Goal: Task Accomplishment & Management: Manage account settings

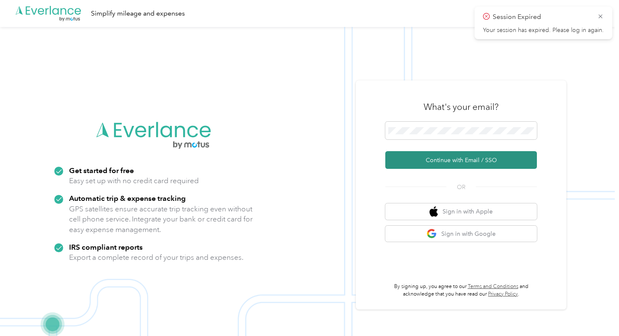
click at [448, 158] on button "Continue with Email / SSO" at bounding box center [461, 160] width 152 height 18
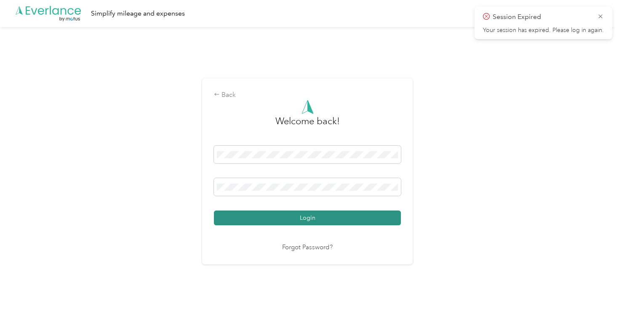
click at [225, 221] on button "Login" at bounding box center [307, 218] width 187 height 15
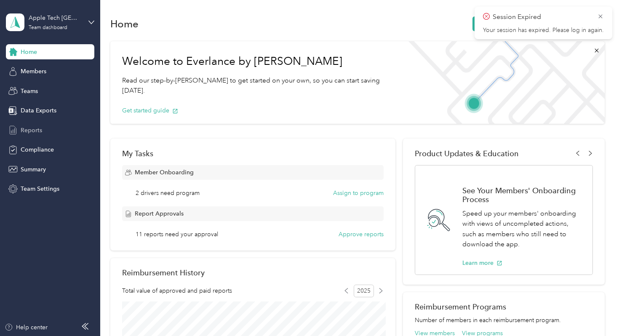
click at [26, 133] on span "Reports" at bounding box center [31, 130] width 21 height 9
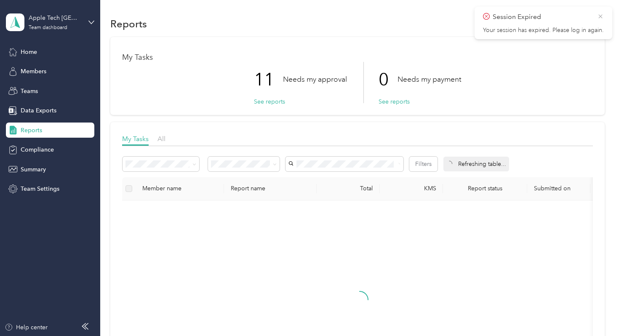
click at [601, 14] on icon at bounding box center [600, 17] width 7 height 8
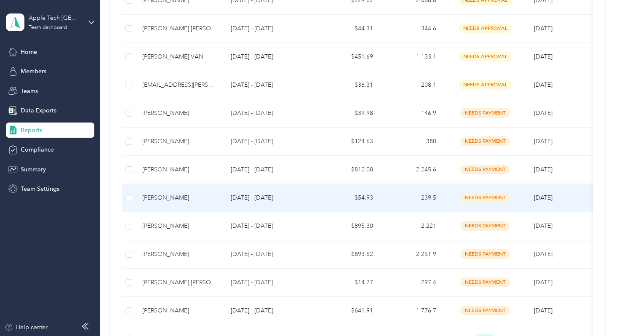
scroll to position [407, 0]
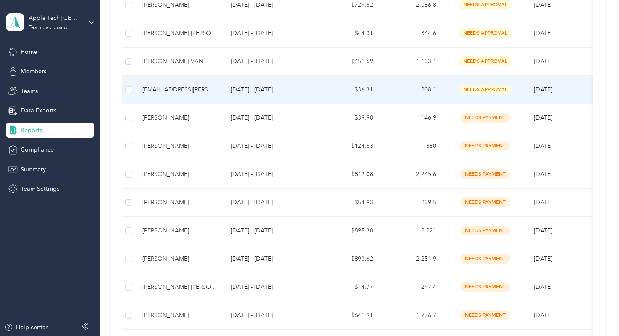
click at [240, 87] on p "[DATE] - [DATE]" at bounding box center [270, 89] width 79 height 9
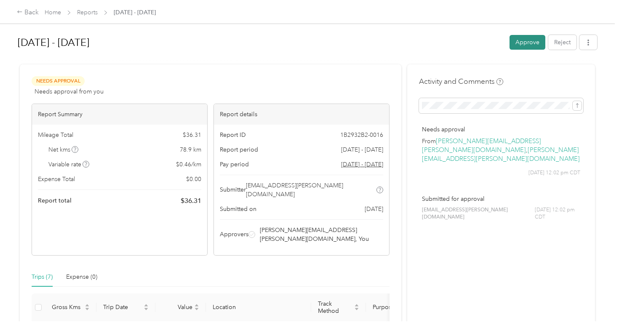
click at [522, 44] on button "Approve" at bounding box center [528, 42] width 36 height 15
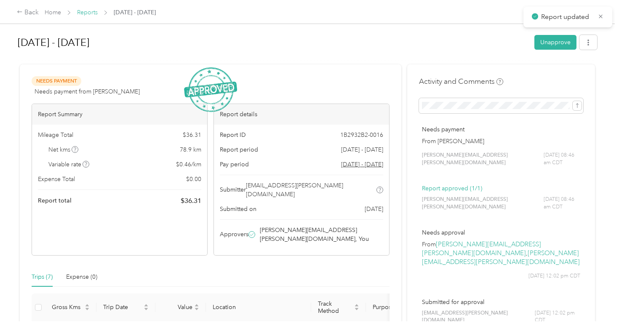
click at [91, 13] on link "Reports" at bounding box center [87, 12] width 21 height 7
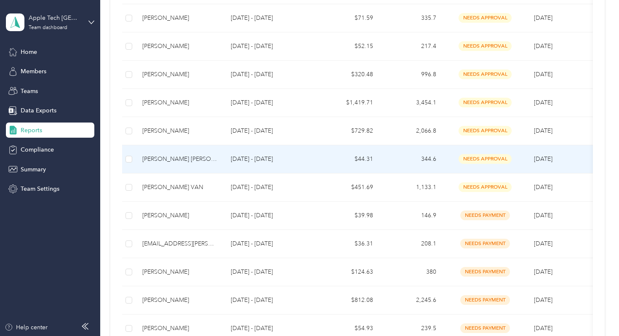
scroll to position [281, 0]
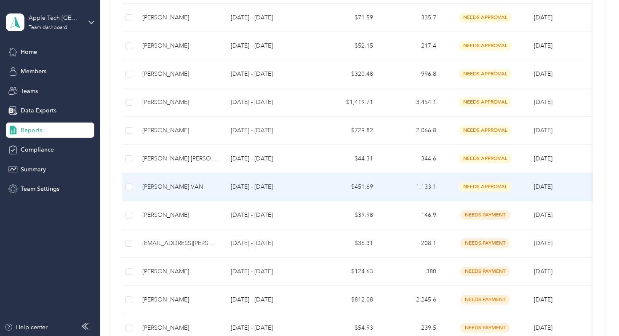
click at [261, 186] on p "[DATE] - [DATE]" at bounding box center [270, 186] width 79 height 9
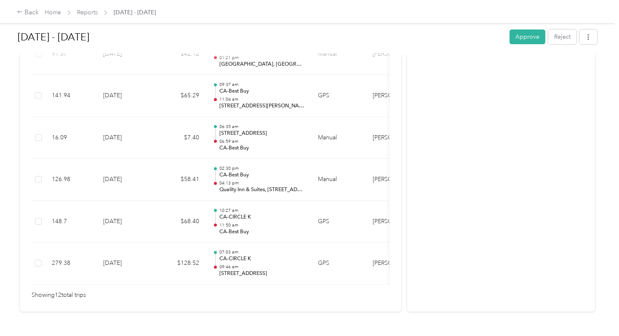
scroll to position [541, 0]
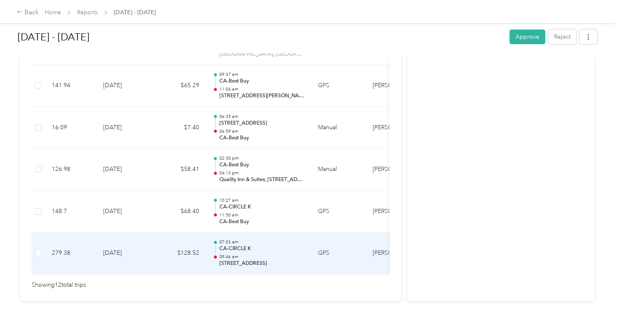
click at [254, 260] on p "[STREET_ADDRESS]" at bounding box center [261, 264] width 85 height 8
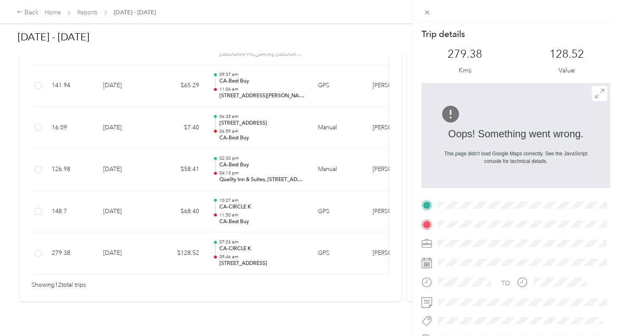
click at [230, 241] on div "Trip details This trip cannot be edited because it is either under review, appr…" at bounding box center [309, 168] width 619 height 336
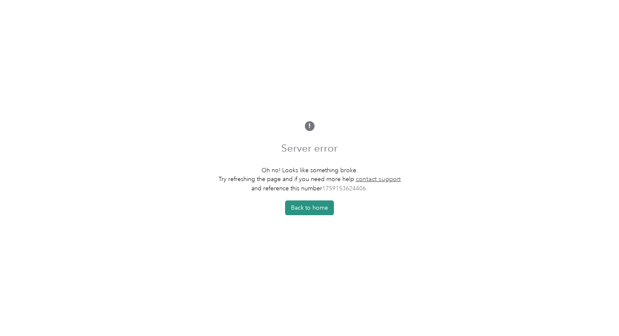
click at [311, 207] on button "Back to home" at bounding box center [309, 207] width 49 height 15
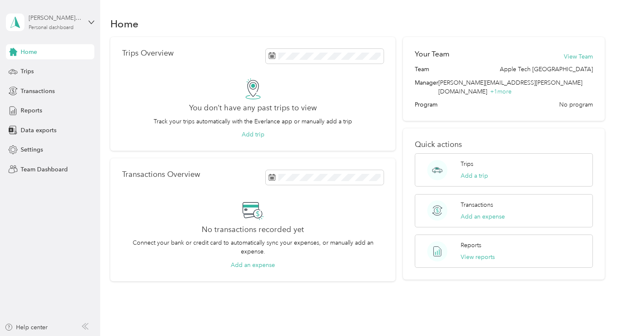
click at [48, 25] on div "Personal dashboard" at bounding box center [51, 27] width 45 height 5
click at [45, 71] on div "Team dashboard" at bounding box center [142, 69] width 261 height 15
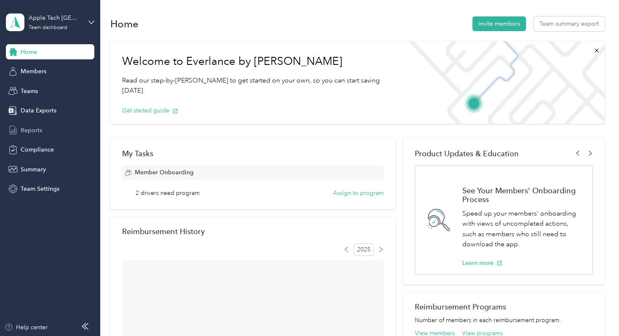
click at [32, 132] on span "Reports" at bounding box center [31, 130] width 21 height 9
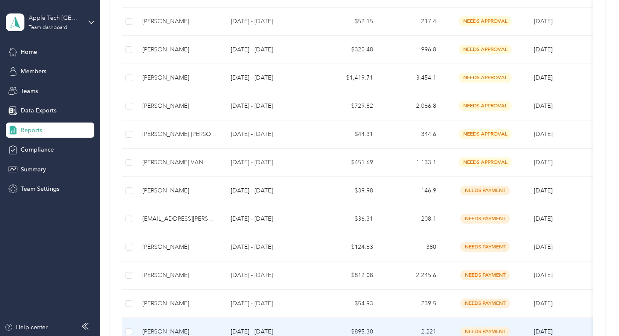
scroll to position [304, 0]
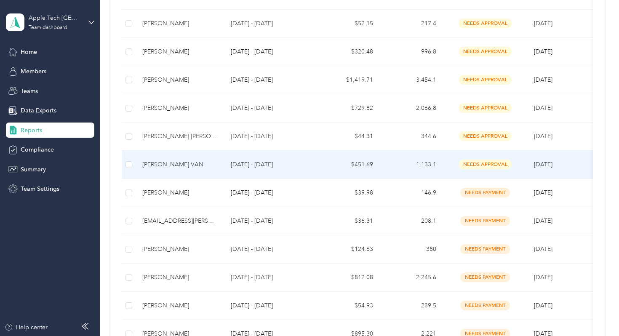
click at [262, 161] on p "[DATE] - [DATE]" at bounding box center [270, 164] width 79 height 9
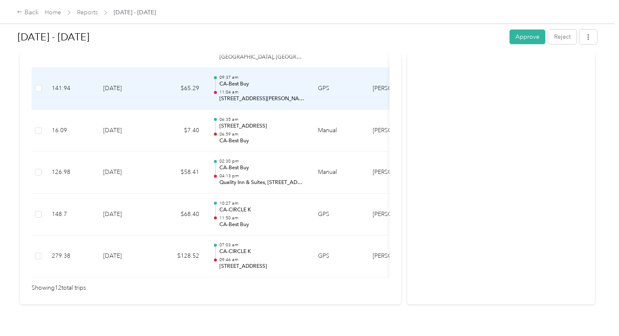
scroll to position [541, 0]
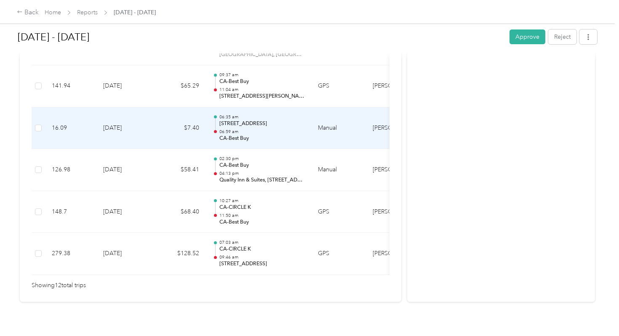
click at [232, 114] on p "06:35 am" at bounding box center [261, 117] width 85 height 6
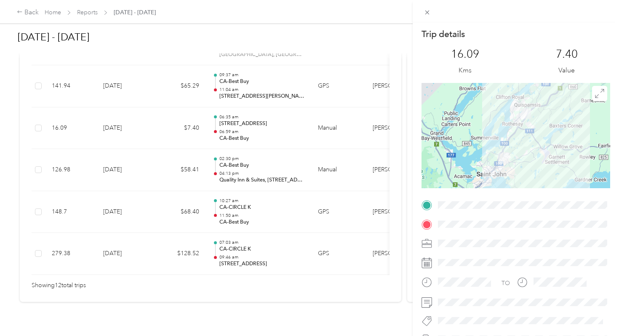
scroll to position [2, 0]
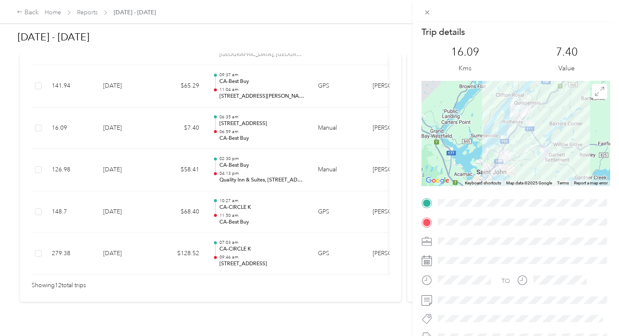
click at [249, 246] on div "Trip details This trip cannot be edited because it is either under review, appr…" at bounding box center [309, 168] width 619 height 336
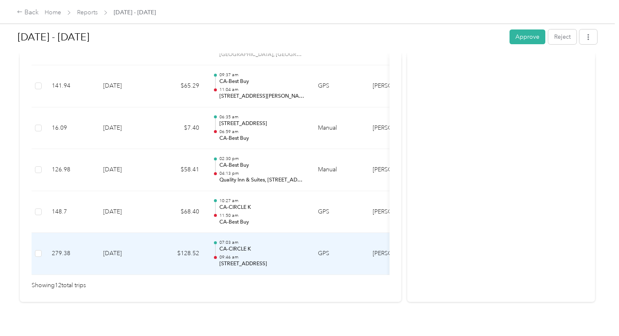
click at [249, 254] on p "09:46 am" at bounding box center [261, 257] width 85 height 6
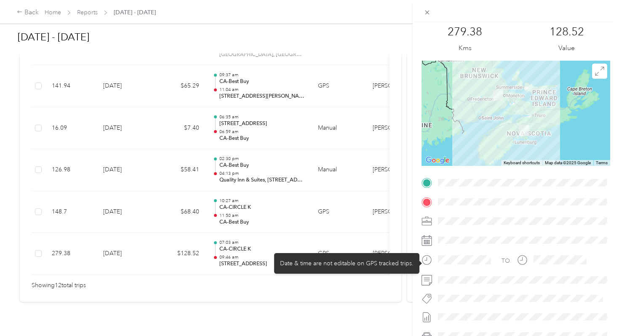
scroll to position [25, 0]
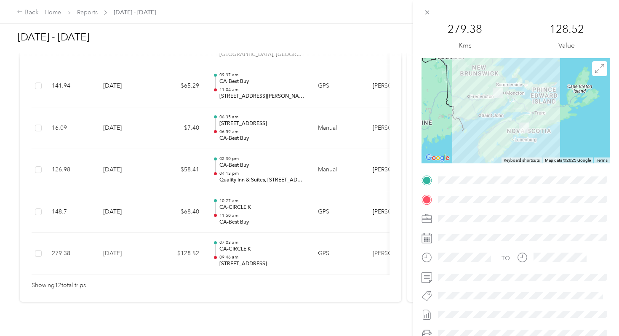
click at [260, 200] on div "Trip details This trip cannot be edited because it is either under review, appr…" at bounding box center [309, 168] width 619 height 336
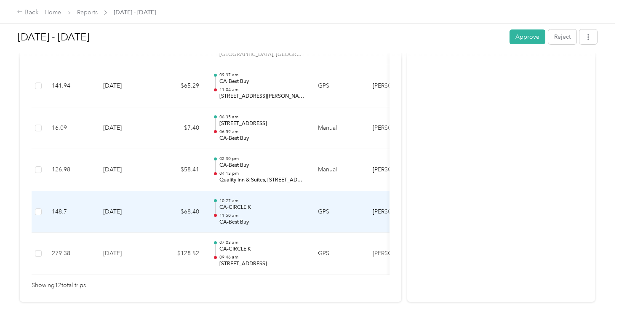
click at [242, 204] on p "CA-CIRCLE K" at bounding box center [261, 208] width 85 height 8
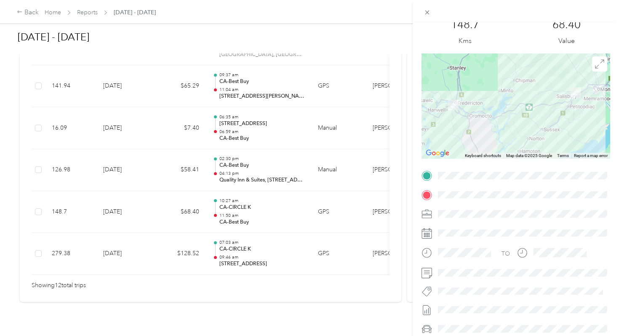
scroll to position [27, 0]
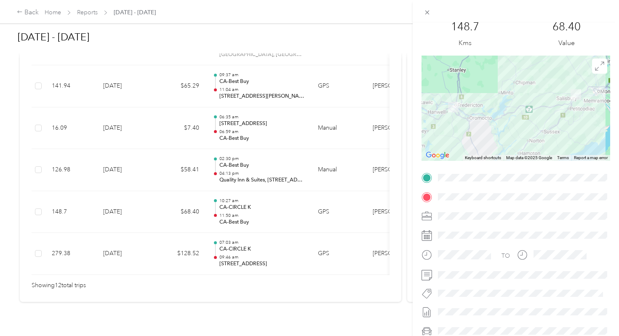
click at [258, 162] on div "Trip details This trip cannot be edited because it is either under review, appr…" at bounding box center [309, 168] width 619 height 336
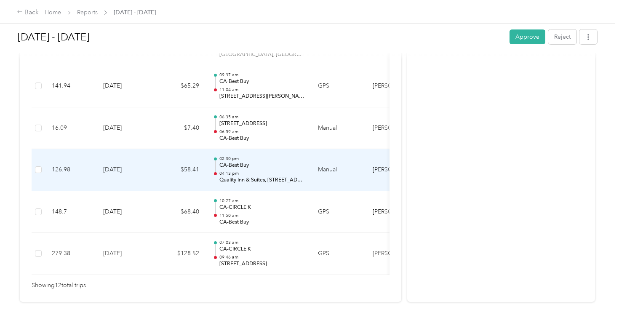
click at [258, 171] on p "04:13 pm" at bounding box center [261, 174] width 85 height 6
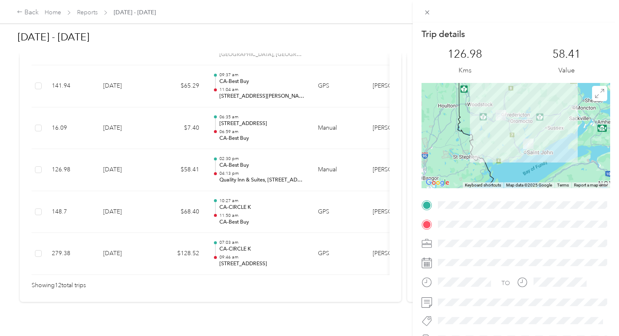
click at [231, 130] on div "Trip details This trip cannot be edited because it is either under review, appr…" at bounding box center [309, 168] width 619 height 336
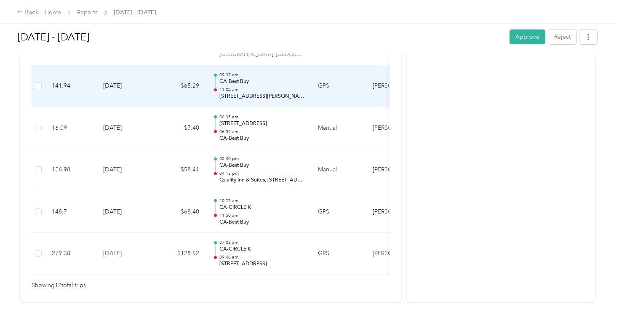
click at [235, 87] on p "11:04 am" at bounding box center [261, 90] width 85 height 6
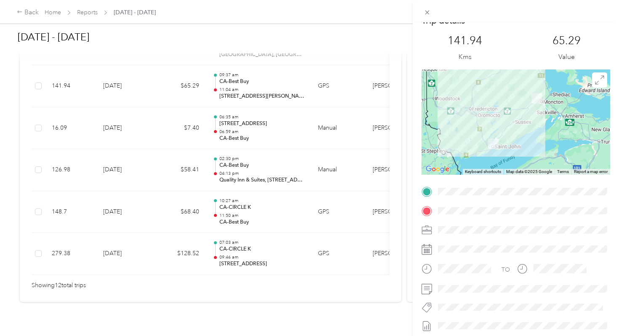
scroll to position [14, 0]
click at [247, 74] on div "Trip details This trip cannot be edited because it is either under review, appr…" at bounding box center [309, 168] width 619 height 336
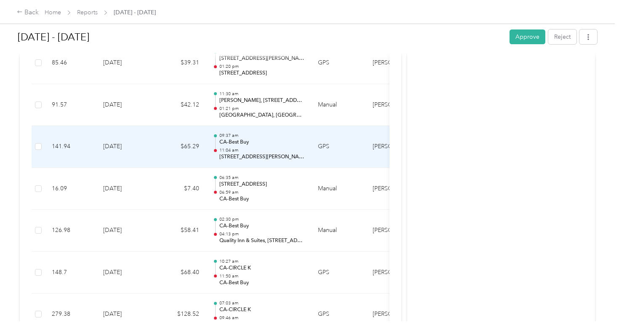
scroll to position [479, 0]
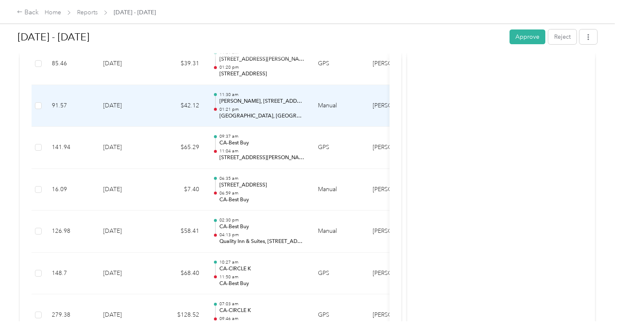
click at [247, 98] on p "[PERSON_NAME], [STREET_ADDRESS]" at bounding box center [261, 102] width 85 height 8
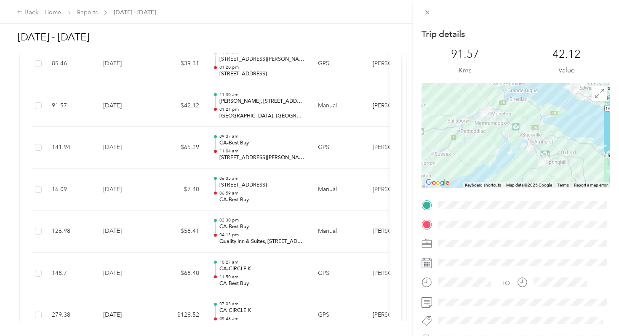
click at [245, 94] on div "Trip details This trip cannot be edited because it is either under review, appr…" at bounding box center [309, 168] width 619 height 336
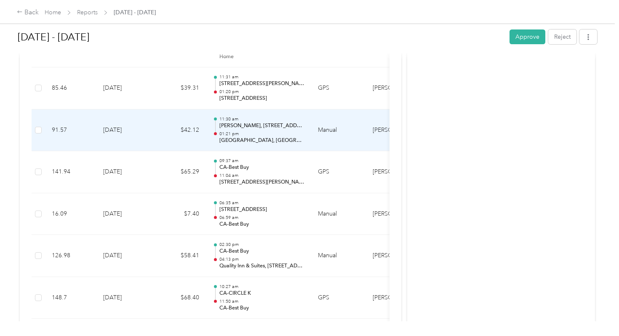
scroll to position [452, 0]
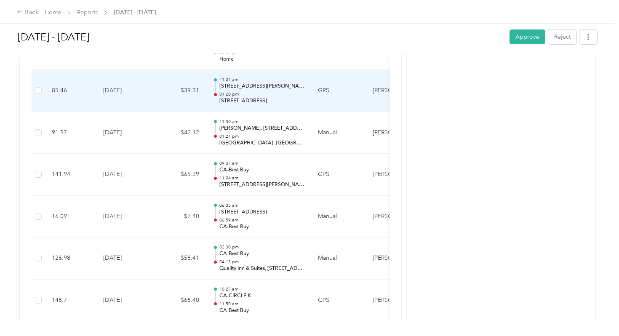
click at [245, 97] on p "[STREET_ADDRESS]" at bounding box center [261, 101] width 85 height 8
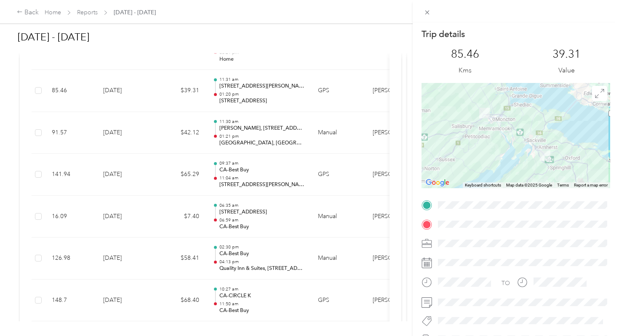
click at [245, 94] on div "Trip details This trip cannot be edited because it is either under review, appr…" at bounding box center [309, 168] width 619 height 336
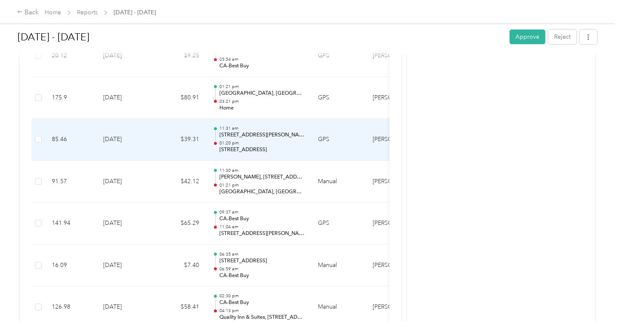
scroll to position [402, 0]
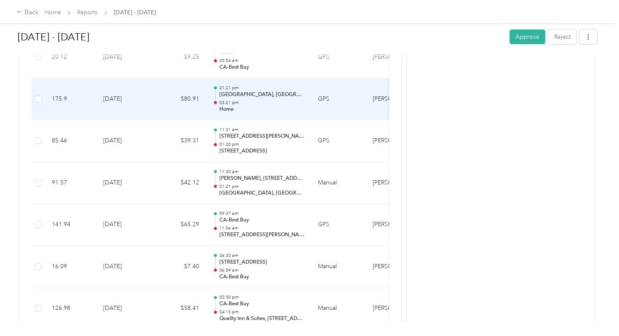
click at [245, 100] on p "03:21 pm" at bounding box center [261, 103] width 85 height 6
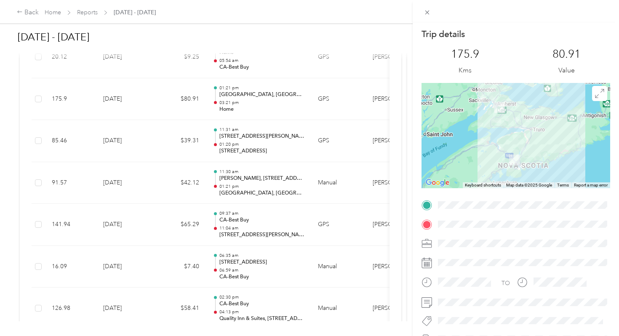
click at [245, 94] on div "Trip details This trip cannot be edited because it is either under review, appr…" at bounding box center [309, 168] width 619 height 336
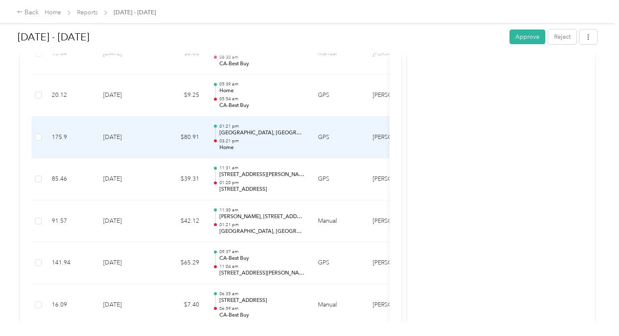
scroll to position [362, 0]
click at [247, 131] on p "[GEOGRAPHIC_DATA], [GEOGRAPHIC_DATA]" at bounding box center [261, 135] width 85 height 8
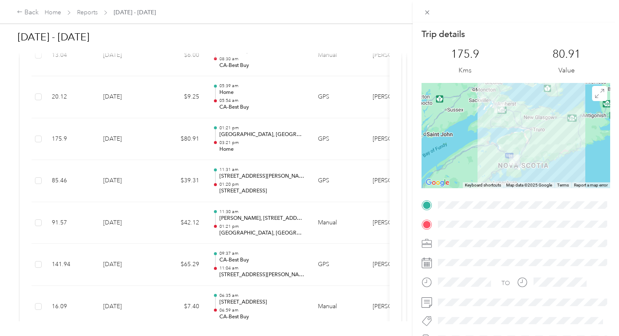
click at [228, 97] on div "Trip details This trip cannot be edited because it is either under review, appr…" at bounding box center [309, 168] width 619 height 336
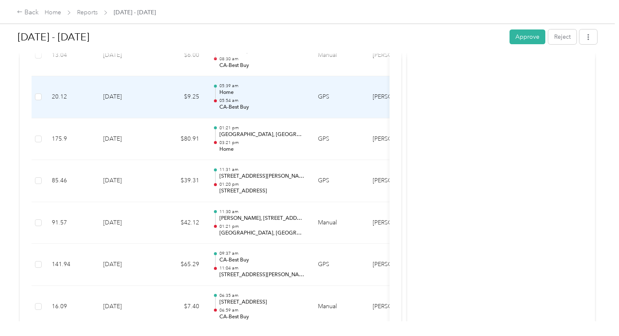
click at [228, 104] on p "CA-Best Buy" at bounding box center [261, 108] width 85 height 8
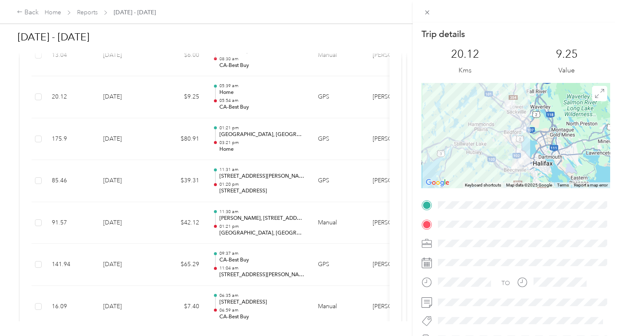
click at [247, 214] on div "Trip details This trip cannot be edited because it is either under review, appr…" at bounding box center [309, 168] width 619 height 336
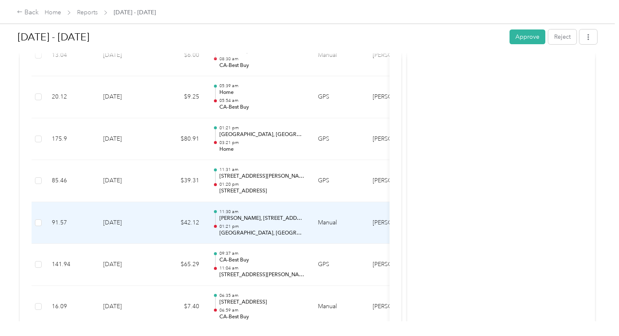
click at [247, 224] on p "01:21 pm" at bounding box center [261, 227] width 85 height 6
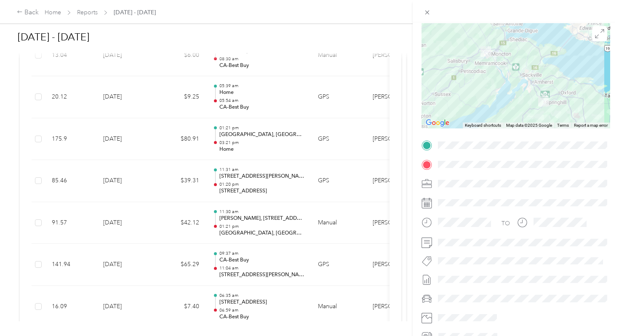
scroll to position [66, 0]
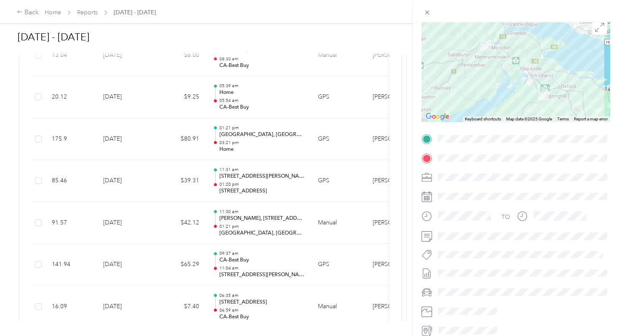
click at [267, 213] on div "Trip details This trip cannot be edited because it is either under review, appr…" at bounding box center [309, 168] width 619 height 336
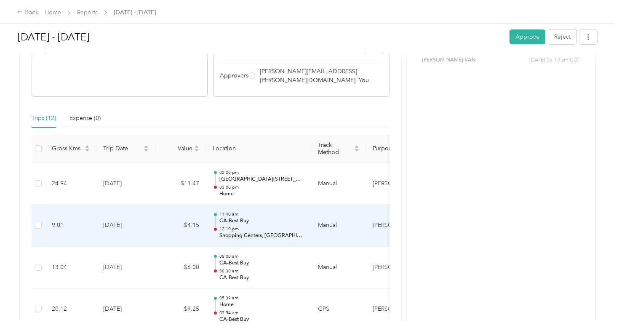
scroll to position [149, 0]
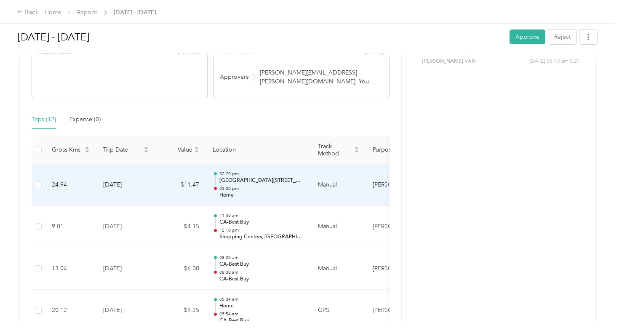
click at [256, 186] on p "03:00 pm" at bounding box center [261, 189] width 85 height 6
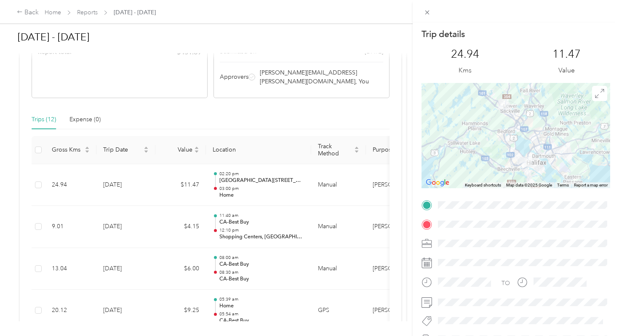
click at [234, 214] on div "Trip details This trip cannot be edited because it is either under review, appr…" at bounding box center [309, 168] width 619 height 336
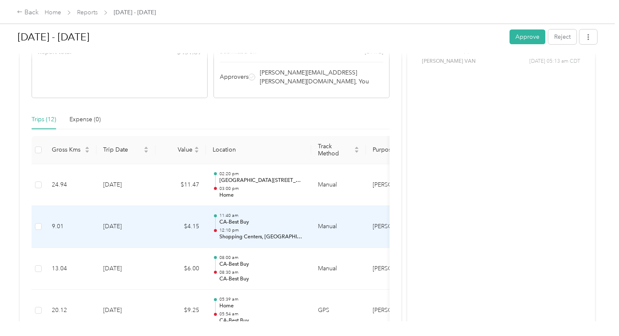
click at [234, 219] on p "CA-Best Buy" at bounding box center [261, 223] width 85 height 8
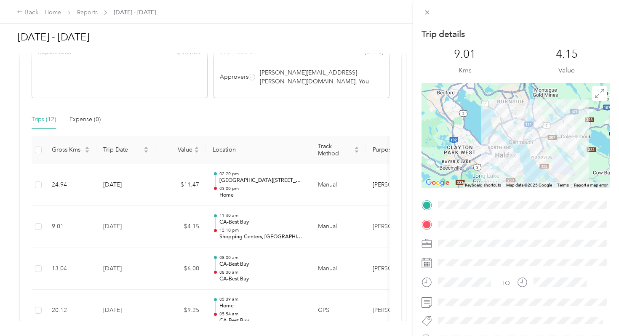
click at [234, 214] on div "Trip details This trip cannot be edited because it is either under review, appr…" at bounding box center [309, 168] width 619 height 336
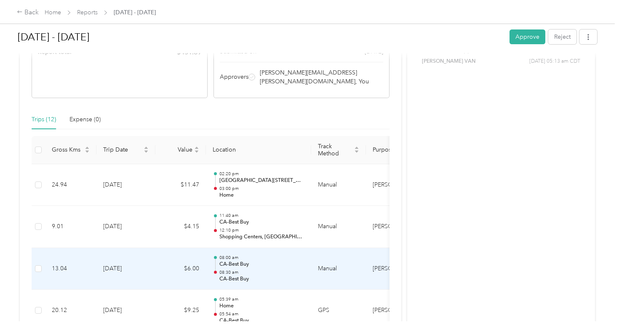
click at [235, 255] on p "08:00 am" at bounding box center [261, 258] width 85 height 6
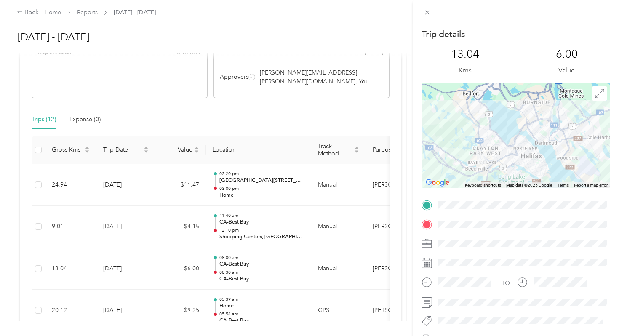
click at [232, 251] on div "Trip details This trip cannot be edited because it is either under review, appr…" at bounding box center [309, 168] width 619 height 336
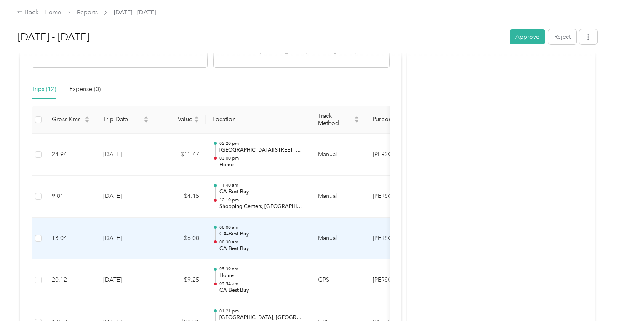
scroll to position [180, 0]
click at [235, 244] on p "CA-Best Buy" at bounding box center [261, 248] width 85 height 8
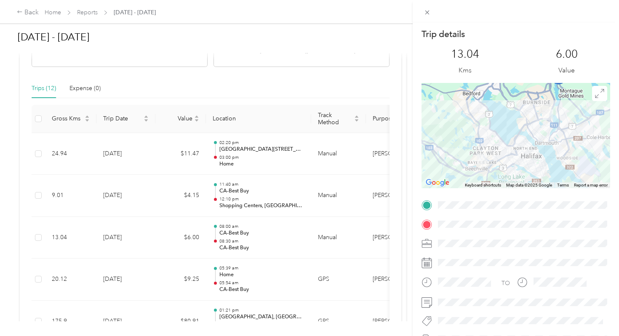
click at [232, 184] on div "Trip details This trip cannot be edited because it is either under review, appr…" at bounding box center [309, 168] width 619 height 336
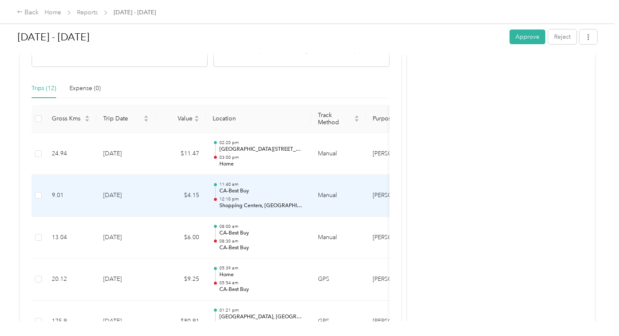
click at [232, 187] on p "CA-Best Buy" at bounding box center [261, 191] width 85 height 8
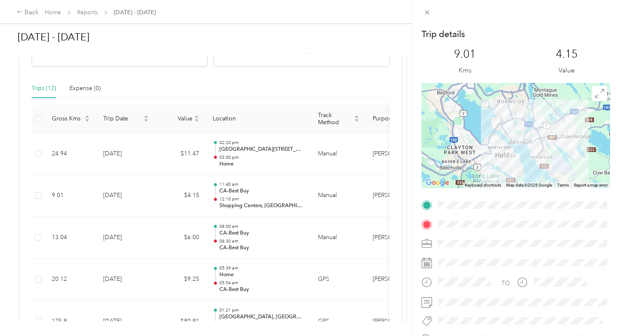
click at [232, 184] on div "Trip details This trip cannot be edited because it is either under review, appr…" at bounding box center [309, 168] width 619 height 336
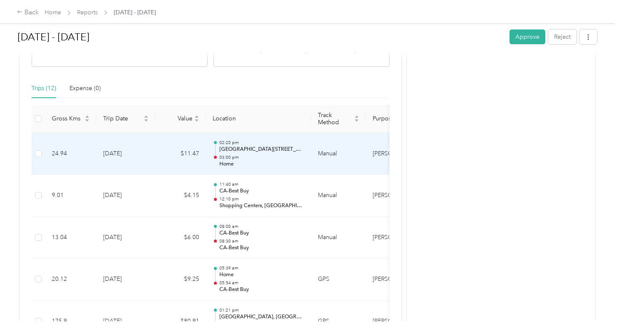
click at [230, 146] on p "[GEOGRAPHIC_DATA][STREET_ADDRESS][GEOGRAPHIC_DATA]" at bounding box center [261, 150] width 85 height 8
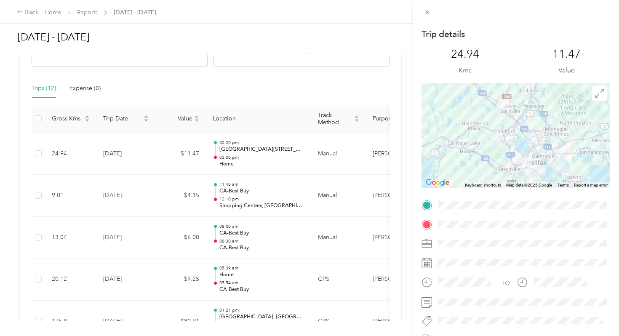
click at [230, 138] on div "Trip details This trip cannot be edited because it is either under review, appr…" at bounding box center [309, 168] width 619 height 336
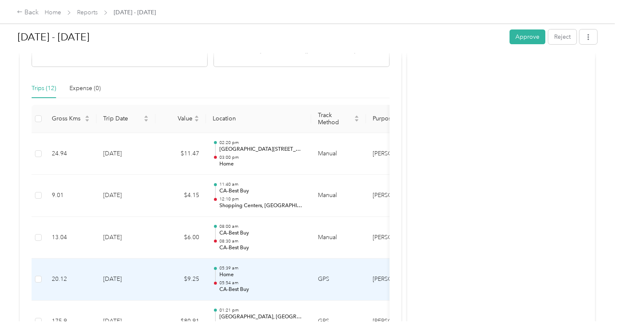
click at [219, 278] on div "05:39 am Home 05:54 am CA-Best Buy" at bounding box center [259, 279] width 92 height 28
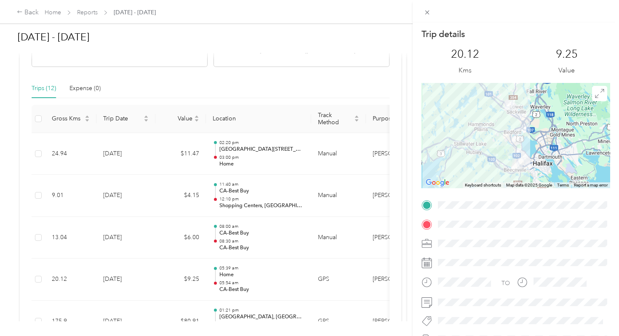
click at [219, 302] on div "Trip details This trip cannot be edited because it is either under review, appr…" at bounding box center [309, 168] width 619 height 336
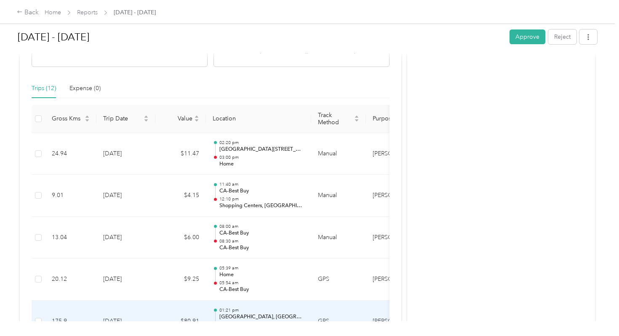
click at [219, 307] on p "01:21 pm" at bounding box center [261, 310] width 85 height 6
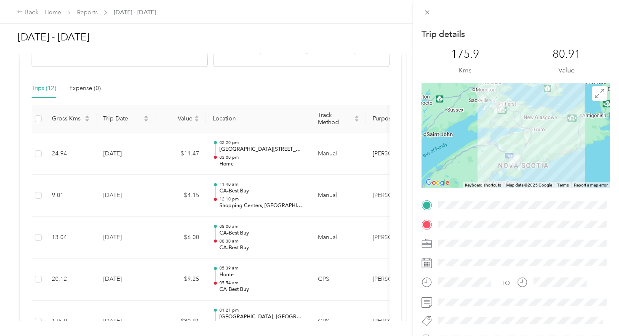
click at [206, 152] on div "Trip details This trip cannot be edited because it is either under review, appr…" at bounding box center [309, 168] width 619 height 336
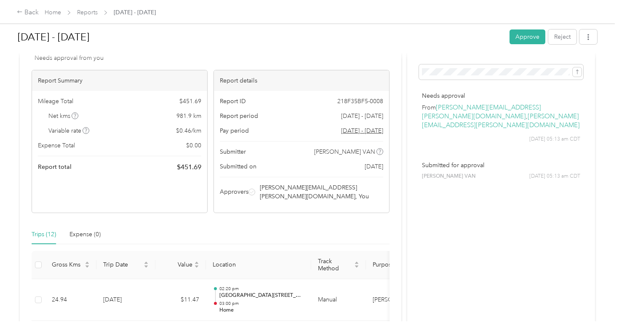
scroll to position [0, 0]
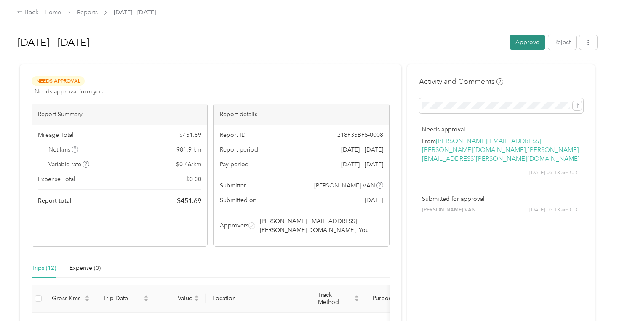
click at [516, 43] on button "Approve" at bounding box center [528, 42] width 36 height 15
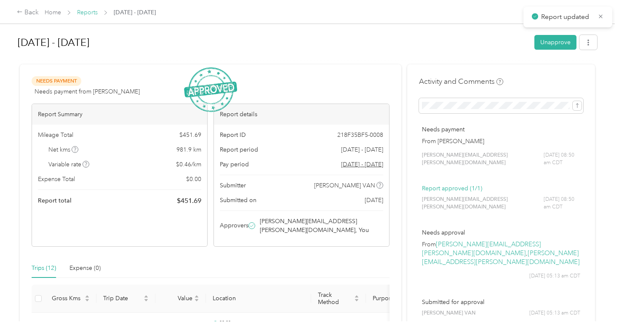
click at [89, 12] on link "Reports" at bounding box center [87, 12] width 21 height 7
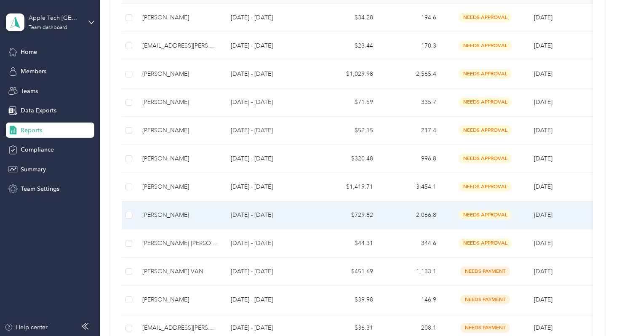
scroll to position [200, 0]
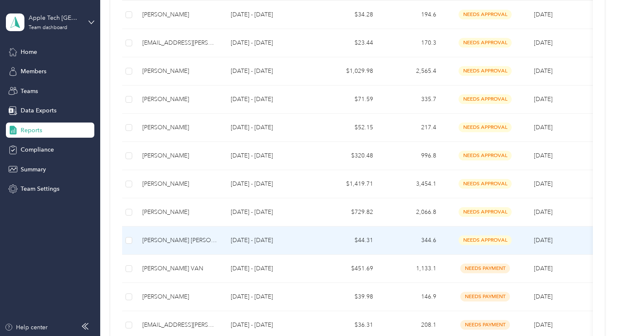
click at [254, 237] on p "[DATE] - [DATE]" at bounding box center [270, 240] width 79 height 9
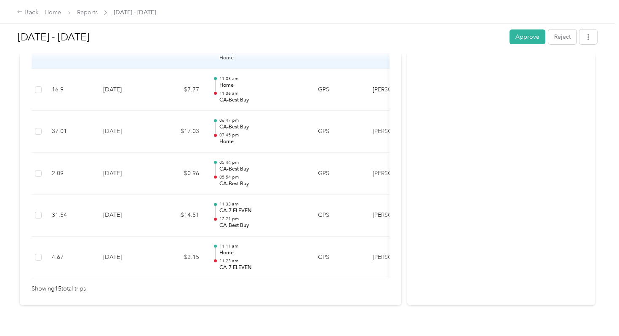
scroll to position [667, 0]
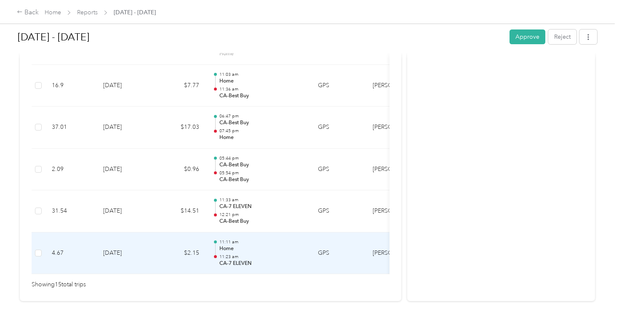
click at [252, 245] on p "Home" at bounding box center [261, 249] width 85 height 8
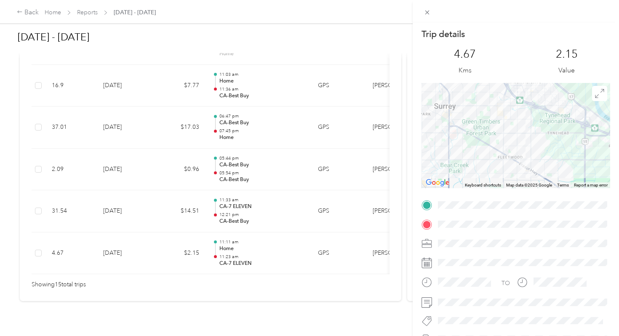
click at [252, 237] on div "Trip details This trip cannot be edited because it is either under review, appr…" at bounding box center [309, 168] width 619 height 336
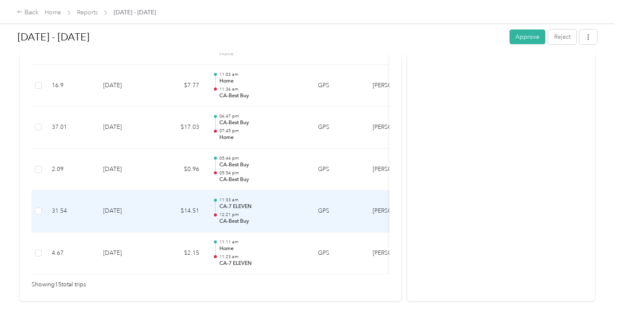
click at [238, 202] on div "11:33 am CA-7 ELEVEN 12:21 pm CA-Best Buy" at bounding box center [261, 211] width 85 height 28
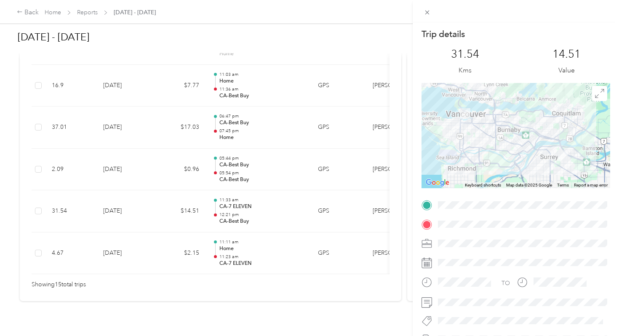
click at [238, 209] on div "Trip details This trip cannot be edited because it is either under review, appr…" at bounding box center [309, 168] width 619 height 336
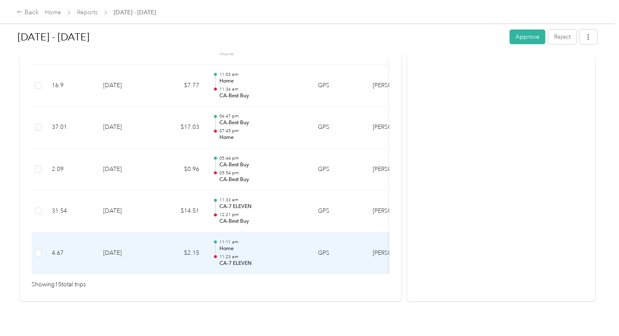
click at [234, 245] on p "Home" at bounding box center [261, 249] width 85 height 8
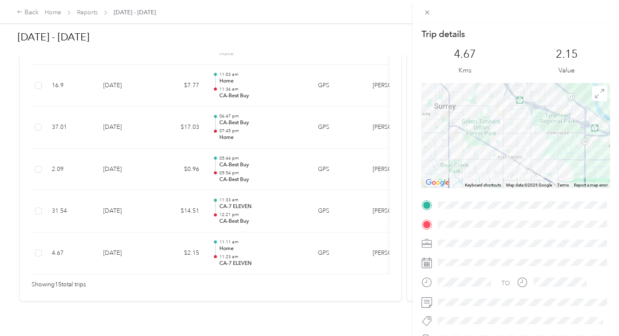
click at [230, 215] on div "Trip details This trip cannot be edited because it is either under review, appr…" at bounding box center [309, 168] width 619 height 336
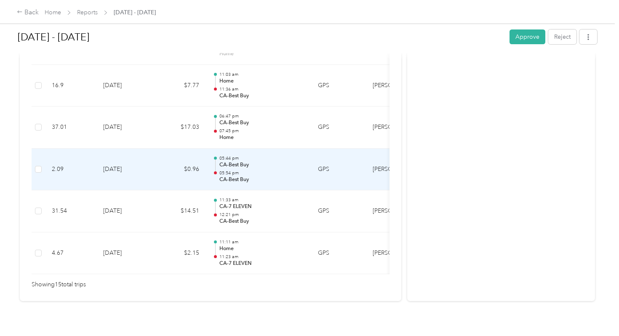
click at [238, 176] on p "CA-Best Buy" at bounding box center [261, 180] width 85 height 8
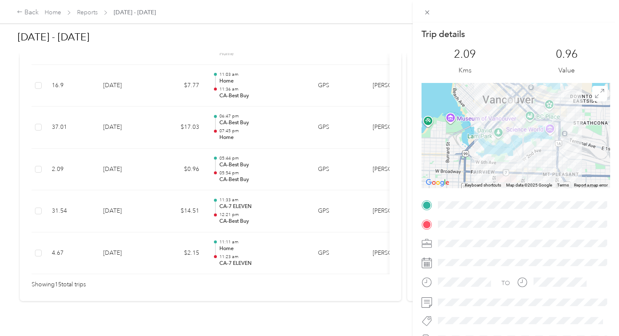
click at [237, 163] on div "Trip details This trip cannot be edited because it is either under review, appr…" at bounding box center [309, 168] width 619 height 336
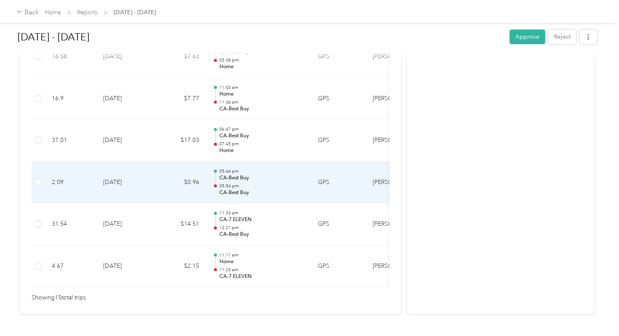
scroll to position [653, 0]
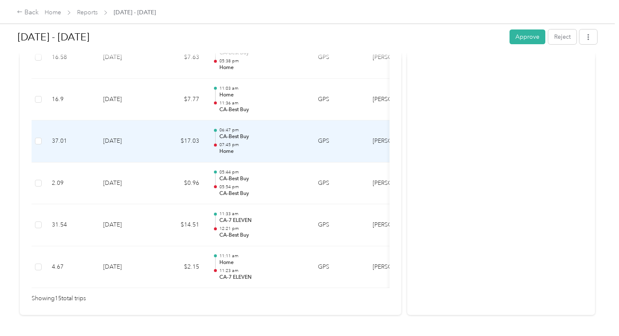
click at [236, 148] on p "Home" at bounding box center [261, 152] width 85 height 8
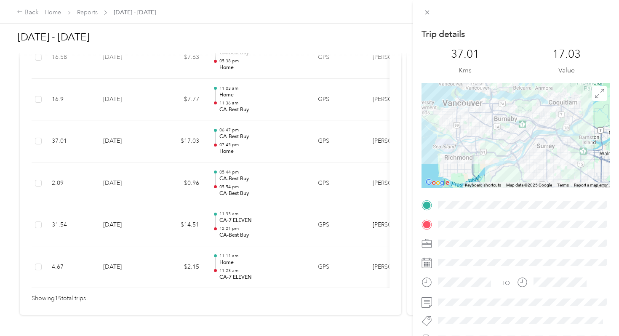
click at [236, 139] on div "Trip details This trip cannot be edited because it is either under review, appr…" at bounding box center [309, 168] width 619 height 336
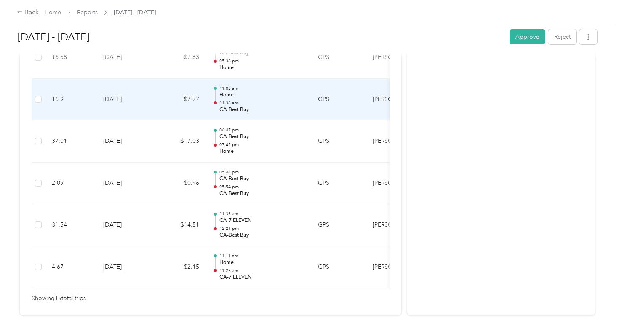
click at [235, 91] on p "Home" at bounding box center [261, 95] width 85 height 8
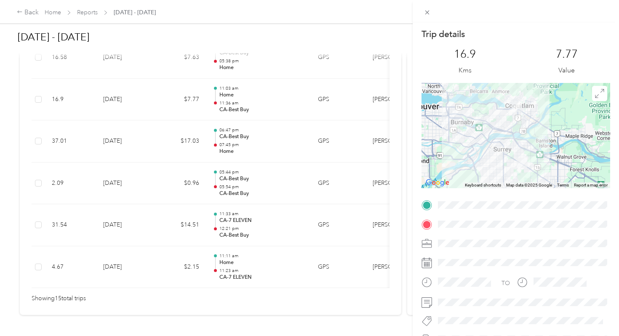
click at [235, 87] on div "Trip details This trip cannot be edited because it is either under review, appr…" at bounding box center [309, 168] width 619 height 336
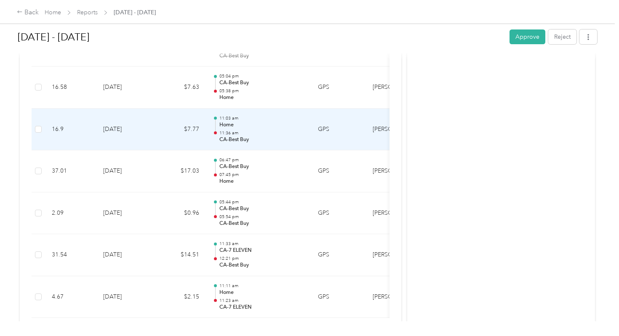
scroll to position [622, 0]
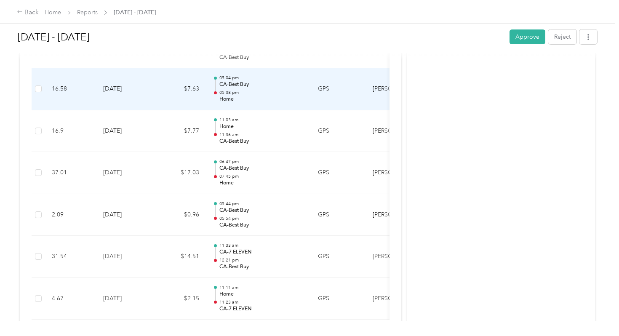
click at [235, 96] on p "Home" at bounding box center [261, 100] width 85 height 8
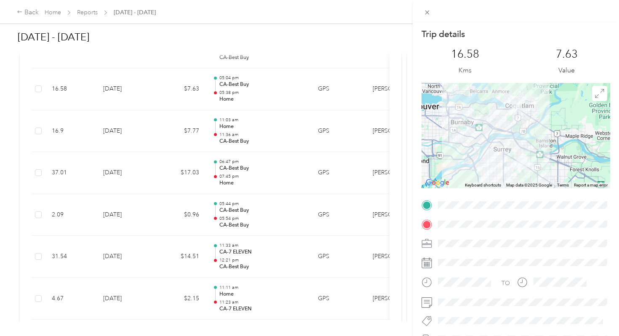
click at [235, 87] on div "Trip details This trip cannot be edited because it is either under review, appr…" at bounding box center [309, 168] width 619 height 336
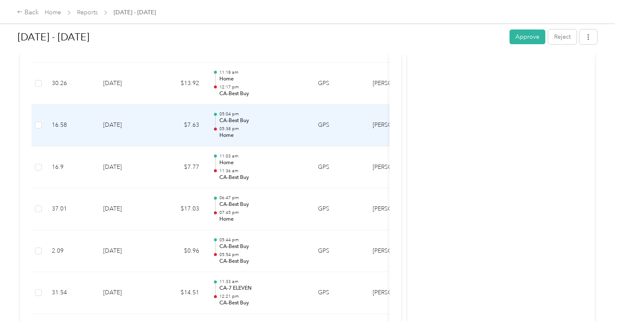
scroll to position [582, 0]
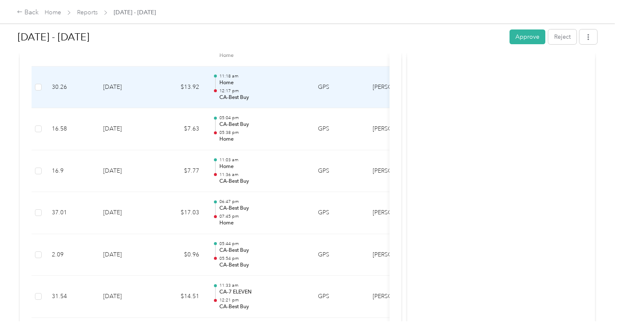
click at [235, 94] on p "CA-Best Buy" at bounding box center [261, 98] width 85 height 8
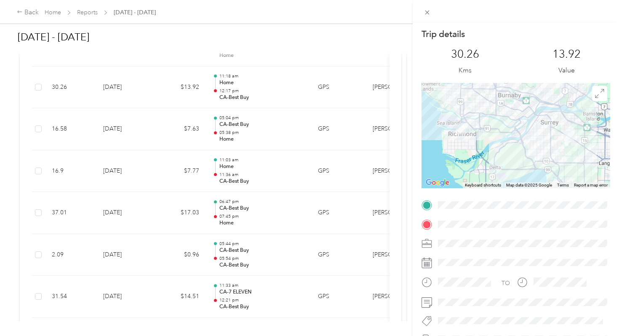
click at [233, 86] on div "Trip details This trip cannot be edited because it is either under review, appr…" at bounding box center [309, 168] width 619 height 336
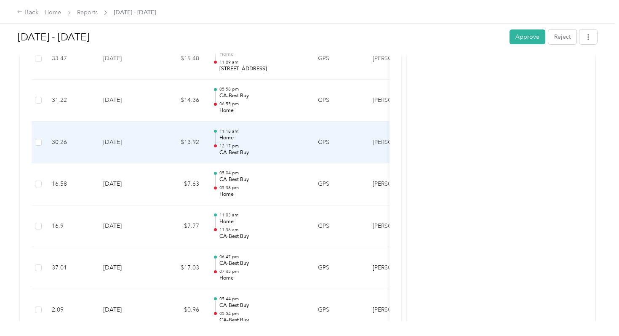
scroll to position [526, 0]
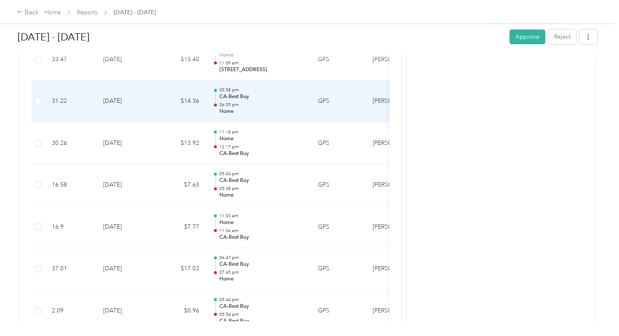
click at [233, 93] on p "CA-Best Buy" at bounding box center [261, 97] width 85 height 8
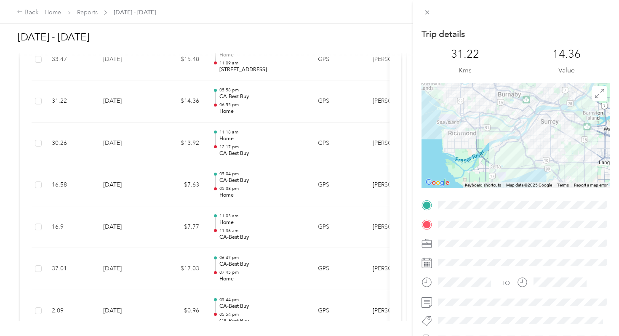
click at [233, 86] on div "Trip details This trip cannot be edited because it is either under review, appr…" at bounding box center [309, 168] width 619 height 336
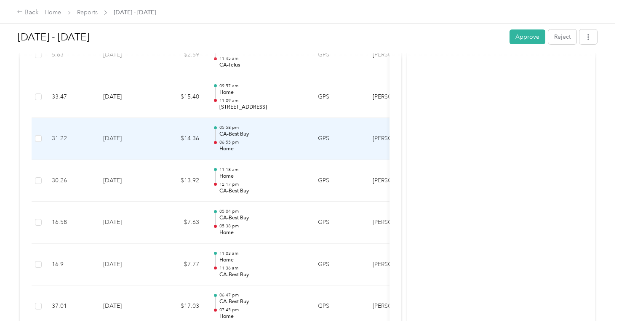
scroll to position [486, 0]
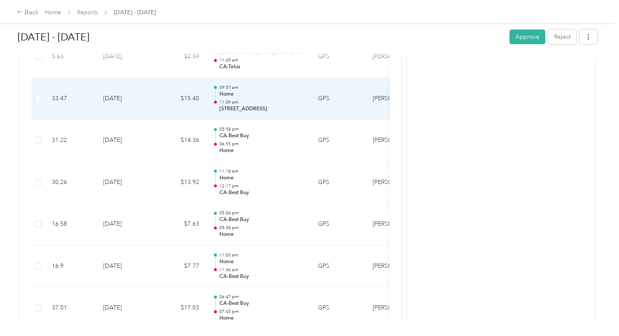
click at [233, 91] on p "Home" at bounding box center [261, 95] width 85 height 8
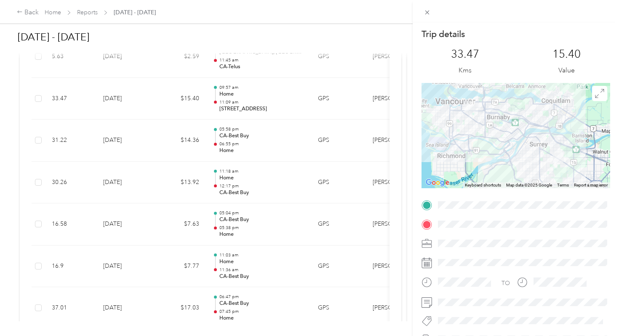
click at [233, 86] on div "Trip details This trip cannot be edited because it is either under review, appr…" at bounding box center [309, 168] width 619 height 336
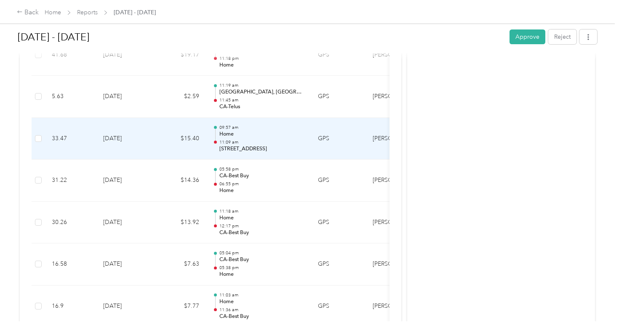
scroll to position [431, 0]
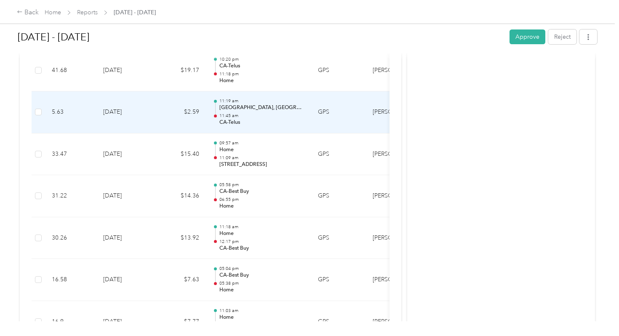
click at [238, 104] on p "[GEOGRAPHIC_DATA], [GEOGRAPHIC_DATA], [GEOGRAPHIC_DATA]" at bounding box center [261, 108] width 85 height 8
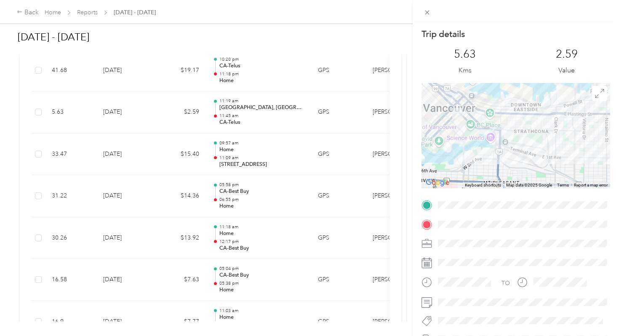
click at [238, 102] on div "Trip details This trip cannot be edited because it is either under review, appr…" at bounding box center [309, 168] width 619 height 336
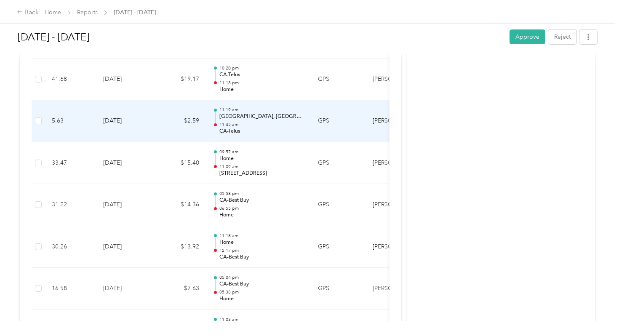
scroll to position [403, 0]
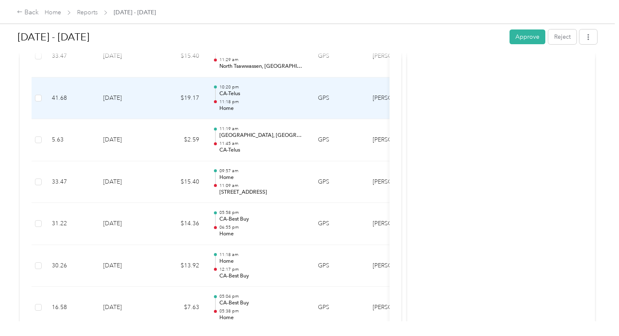
click at [238, 105] on p "Home" at bounding box center [261, 109] width 85 height 8
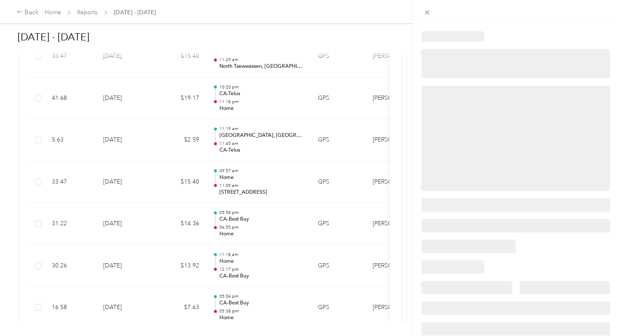
click at [225, 83] on div at bounding box center [309, 168] width 619 height 336
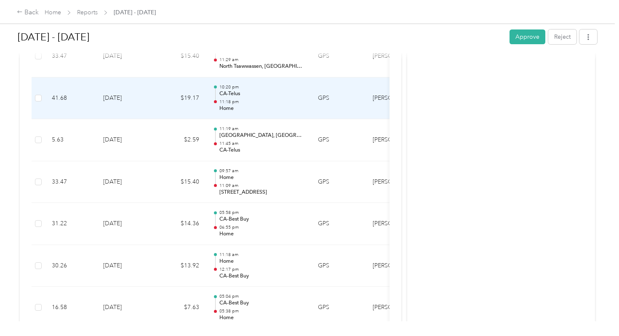
click at [225, 90] on p "CA-Telus" at bounding box center [261, 94] width 85 height 8
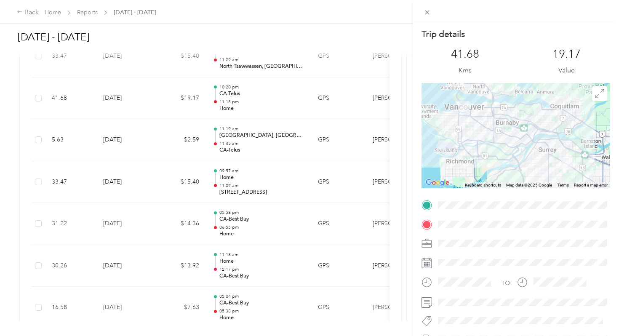
click at [225, 84] on div "Trip details This trip cannot be edited because it is either under review, appr…" at bounding box center [309, 168] width 619 height 336
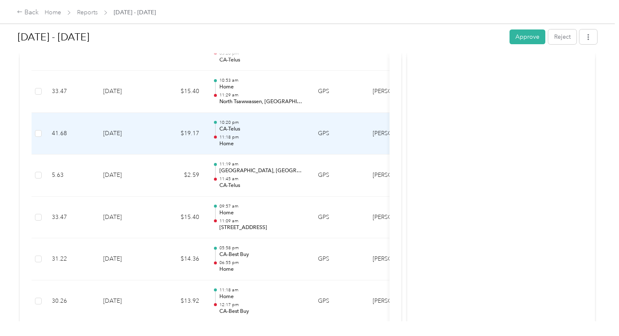
scroll to position [365, 0]
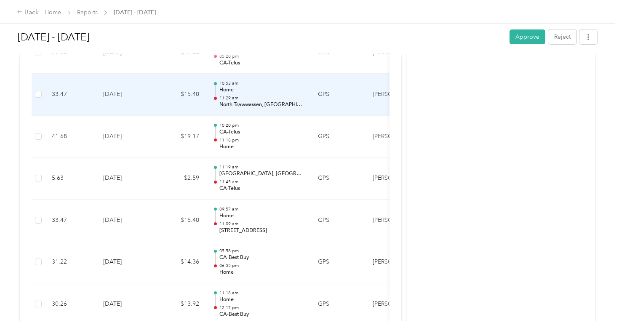
click at [225, 86] on p "Home" at bounding box center [261, 90] width 85 height 8
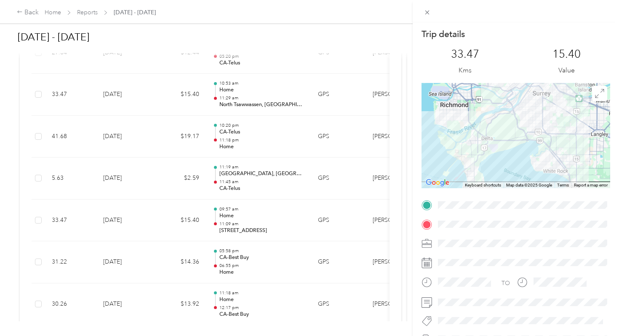
click at [225, 84] on div "Trip details This trip cannot be edited because it is either under review, appr…" at bounding box center [309, 168] width 619 height 336
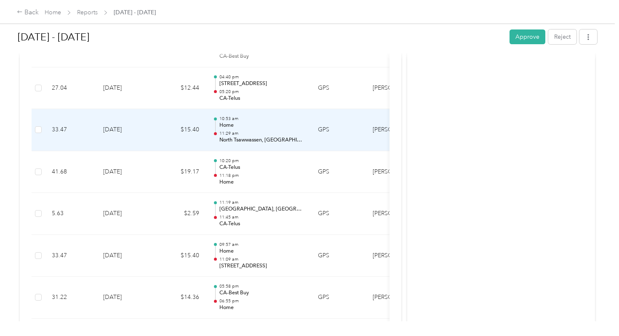
scroll to position [326, 0]
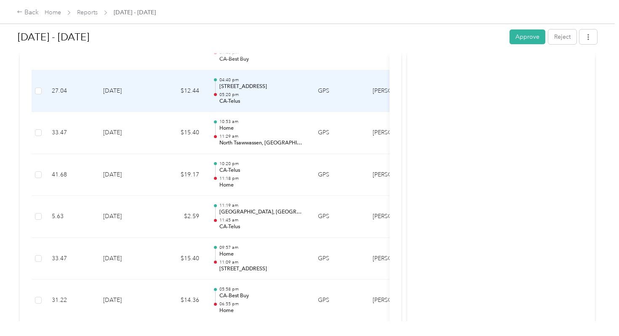
click at [225, 92] on p "05:20 pm" at bounding box center [261, 95] width 85 height 6
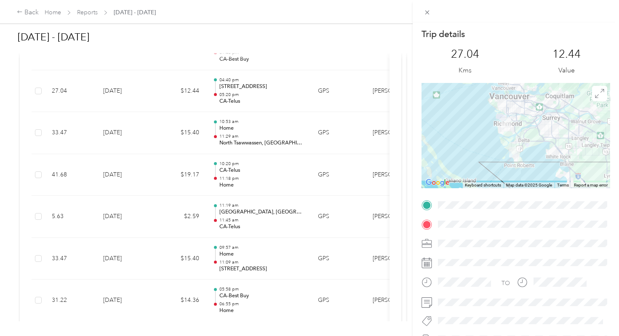
click at [225, 84] on div "Trip details This trip cannot be edited because it is either under review, appr…" at bounding box center [309, 168] width 619 height 336
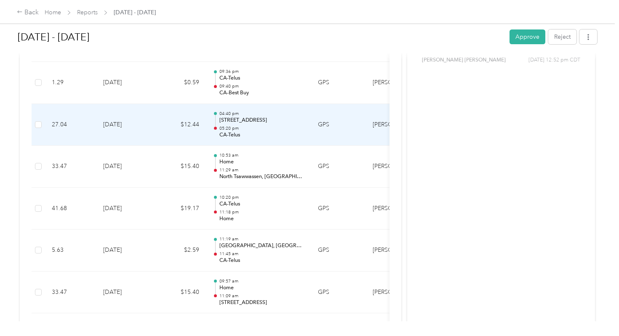
scroll to position [291, 0]
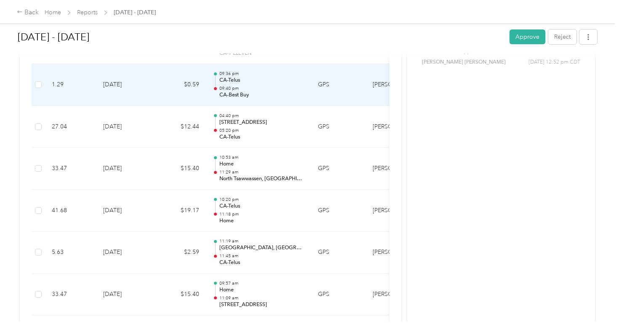
click at [225, 91] on p "CA-Best Buy" at bounding box center [261, 95] width 85 height 8
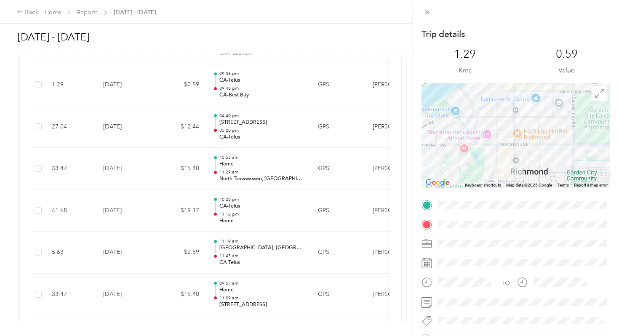
click at [225, 84] on div "Trip details This trip cannot be edited because it is either under review, appr…" at bounding box center [309, 168] width 619 height 336
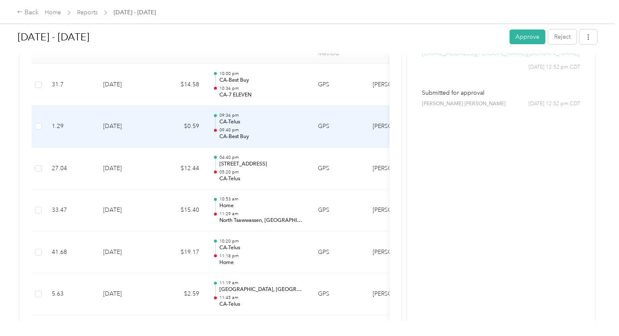
scroll to position [246, 0]
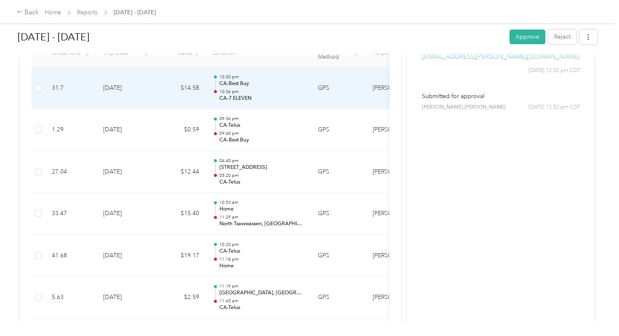
click at [225, 89] on p "10:36 pm" at bounding box center [261, 92] width 85 height 6
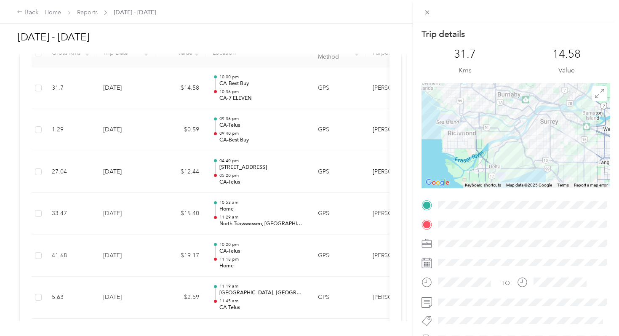
click at [225, 84] on div "Trip details This trip cannot be edited because it is either under review, appr…" at bounding box center [309, 168] width 619 height 336
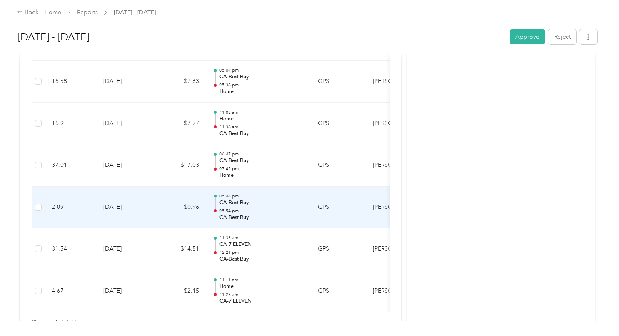
scroll to position [667, 0]
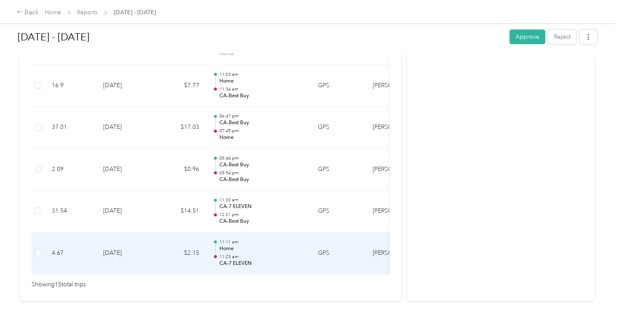
click at [242, 245] on p "Home" at bounding box center [261, 249] width 85 height 8
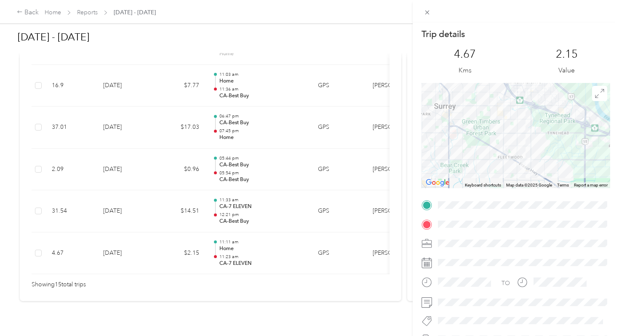
click at [234, 205] on div "Trip details This trip cannot be edited because it is either under review, appr…" at bounding box center [309, 168] width 619 height 336
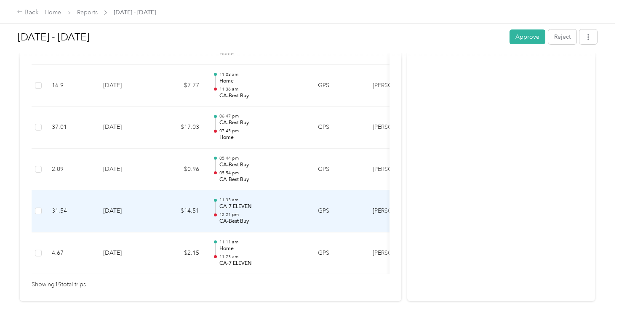
click at [234, 212] on p "12:21 pm" at bounding box center [261, 215] width 85 height 6
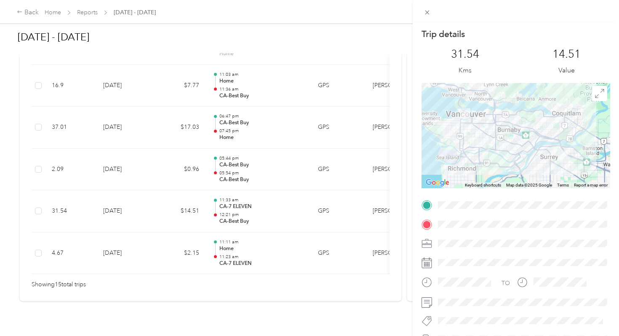
click at [248, 202] on div "Trip details This trip cannot be edited because it is either under review, appr…" at bounding box center [309, 168] width 619 height 336
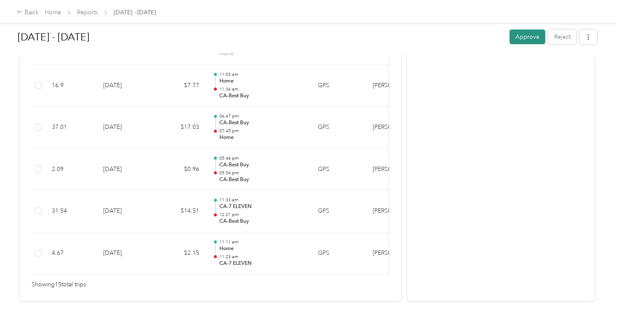
click at [523, 44] on div "[DATE] - [DATE] Approve Reject" at bounding box center [308, 38] width 580 height 25
click at [523, 35] on button "Approve" at bounding box center [528, 36] width 36 height 15
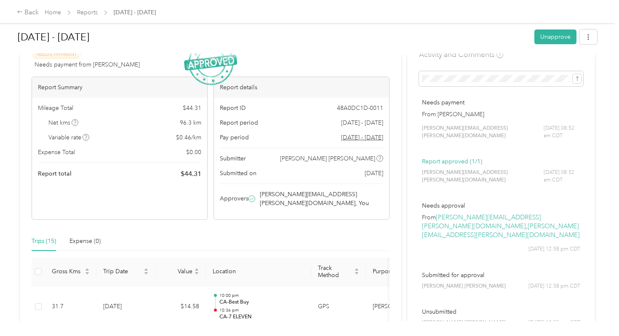
scroll to position [0, 0]
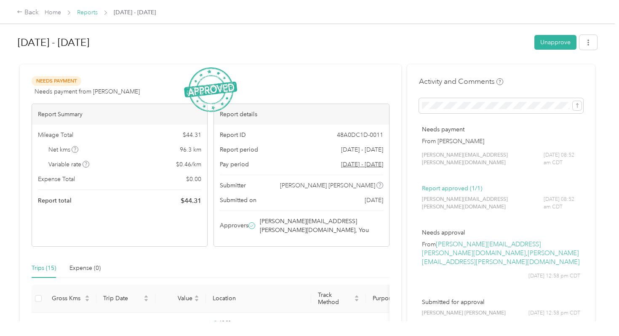
click at [88, 13] on link "Reports" at bounding box center [87, 12] width 21 height 7
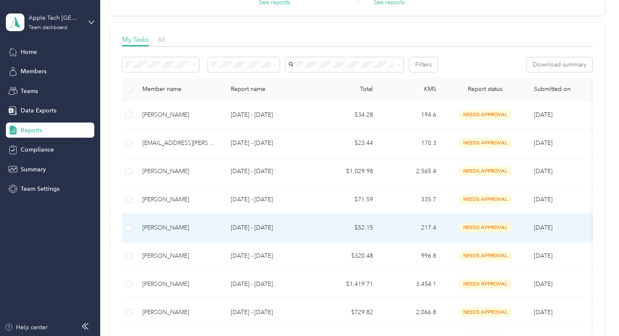
scroll to position [102, 0]
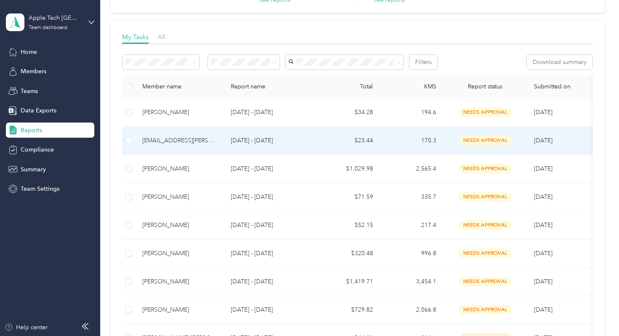
click at [246, 148] on td "[DATE] - [DATE]" at bounding box center [270, 141] width 93 height 28
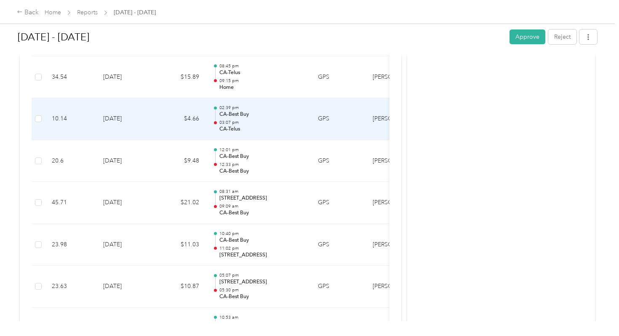
scroll to position [266, 0]
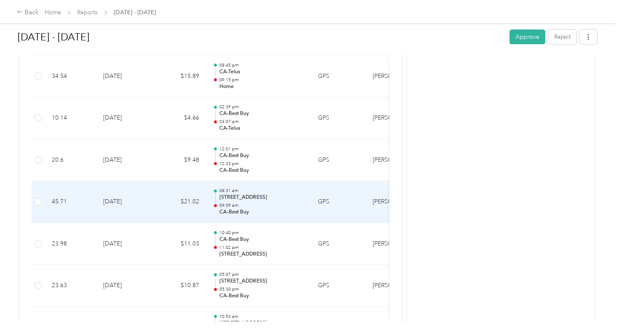
click at [247, 208] on p "CA-Best Buy" at bounding box center [261, 212] width 85 height 8
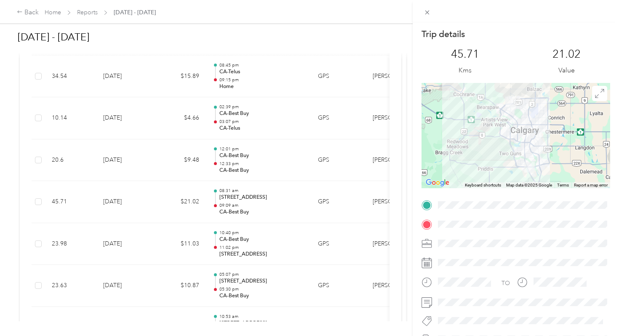
click at [256, 181] on div "Trip details This trip cannot be edited because it is either under review, appr…" at bounding box center [309, 168] width 619 height 336
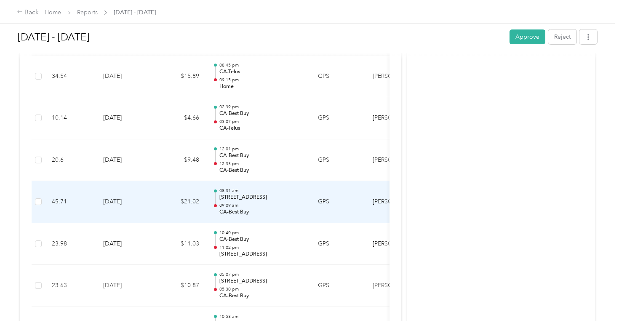
click at [256, 194] on p "[STREET_ADDRESS]" at bounding box center [261, 198] width 85 height 8
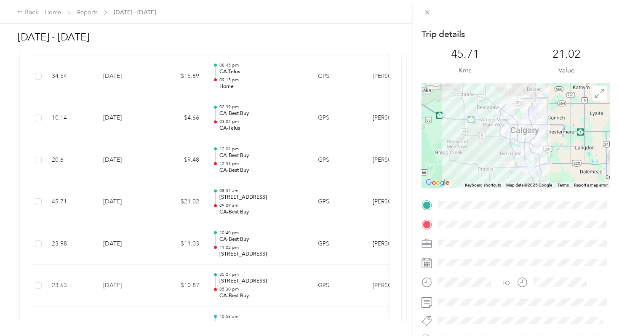
click at [231, 189] on div "Trip details This trip cannot be edited because it is either under review, appr…" at bounding box center [309, 168] width 619 height 336
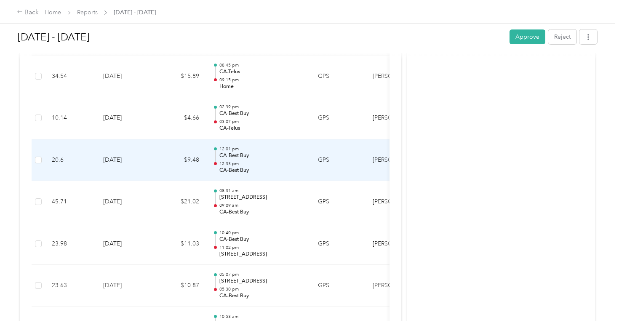
click at [229, 146] on p "12:01 pm" at bounding box center [261, 149] width 85 height 6
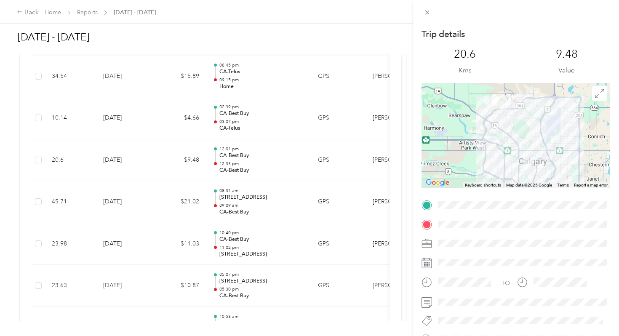
click at [229, 128] on div "Trip details This trip cannot be edited because it is either under review, appr…" at bounding box center [309, 168] width 619 height 336
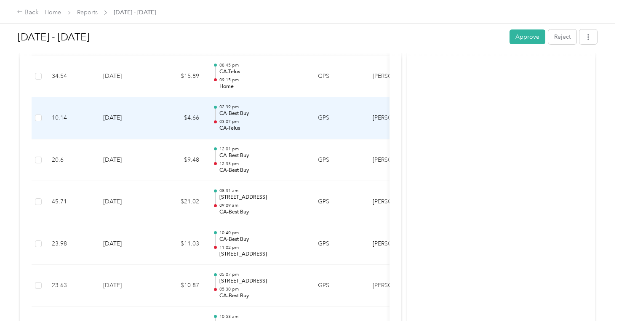
click at [230, 125] on p "CA-Telus" at bounding box center [261, 129] width 85 height 8
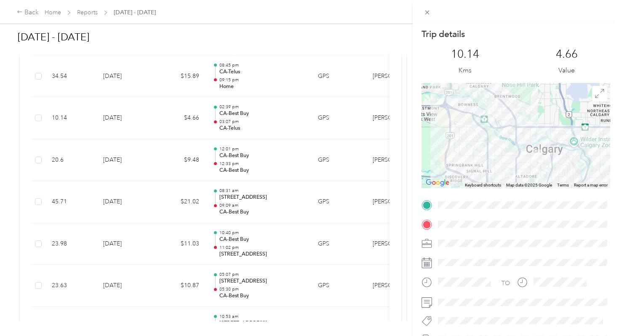
click at [228, 105] on div "Trip details This trip cannot be edited because it is either under review, appr…" at bounding box center [309, 168] width 619 height 336
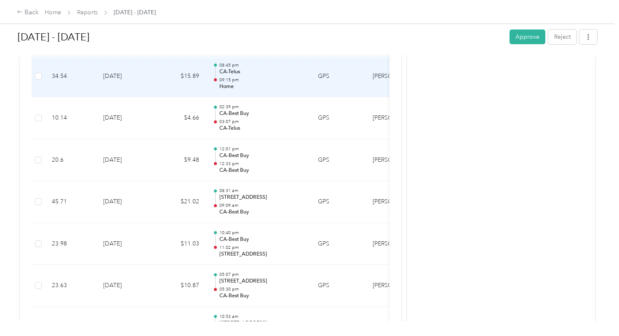
click at [220, 77] on td "08:45 pm CA-Telus 09:15 pm Home" at bounding box center [258, 77] width 105 height 42
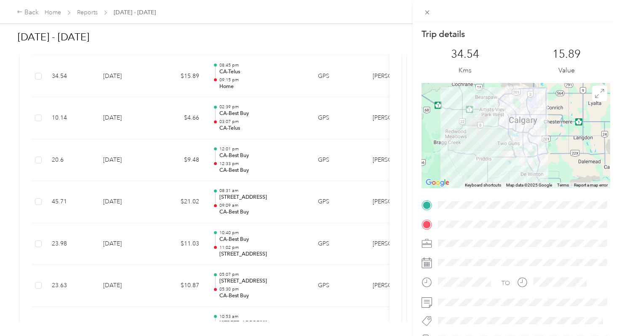
click at [219, 78] on div "Trip details This trip cannot be edited because it is either under review, appr…" at bounding box center [309, 168] width 619 height 336
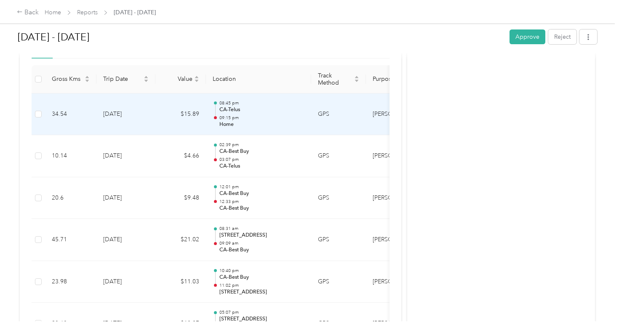
scroll to position [227, 0]
click at [217, 103] on div at bounding box center [215, 116] width 5 height 27
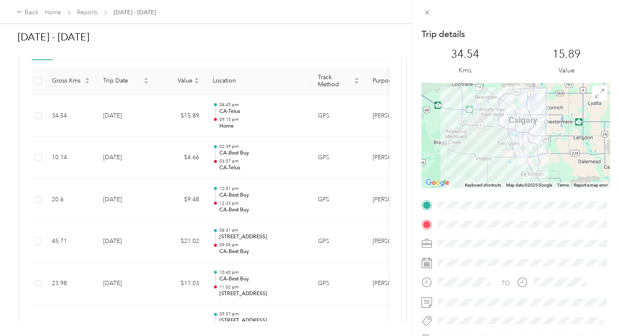
click at [217, 99] on div "Trip details This trip cannot be edited because it is either under review, appr…" at bounding box center [309, 168] width 619 height 336
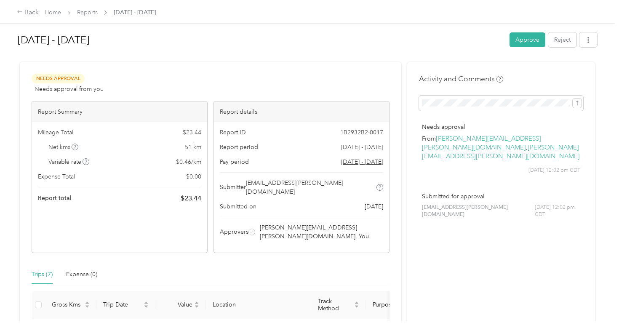
scroll to position [0, 0]
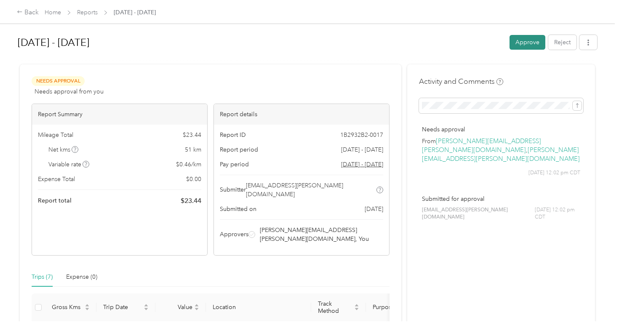
click at [533, 42] on button "Approve" at bounding box center [528, 42] width 36 height 15
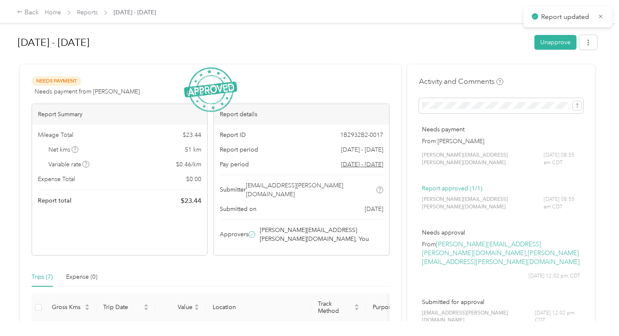
click at [98, 13] on div "Home Reports [DATE] - [DATE]" at bounding box center [100, 12] width 111 height 9
click at [86, 14] on link "Reports" at bounding box center [87, 12] width 21 height 7
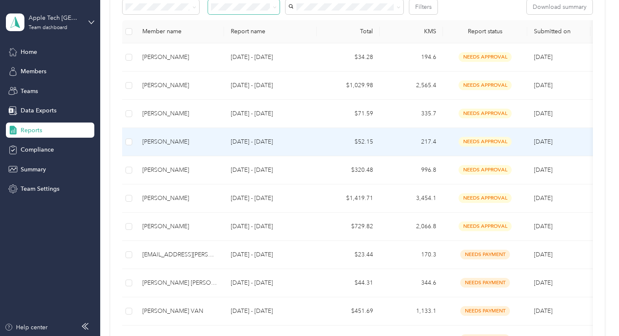
scroll to position [158, 0]
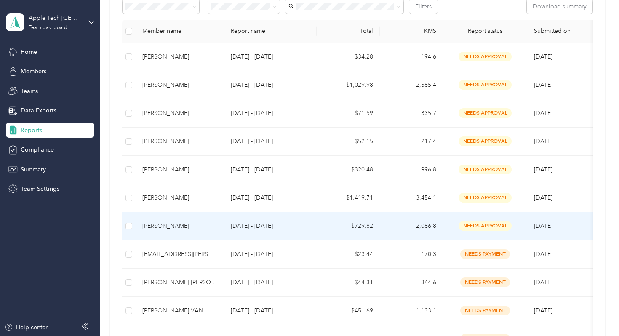
click at [172, 227] on div "[PERSON_NAME]" at bounding box center [179, 226] width 75 height 9
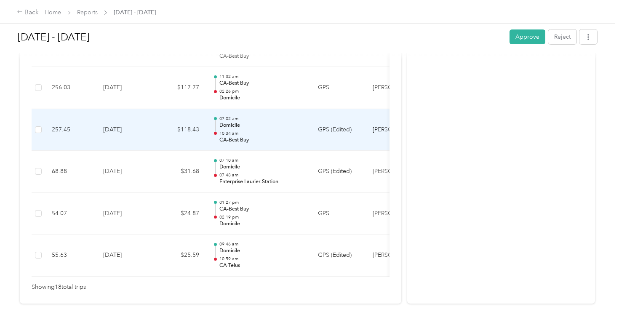
scroll to position [793, 0]
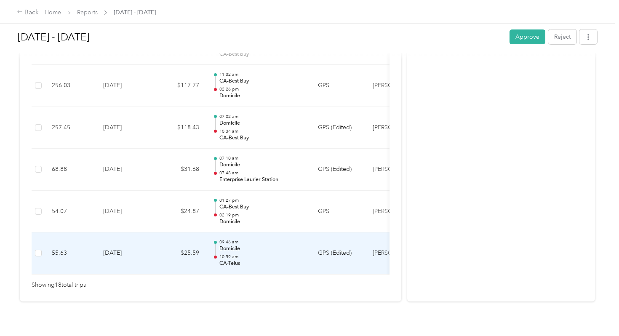
click at [266, 239] on p "09:46 am" at bounding box center [261, 242] width 85 height 6
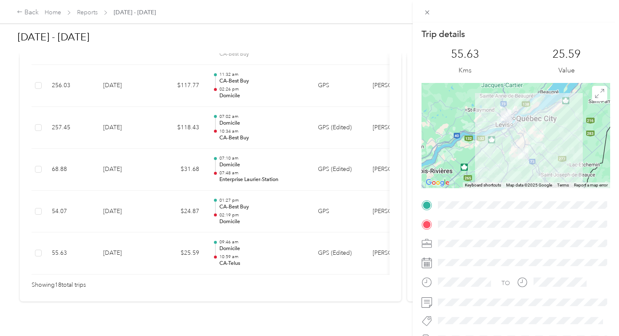
click at [232, 198] on div "Trip details This trip cannot be edited because it is either under review, appr…" at bounding box center [309, 168] width 619 height 336
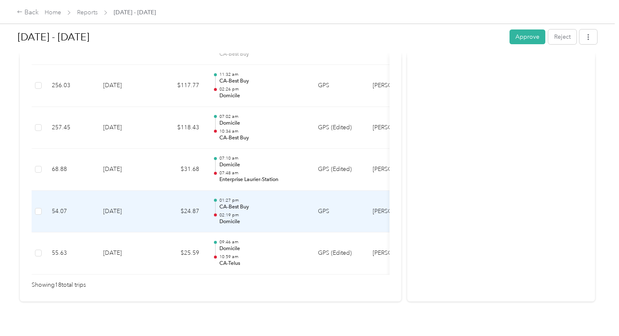
click at [232, 203] on p "CA-Best Buy" at bounding box center [261, 207] width 85 height 8
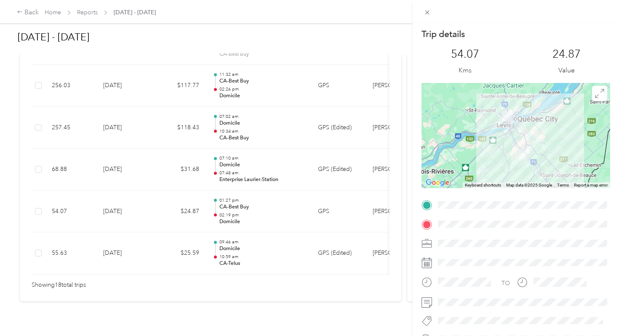
click at [221, 166] on div "Trip details This trip cannot be edited because it is either under review, appr…" at bounding box center [309, 168] width 619 height 336
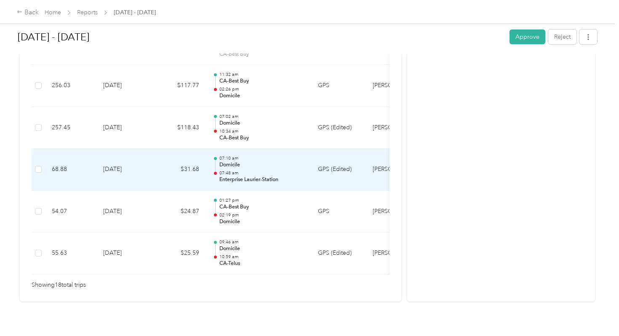
click at [221, 170] on p "07:48 am" at bounding box center [261, 173] width 85 height 6
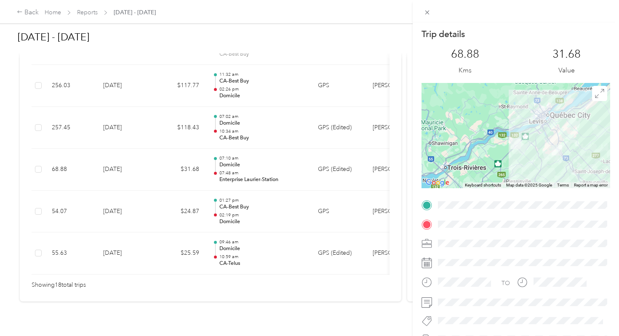
click at [259, 157] on div "Trip details This trip cannot be edited because it is either under review, appr…" at bounding box center [309, 168] width 619 height 336
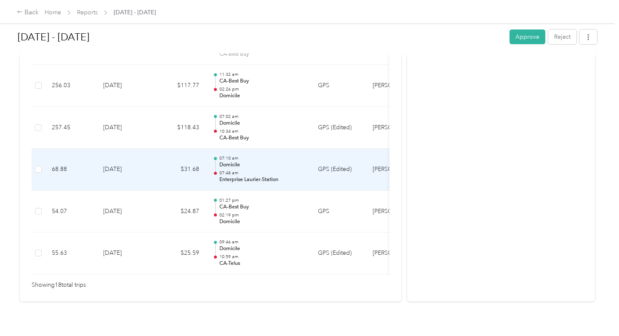
click at [259, 161] on p "Domicile" at bounding box center [261, 165] width 85 height 8
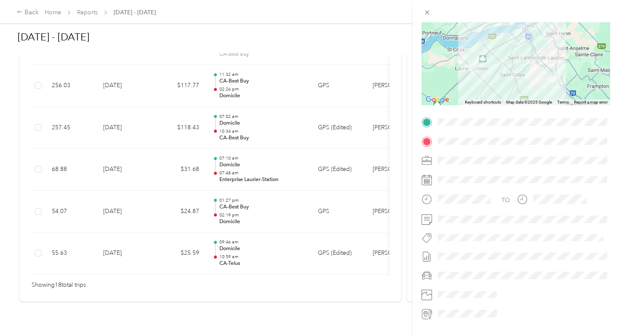
scroll to position [93, 0]
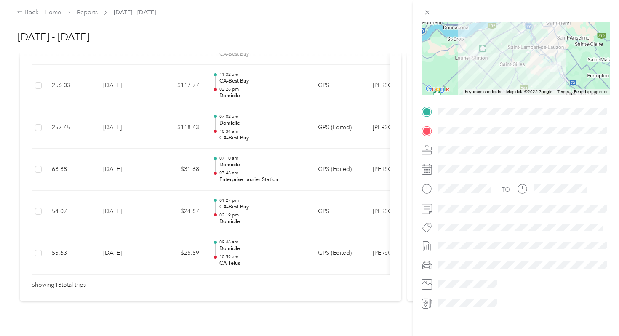
click at [203, 134] on div "Trip details This trip cannot be edited because it is either under review, appr…" at bounding box center [309, 168] width 619 height 336
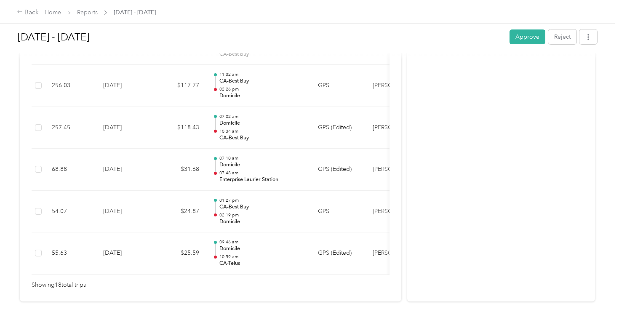
click at [203, 116] on td "$118.43" at bounding box center [180, 128] width 51 height 42
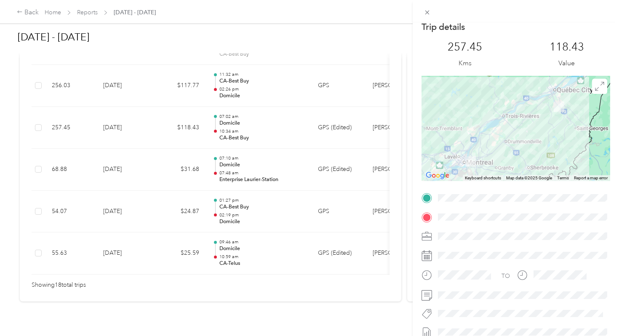
scroll to position [8, 0]
click at [241, 170] on div "Trip details This trip cannot be edited because it is either under review, appr…" at bounding box center [309, 168] width 619 height 336
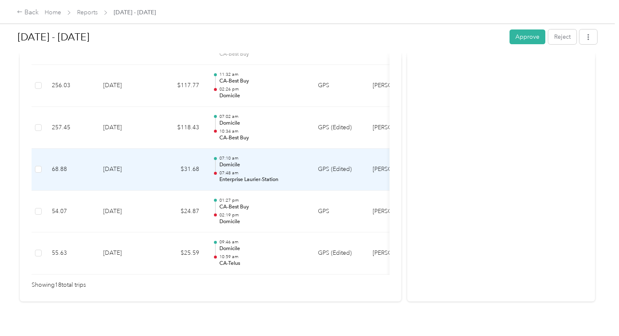
click at [241, 176] on p "Enterprise Laurier-Station" at bounding box center [261, 180] width 85 height 8
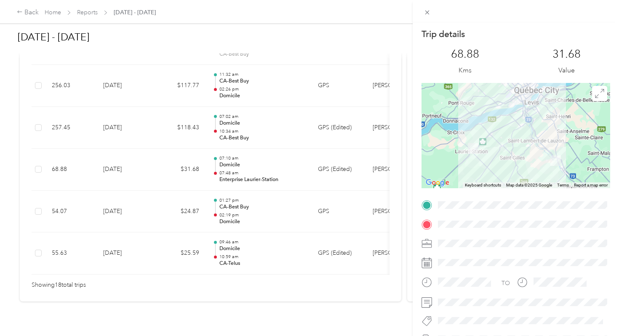
click at [231, 110] on div "Trip details This trip cannot be edited because it is either under review, appr…" at bounding box center [309, 168] width 619 height 336
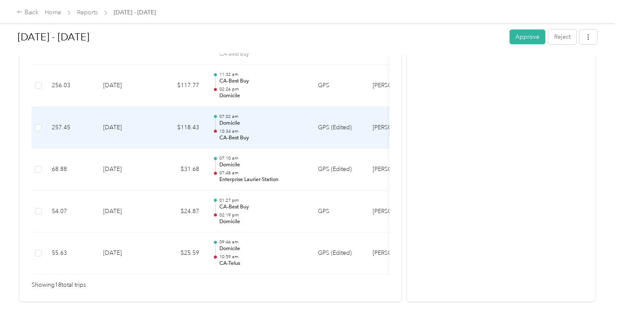
click at [231, 120] on p "Domicile" at bounding box center [261, 124] width 85 height 8
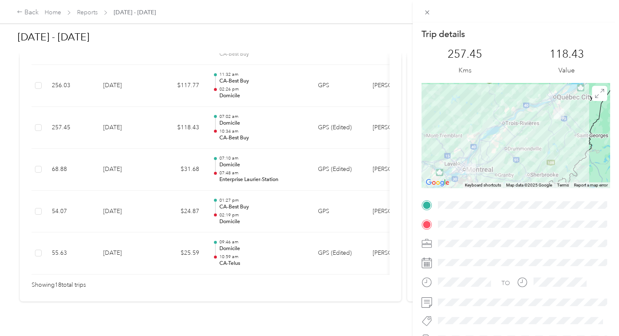
click at [231, 110] on div "Trip details This trip cannot be edited because it is either under review, appr…" at bounding box center [309, 168] width 619 height 336
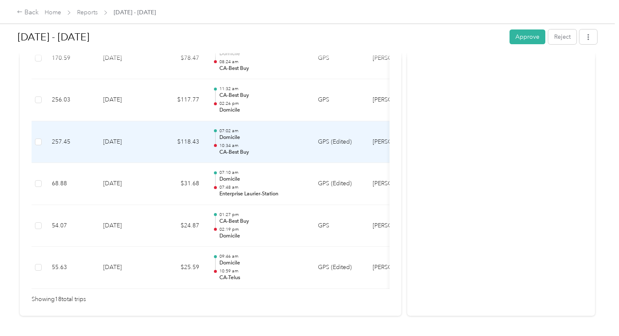
scroll to position [772, 0]
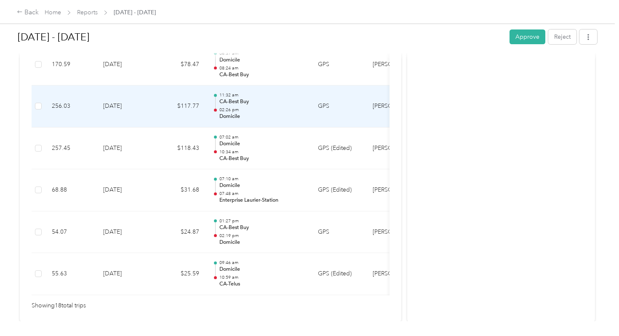
click at [231, 113] on p "Domicile" at bounding box center [261, 117] width 85 height 8
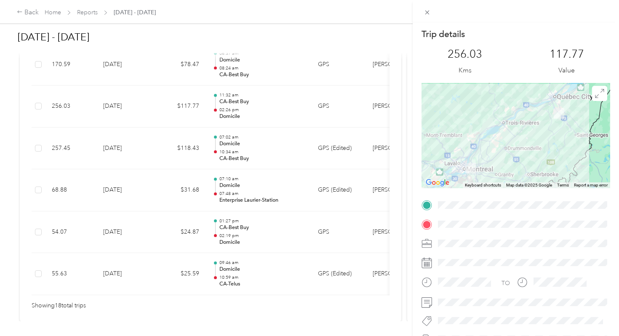
click at [231, 106] on div "Trip details This trip cannot be edited because it is either under review, appr…" at bounding box center [309, 168] width 619 height 336
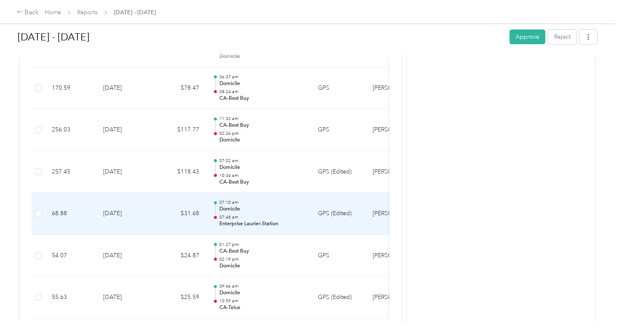
scroll to position [748, 0]
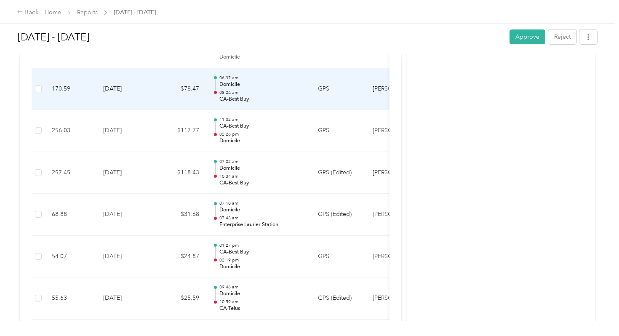
click at [241, 90] on p "08:24 am" at bounding box center [261, 93] width 85 height 6
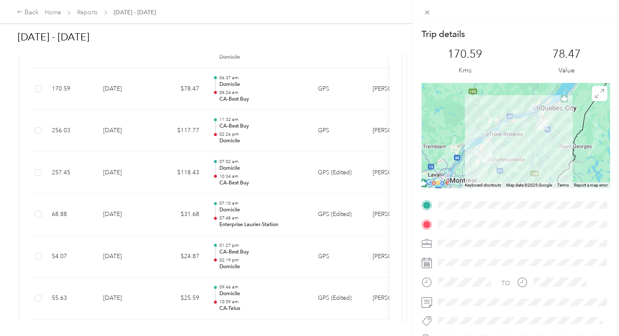
click at [241, 83] on div "Trip details This trip cannot be edited because it is either under review, appr…" at bounding box center [309, 168] width 619 height 336
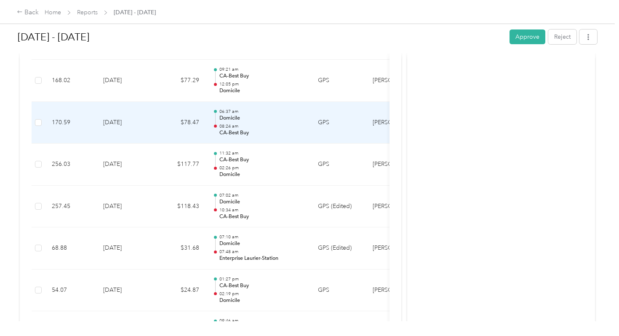
scroll to position [711, 0]
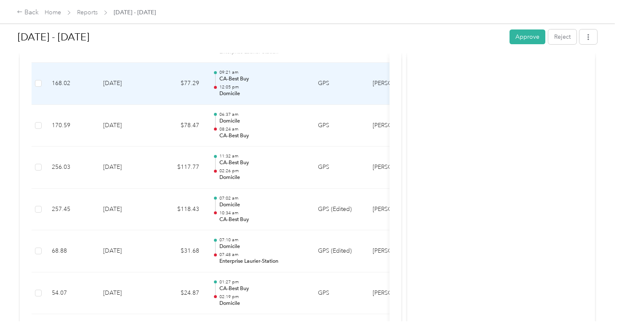
click at [241, 90] on p "Domicile" at bounding box center [261, 94] width 85 height 8
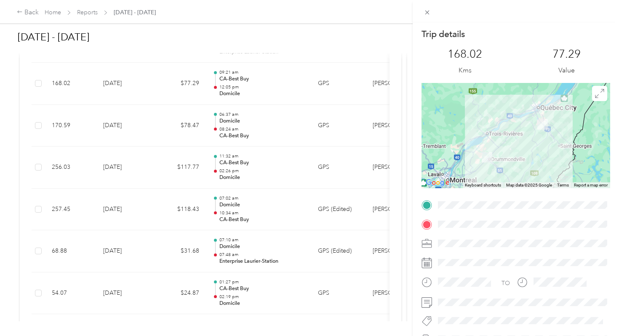
click at [241, 83] on div "Trip details This trip cannot be edited because it is either under review, appr…" at bounding box center [309, 168] width 619 height 336
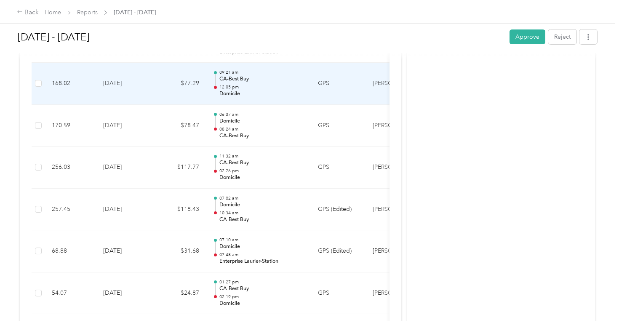
click at [241, 90] on p "Domicile" at bounding box center [261, 94] width 85 height 8
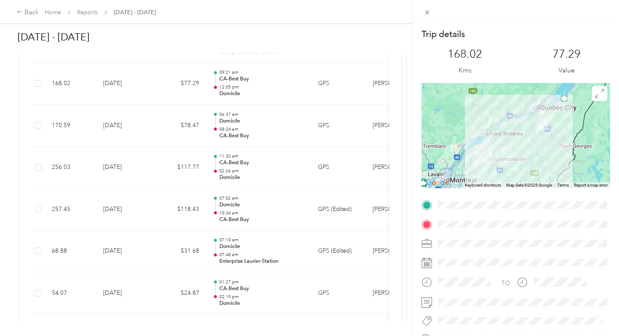
click at [241, 83] on div "Trip details This trip cannot be edited because it is either under review, appr…" at bounding box center [309, 168] width 619 height 336
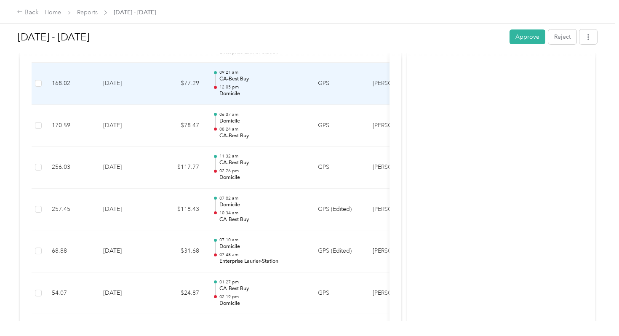
scroll to position [676, 0]
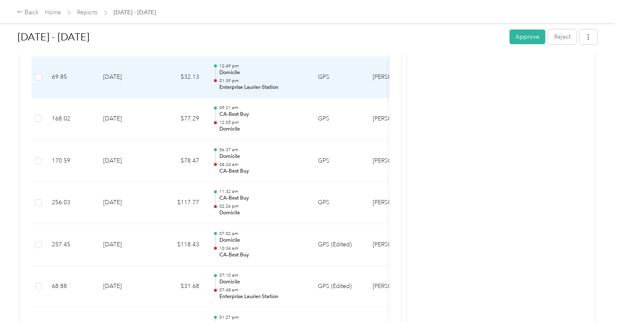
click at [241, 83] on td "12:49 pm Domicile 01:39 pm Enterprise Laurier-Station" at bounding box center [258, 77] width 105 height 42
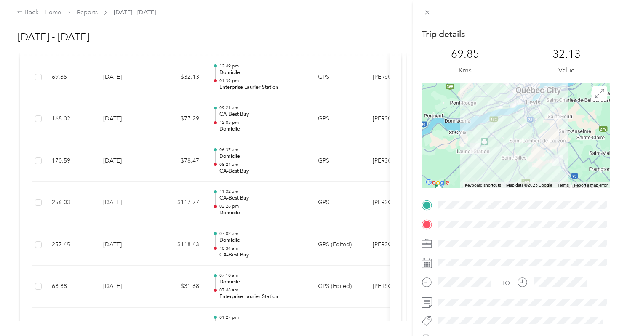
click at [241, 83] on div "Trip details This trip cannot be edited because it is either under review, appr…" at bounding box center [309, 168] width 619 height 336
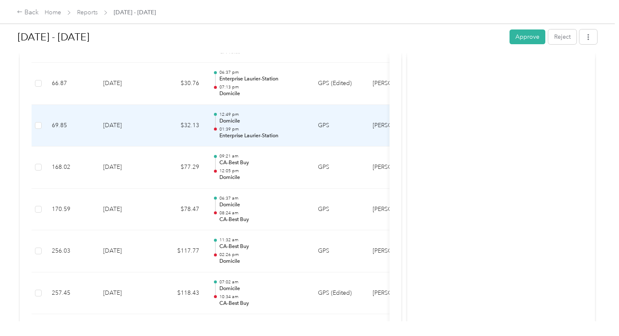
scroll to position [620, 0]
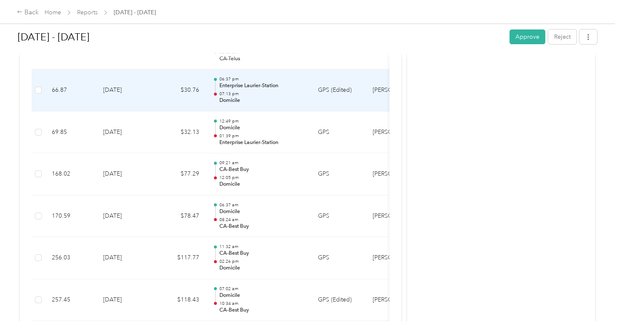
click at [241, 91] on p "07:13 pm" at bounding box center [261, 94] width 85 height 6
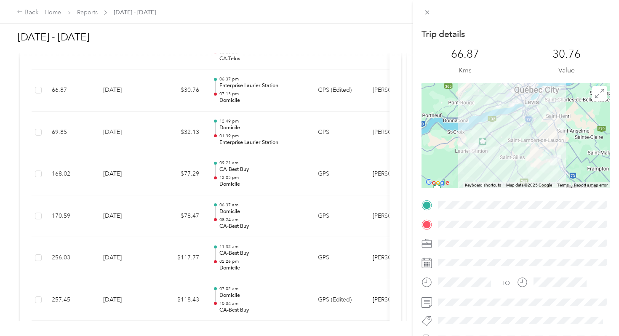
click at [240, 85] on div "Trip details This trip cannot be edited because it is either under review, appr…" at bounding box center [309, 168] width 619 height 336
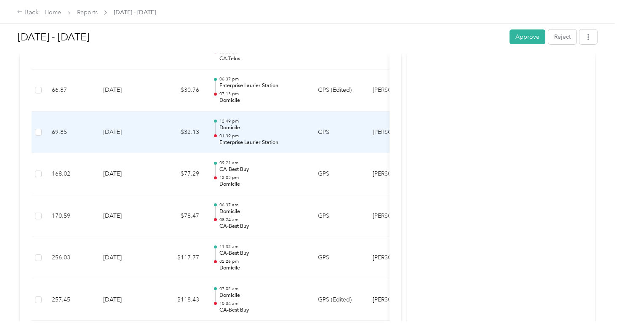
click at [238, 133] on p "01:39 pm" at bounding box center [261, 136] width 85 height 6
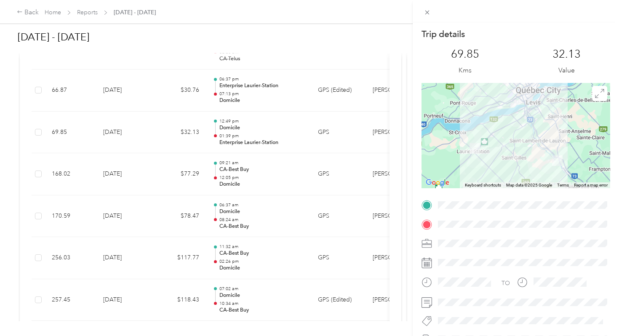
click at [238, 126] on div "Trip details This trip cannot be edited because it is either under review, appr…" at bounding box center [309, 168] width 619 height 336
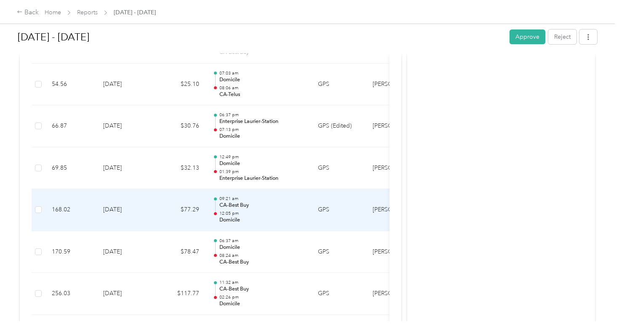
scroll to position [582, 0]
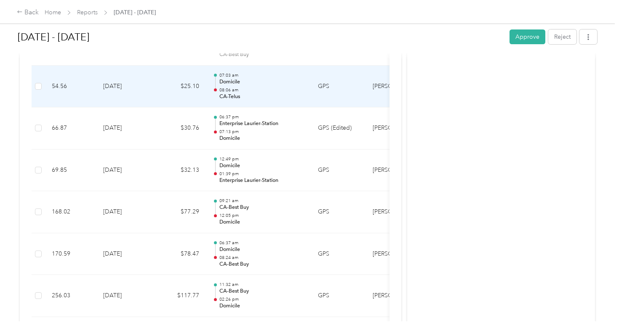
click at [254, 87] on p "08:06 am" at bounding box center [261, 90] width 85 height 6
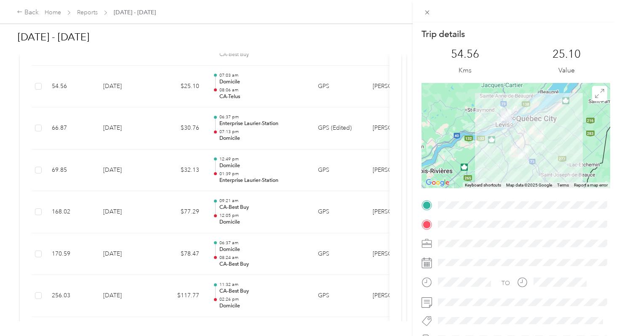
click at [254, 79] on div "Trip details This trip cannot be edited because it is either under review, appr…" at bounding box center [309, 168] width 619 height 336
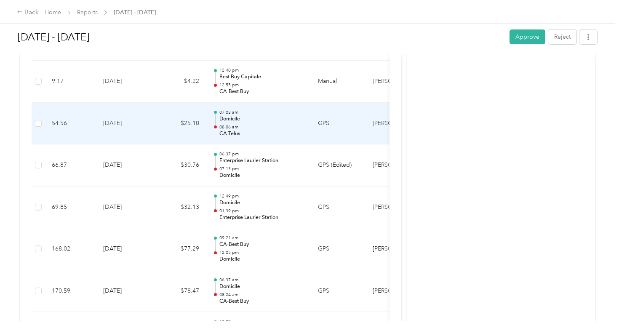
scroll to position [528, 0]
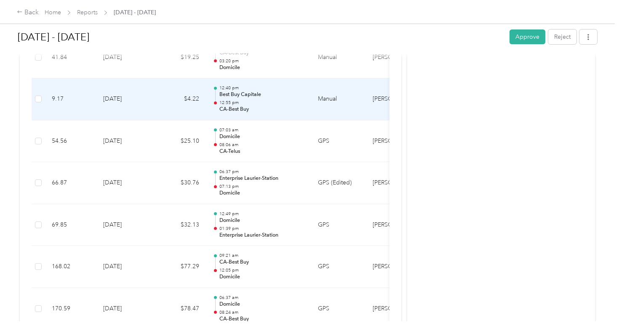
click at [254, 85] on p "12:40 pm" at bounding box center [261, 88] width 85 height 6
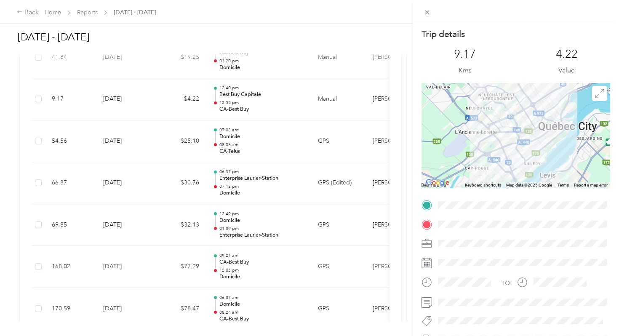
click at [254, 79] on div "Trip details This trip cannot be edited because it is either under review, appr…" at bounding box center [309, 168] width 619 height 336
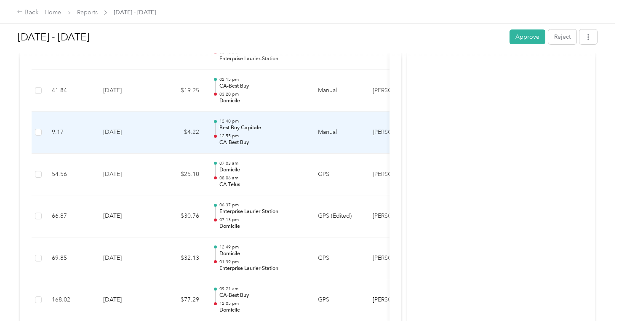
scroll to position [466, 0]
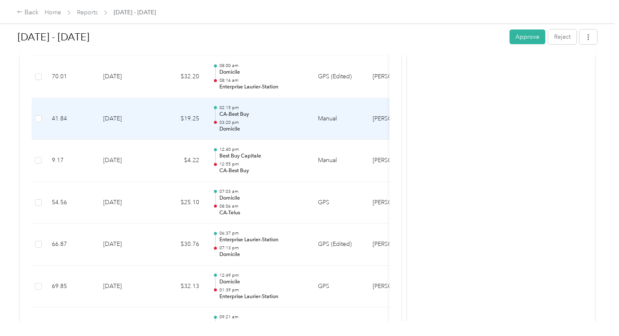
click at [254, 120] on p "03:20 pm" at bounding box center [261, 123] width 85 height 6
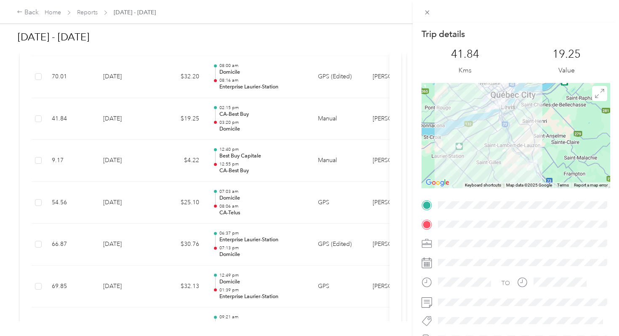
click at [254, 110] on div "Trip details This trip cannot be edited because it is either under review, appr…" at bounding box center [309, 168] width 619 height 336
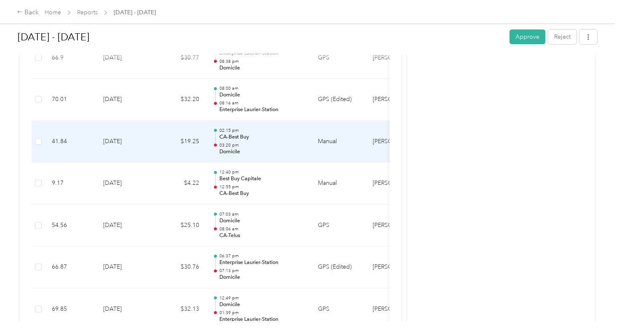
scroll to position [442, 0]
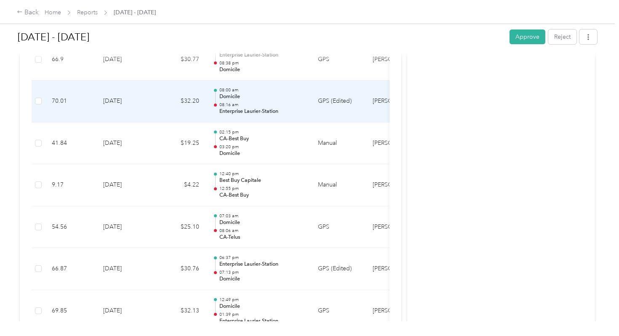
click at [252, 108] on p "Enterprise Laurier-Station" at bounding box center [261, 112] width 85 height 8
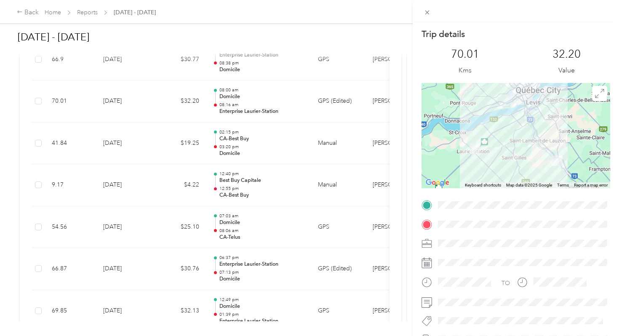
click at [252, 104] on div "Trip details This trip cannot be edited because it is either under review, appr…" at bounding box center [309, 168] width 619 height 336
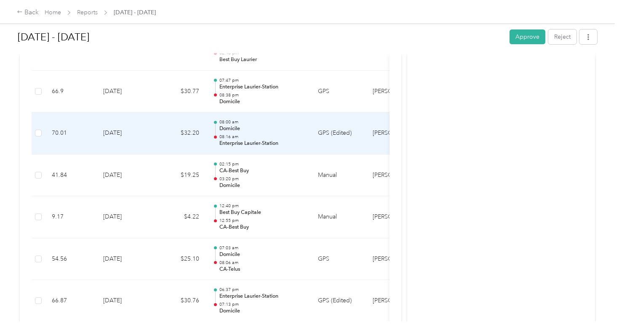
scroll to position [405, 0]
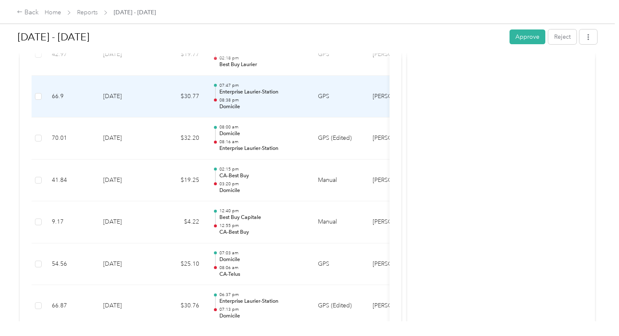
click at [249, 97] on p "08:38 pm" at bounding box center [261, 100] width 85 height 6
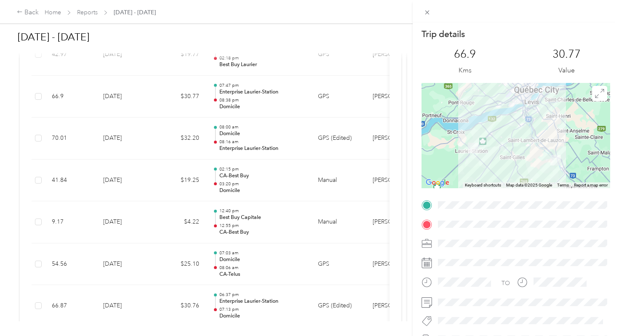
click at [249, 92] on div "Trip details This trip cannot be edited because it is either under review, appr…" at bounding box center [309, 168] width 619 height 336
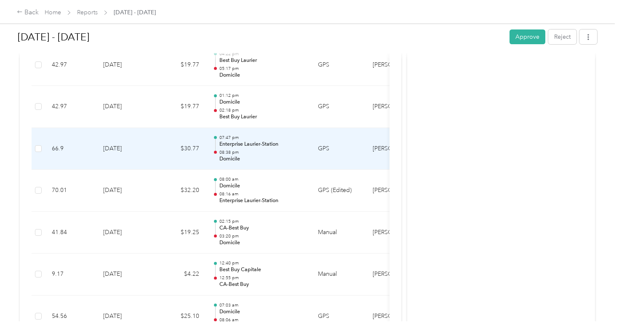
scroll to position [350, 0]
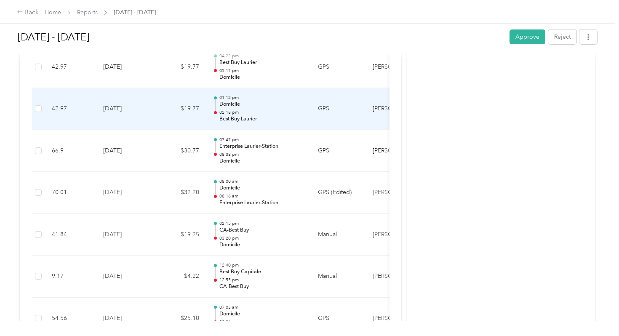
click at [247, 99] on div "01:12 pm Domicile 02:18 pm Best Buy Laurier" at bounding box center [261, 109] width 85 height 28
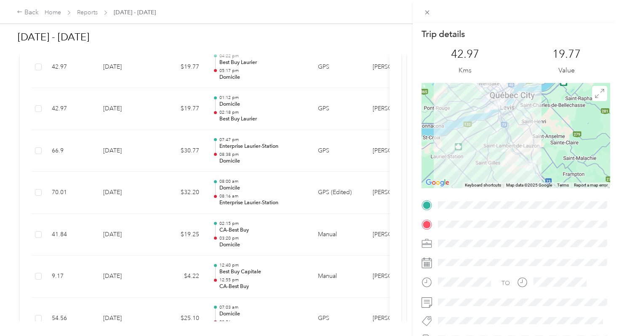
click at [234, 141] on div "Trip details This trip cannot be edited because it is either under review, appr…" at bounding box center [309, 168] width 619 height 336
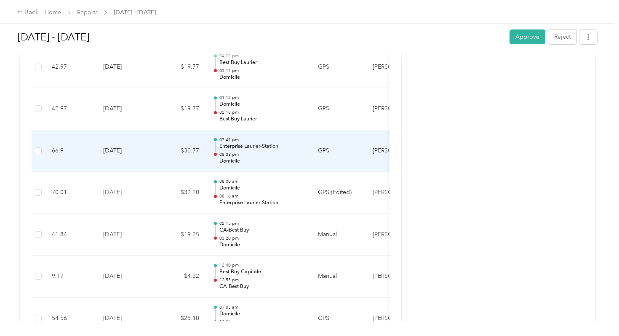
click at [234, 141] on div "07:47 pm Enterprise Laurier-Station 08:38 pm Domicile" at bounding box center [261, 151] width 85 height 28
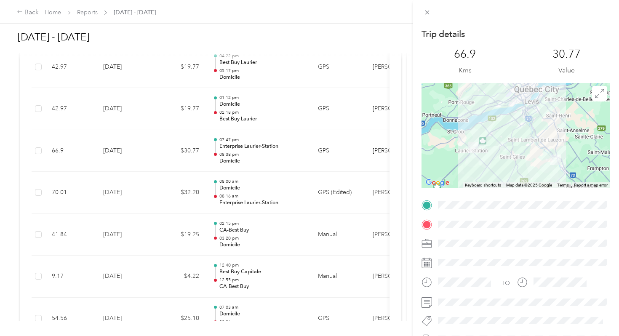
click at [234, 141] on div "Trip details This trip cannot be edited because it is either under review, appr…" at bounding box center [309, 168] width 619 height 336
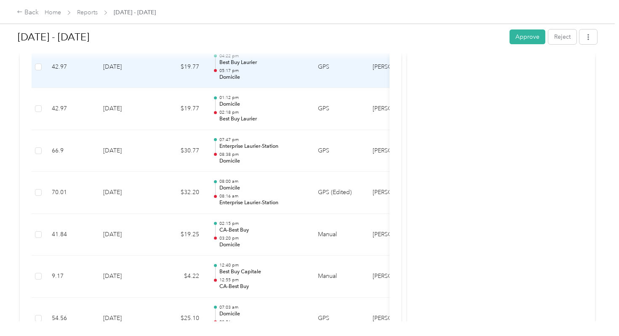
scroll to position [334, 0]
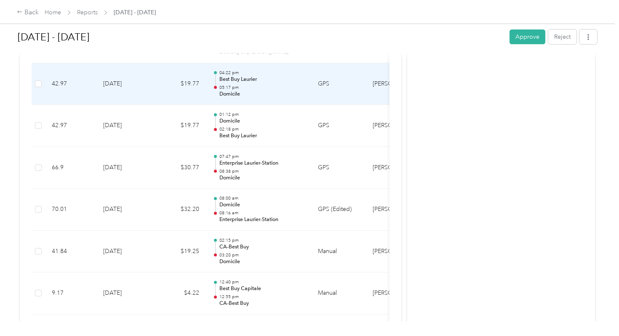
click at [230, 85] on p "05:17 pm" at bounding box center [261, 88] width 85 height 6
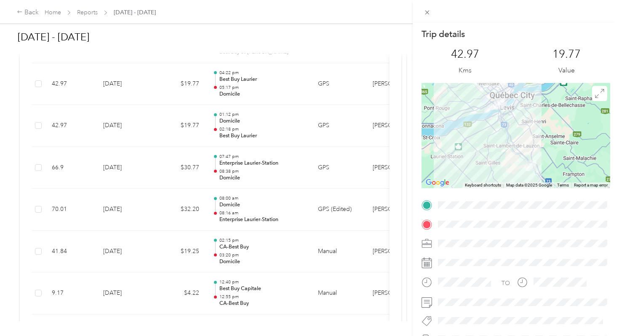
click at [229, 78] on div "Trip details This trip cannot be edited because it is either under review, appr…" at bounding box center [309, 168] width 619 height 336
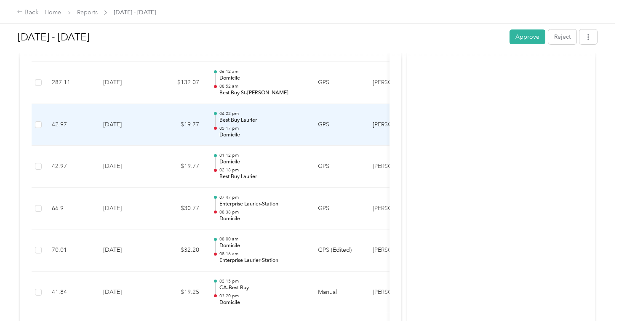
scroll to position [291, 0]
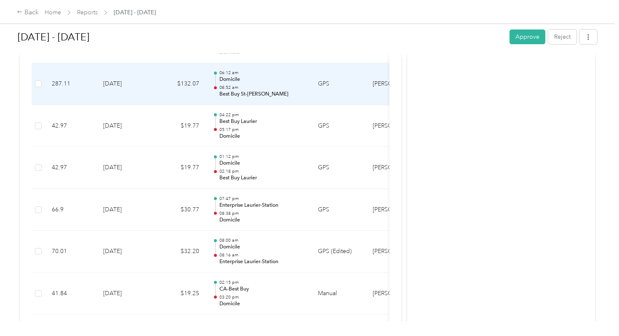
click at [229, 85] on p "08:52 am" at bounding box center [261, 88] width 85 height 6
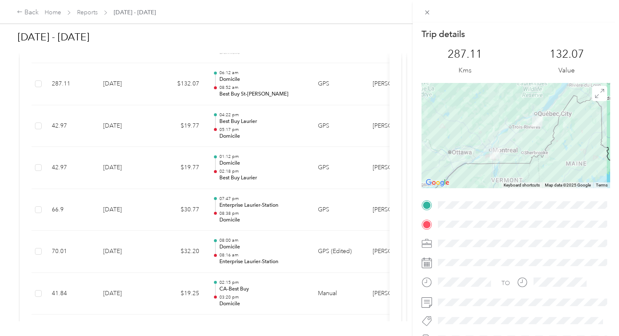
click at [229, 78] on div "Trip details This trip cannot be edited because it is either under review, appr…" at bounding box center [309, 168] width 619 height 336
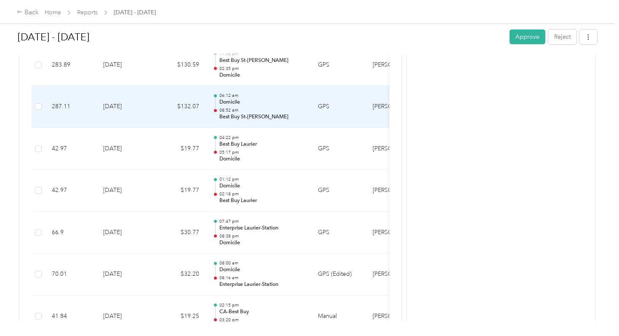
scroll to position [259, 0]
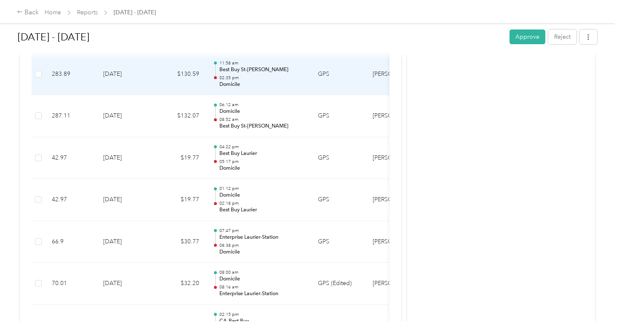
click at [229, 81] on p "Domicile" at bounding box center [261, 85] width 85 height 8
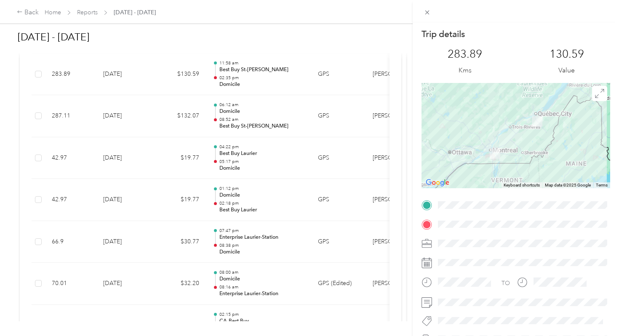
click at [229, 79] on div "Trip details This trip cannot be edited because it is either under review, appr…" at bounding box center [309, 168] width 619 height 336
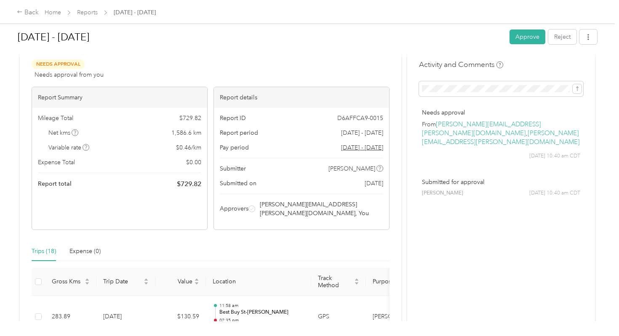
scroll to position [0, 0]
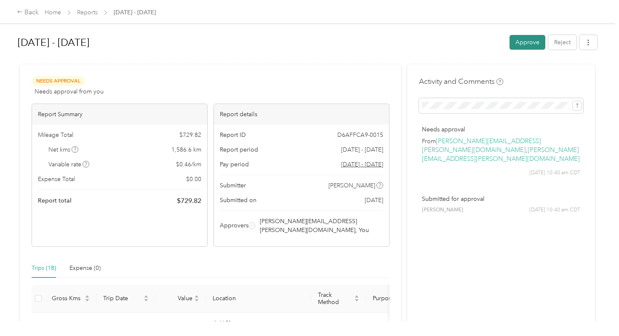
click at [526, 44] on button "Approve" at bounding box center [528, 42] width 36 height 15
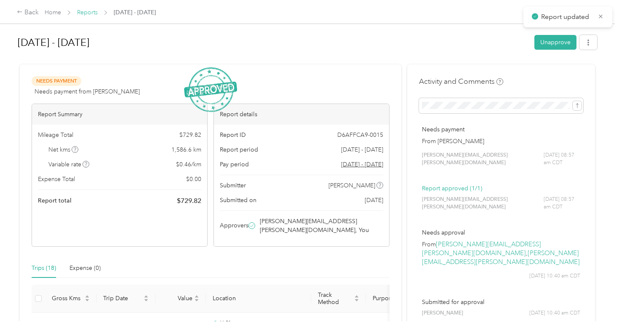
click at [88, 14] on link "Reports" at bounding box center [87, 12] width 21 height 7
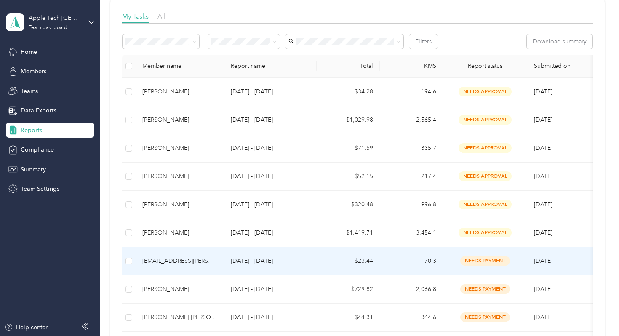
scroll to position [123, 0]
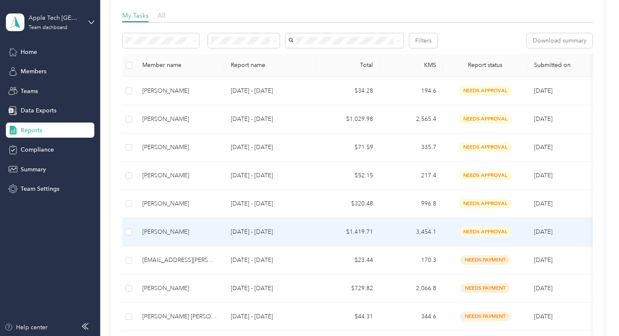
click at [240, 235] on p "[DATE] - [DATE]" at bounding box center [270, 231] width 79 height 9
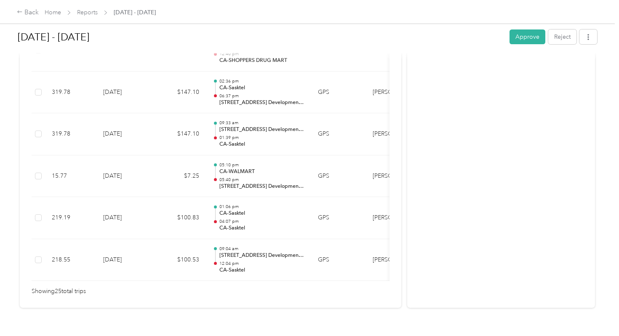
scroll to position [1086, 0]
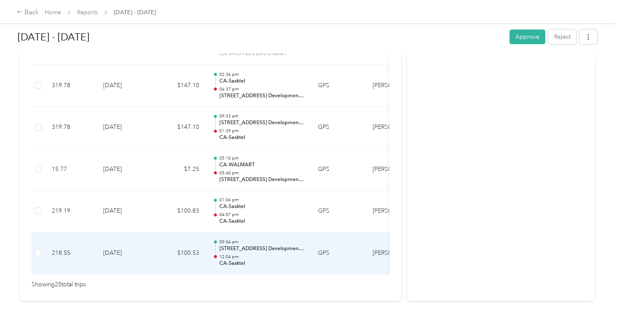
click at [218, 240] on div at bounding box center [215, 253] width 5 height 27
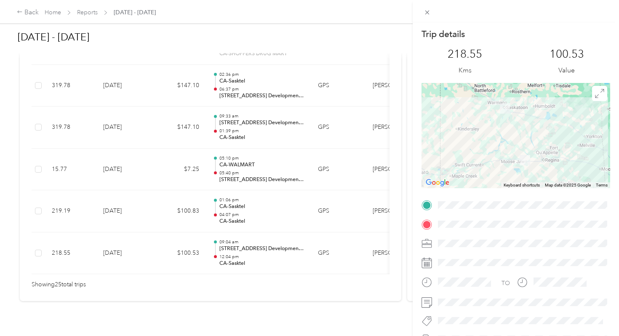
click at [247, 245] on div "Trip details This trip cannot be edited because it is either under review, appr…" at bounding box center [309, 168] width 619 height 336
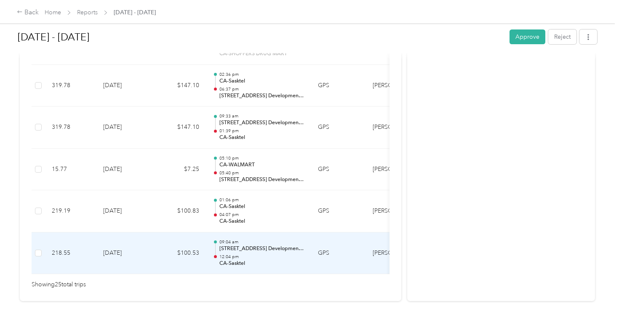
click at [247, 254] on p "12:04 pm" at bounding box center [261, 257] width 85 height 6
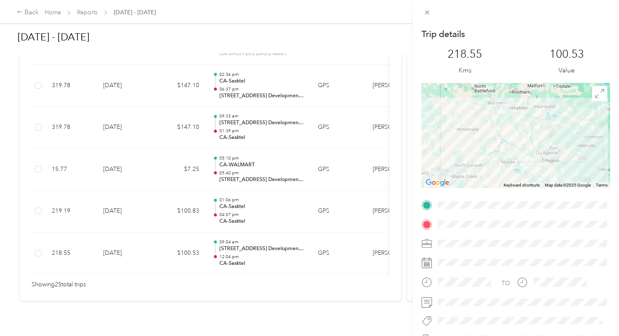
click at [245, 240] on div "Trip details This trip cannot be edited because it is either under review, appr…" at bounding box center [309, 168] width 619 height 336
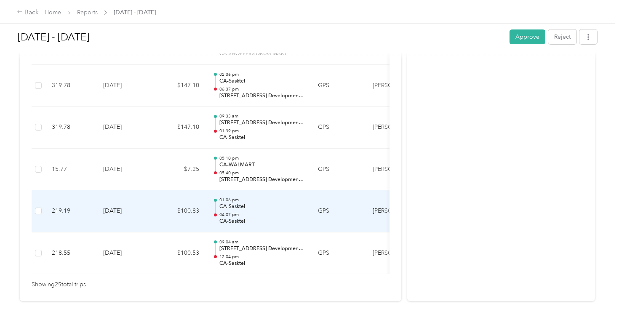
click at [245, 203] on p "CA-Sasktel" at bounding box center [261, 207] width 85 height 8
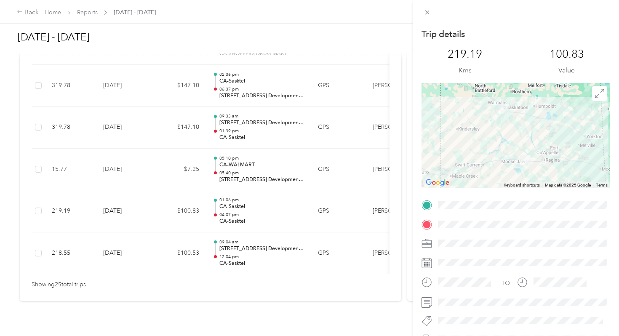
click at [245, 196] on div "Trip details This trip cannot be edited because it is either under review, appr…" at bounding box center [309, 168] width 619 height 336
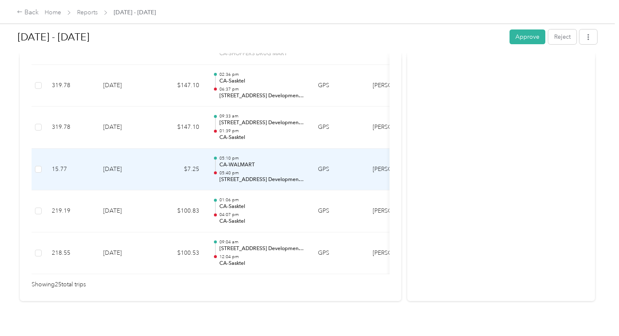
click at [243, 170] on p "05:40 pm" at bounding box center [261, 173] width 85 height 6
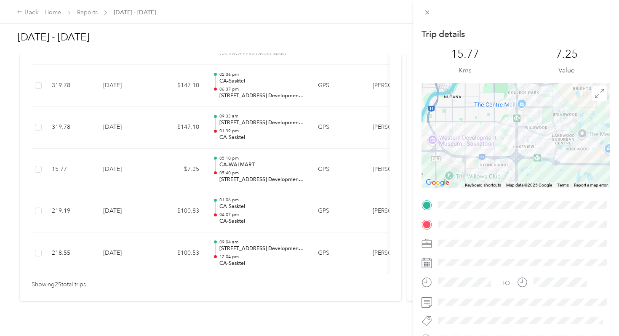
click at [242, 116] on div "Trip details This trip cannot be edited because it is either under review, appr…" at bounding box center [309, 168] width 619 height 336
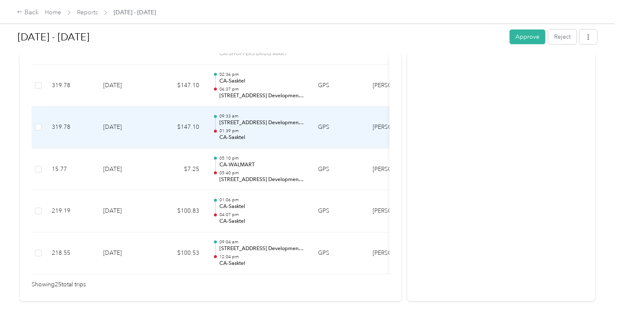
click at [242, 119] on p "[STREET_ADDRESS] Development Area, [GEOGRAPHIC_DATA], [GEOGRAPHIC_DATA]" at bounding box center [261, 123] width 85 height 8
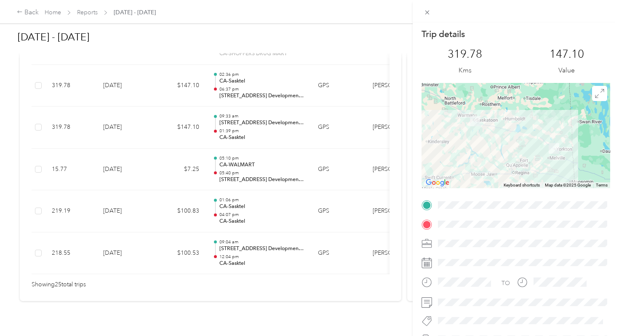
click at [242, 116] on div "Trip details This trip cannot be edited because it is either under review, appr…" at bounding box center [309, 168] width 619 height 336
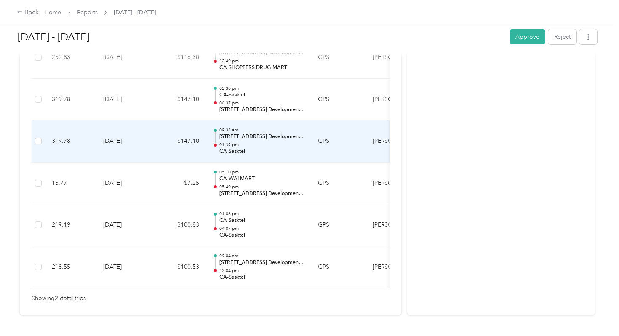
scroll to position [1066, 0]
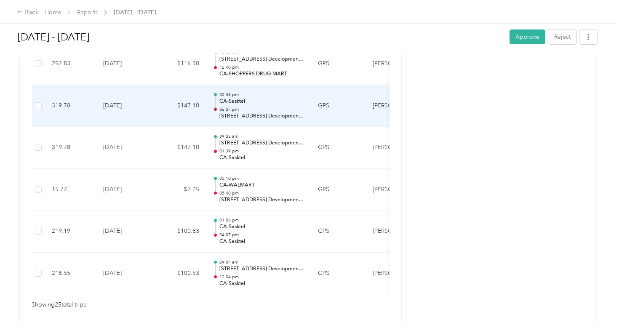
click at [240, 112] on p "[STREET_ADDRESS] Development Area, [GEOGRAPHIC_DATA], [GEOGRAPHIC_DATA]" at bounding box center [261, 116] width 85 height 8
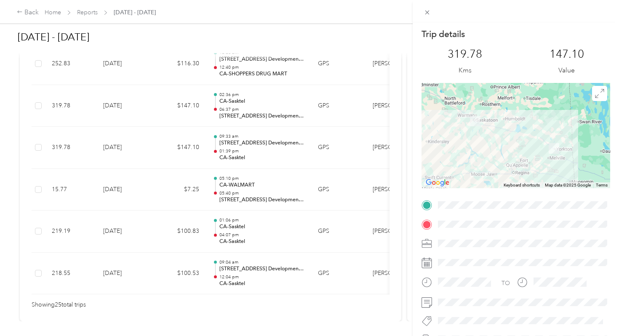
click at [240, 105] on div "Trip details This trip cannot be edited because it is either under review, appr…" at bounding box center [309, 168] width 619 height 336
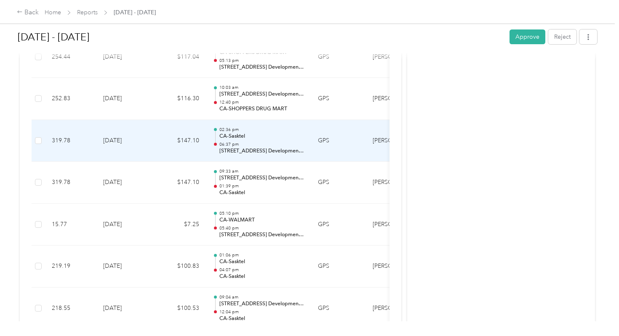
scroll to position [1020, 0]
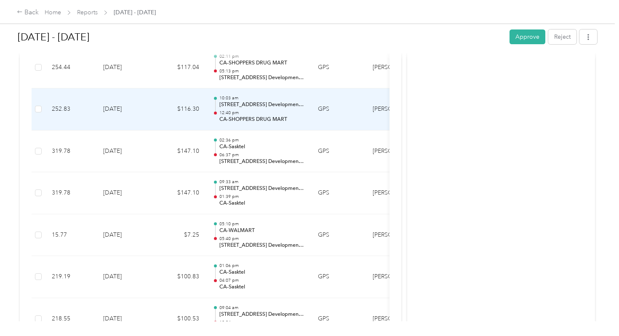
click at [239, 101] on p "[STREET_ADDRESS] Development Area, [GEOGRAPHIC_DATA], [GEOGRAPHIC_DATA]" at bounding box center [261, 105] width 85 height 8
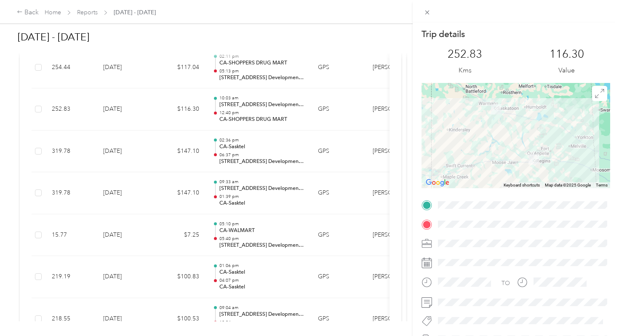
click at [239, 98] on div "Trip details This trip cannot be edited because it is either under review, appr…" at bounding box center [309, 168] width 619 height 336
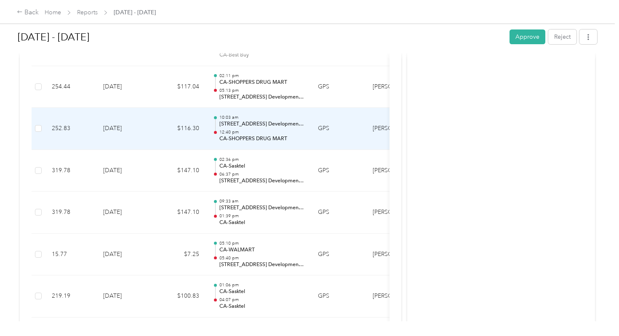
scroll to position [999, 0]
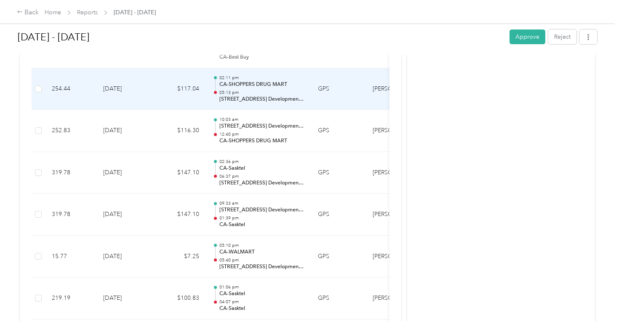
click at [237, 96] on p "[STREET_ADDRESS] Development Area, [GEOGRAPHIC_DATA], [GEOGRAPHIC_DATA]" at bounding box center [261, 100] width 85 height 8
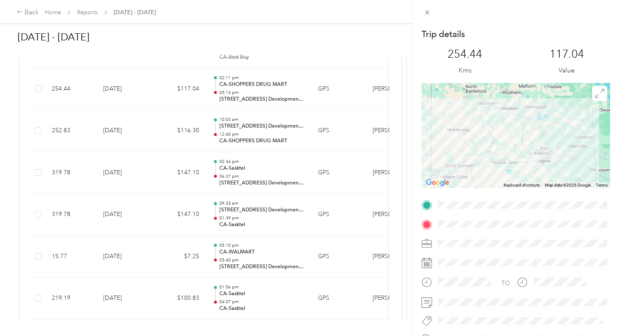
click at [236, 91] on div "Trip details This trip cannot be edited because it is either under review, appr…" at bounding box center [309, 168] width 619 height 336
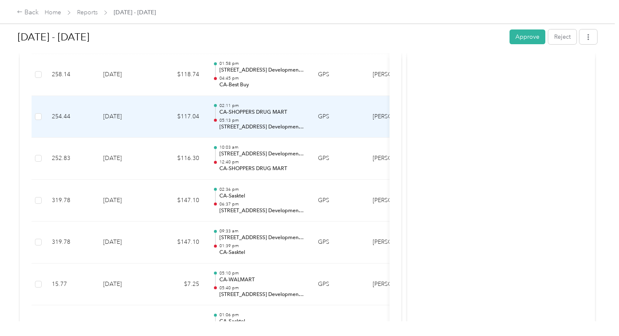
scroll to position [967, 0]
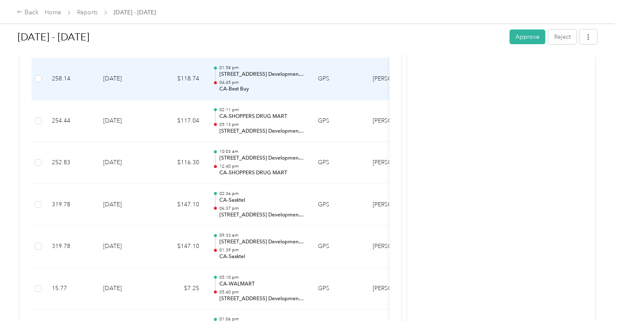
click at [233, 85] on p "CA-Best Buy" at bounding box center [261, 89] width 85 height 8
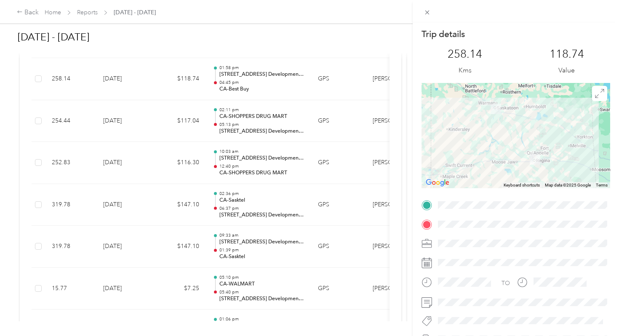
click at [230, 75] on div "Trip details This trip cannot be edited because it is either under review, appr…" at bounding box center [309, 168] width 619 height 336
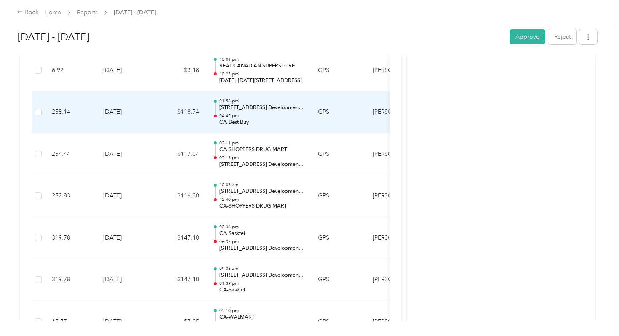
scroll to position [927, 0]
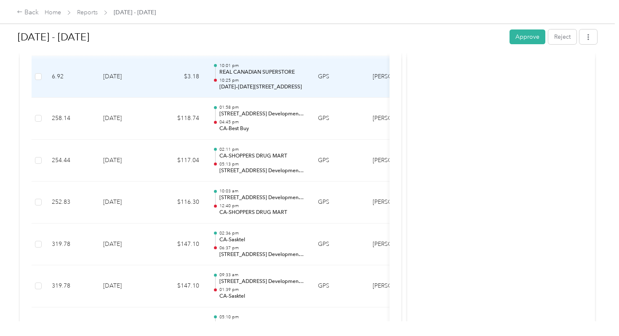
click at [230, 83] on p "[DATE]–[DATE][STREET_ADDRESS]" at bounding box center [261, 87] width 85 height 8
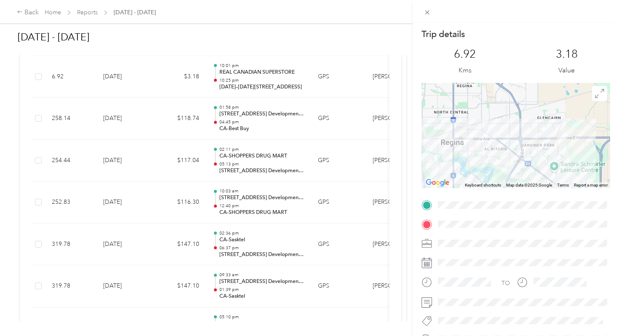
click at [230, 75] on div "Trip details This trip cannot be edited because it is either under review, appr…" at bounding box center [309, 168] width 619 height 336
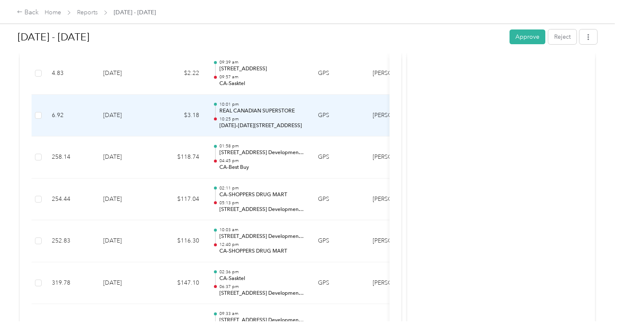
scroll to position [888, 0]
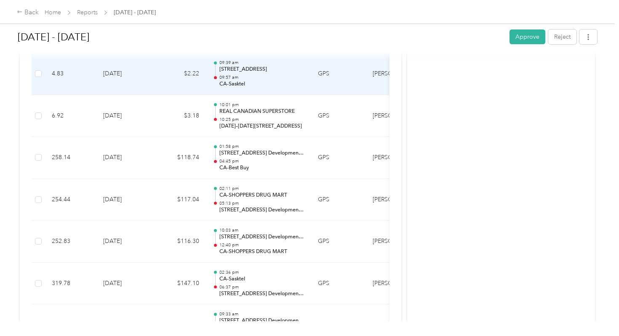
click at [230, 80] on p "CA-Sasktel" at bounding box center [261, 84] width 85 height 8
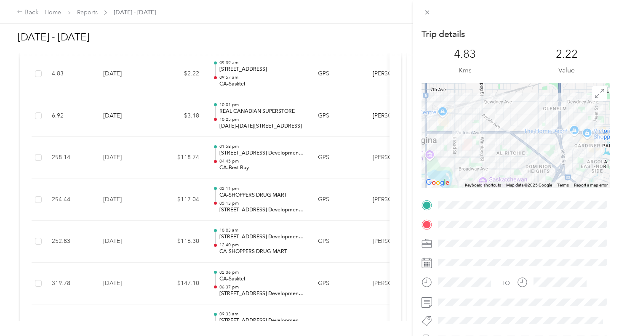
click at [230, 75] on div "Trip details This trip cannot be edited because it is either under review, appr…" at bounding box center [309, 168] width 619 height 336
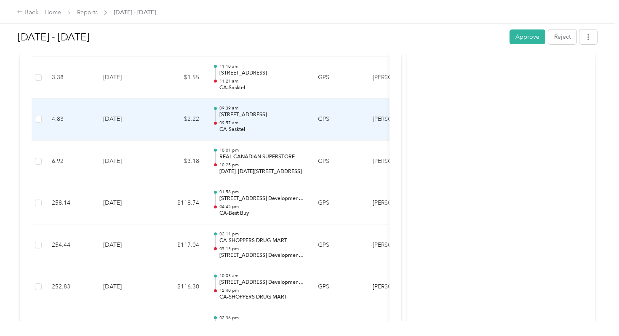
scroll to position [825, 0]
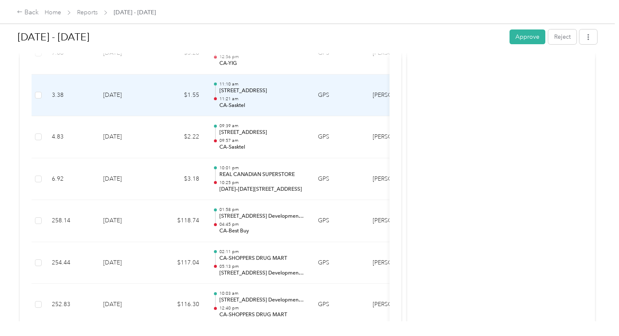
click at [230, 81] on p "11:10 am" at bounding box center [261, 84] width 85 height 6
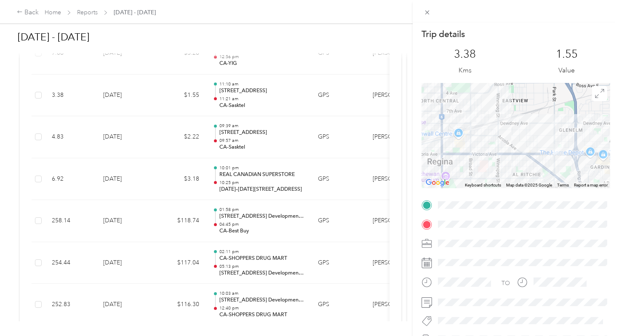
click at [230, 75] on div "Trip details This trip cannot be edited because it is either under review, appr…" at bounding box center [309, 168] width 619 height 336
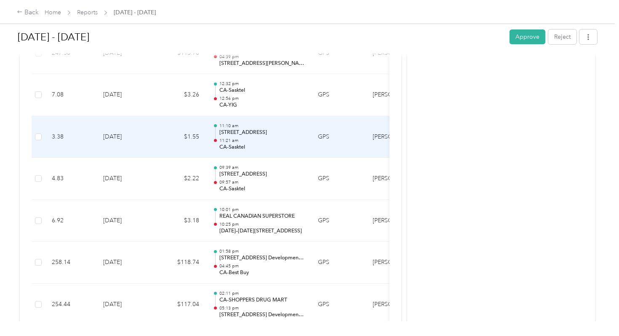
scroll to position [771, 0]
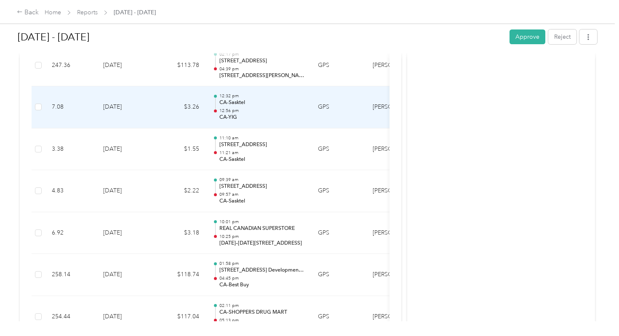
click at [231, 99] on p "CA-Sasktel" at bounding box center [261, 103] width 85 height 8
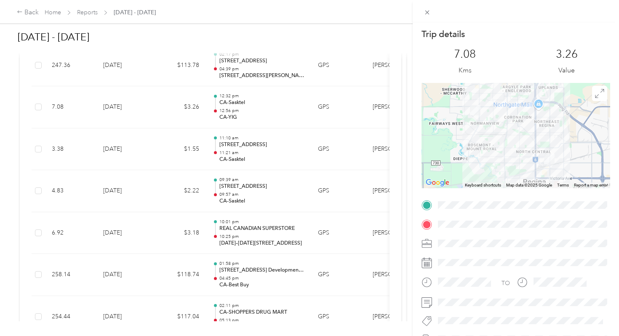
click at [231, 90] on div "Trip details This trip cannot be edited because it is either under review, appr…" at bounding box center [309, 168] width 619 height 336
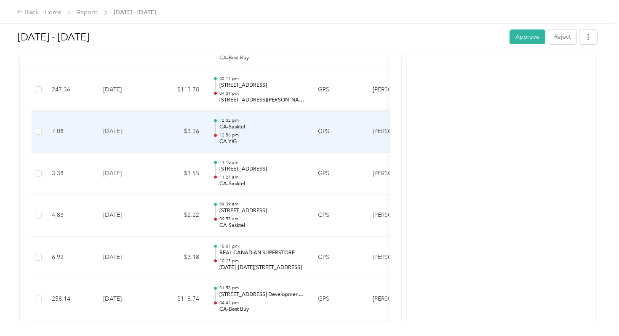
scroll to position [735, 0]
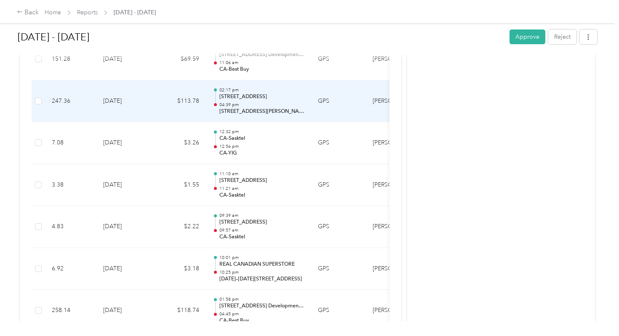
click at [231, 93] on p "[STREET_ADDRESS]" at bounding box center [261, 97] width 85 height 8
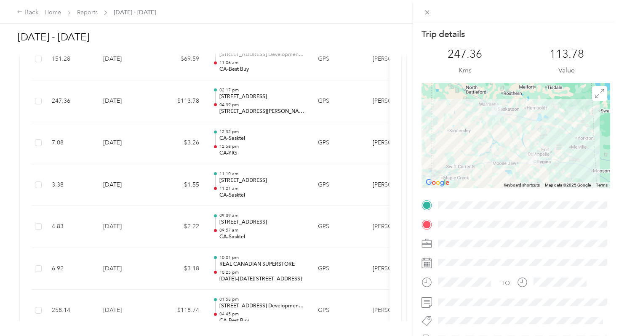
click at [231, 90] on div "Trip details This trip cannot be edited because it is either under review, appr…" at bounding box center [309, 168] width 619 height 336
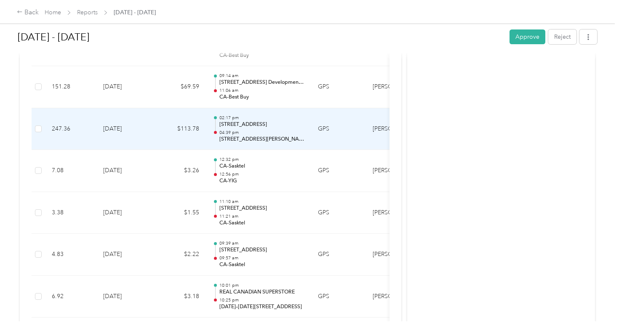
scroll to position [699, 0]
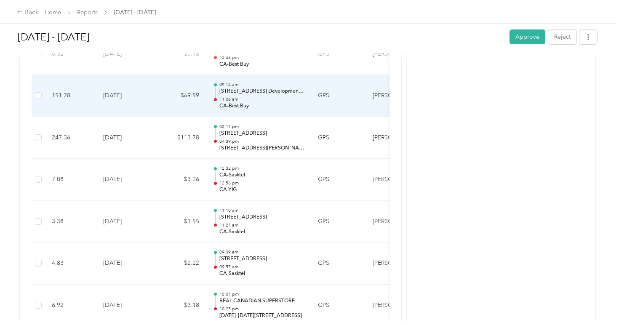
click at [231, 96] on p "11:06 am" at bounding box center [261, 99] width 85 height 6
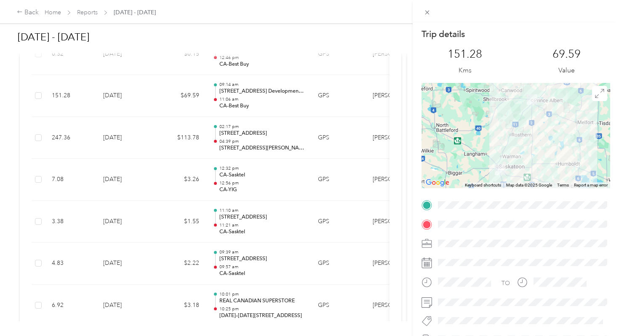
click at [231, 90] on div "Trip details This trip cannot be edited because it is either under review, appr…" at bounding box center [309, 168] width 619 height 336
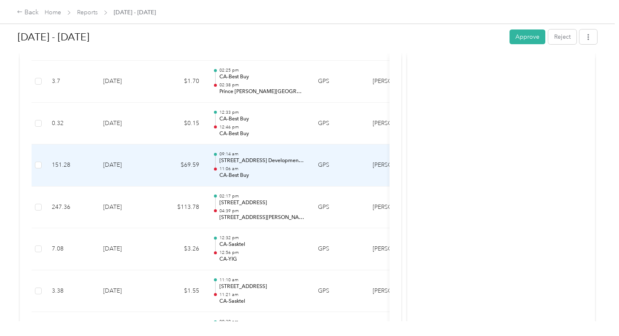
scroll to position [627, 0]
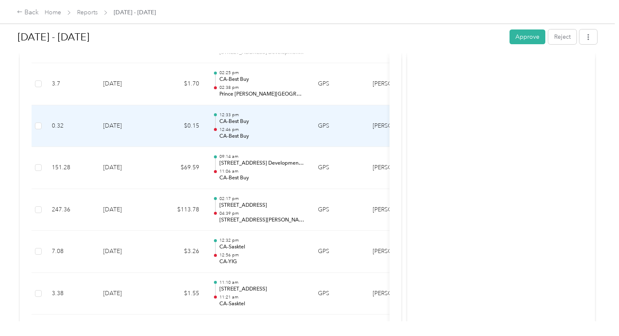
click at [243, 127] on p "12:46 pm" at bounding box center [261, 130] width 85 height 6
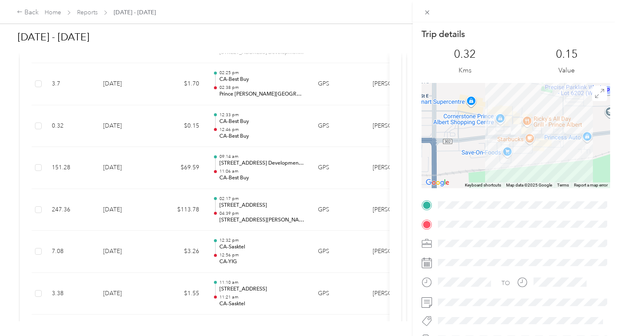
click at [243, 122] on div "Trip details This trip cannot be edited because it is either under review, appr…" at bounding box center [309, 168] width 619 height 336
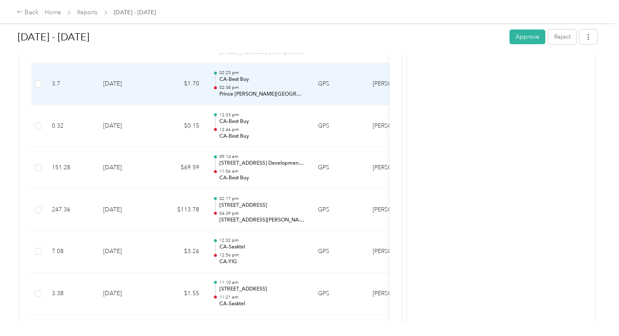
click at [238, 76] on p "CA-Best Buy" at bounding box center [261, 80] width 85 height 8
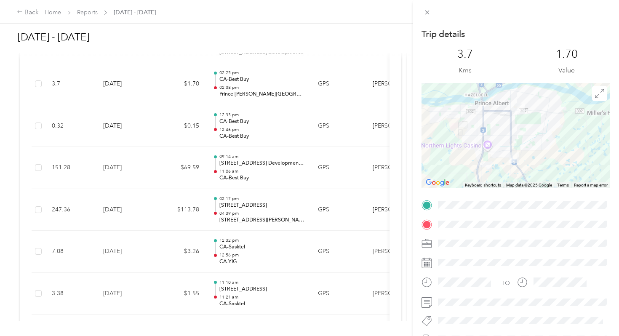
click at [238, 68] on div "Trip details This trip cannot be edited because it is either under review, appr…" at bounding box center [309, 168] width 619 height 336
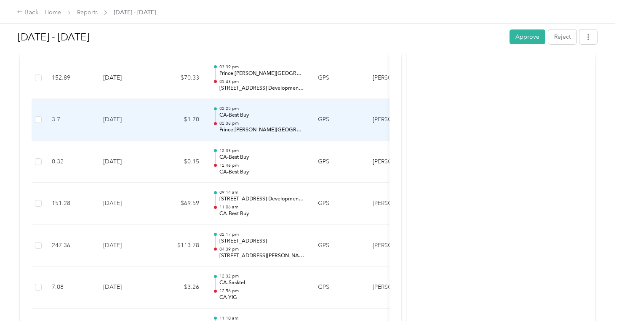
scroll to position [587, 0]
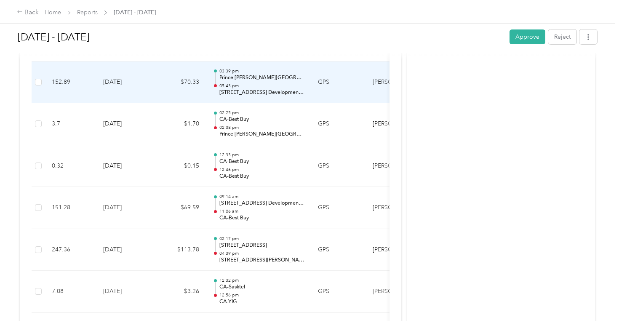
click at [238, 74] on p "Prince [PERSON_NAME][GEOGRAPHIC_DATA]" at bounding box center [261, 78] width 85 height 8
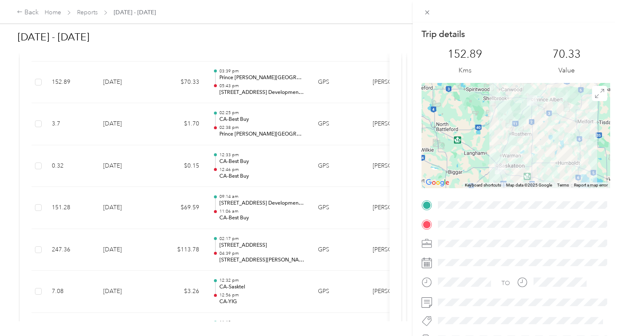
click at [238, 68] on div "Trip details This trip cannot be edited because it is either under review, appr…" at bounding box center [309, 168] width 619 height 336
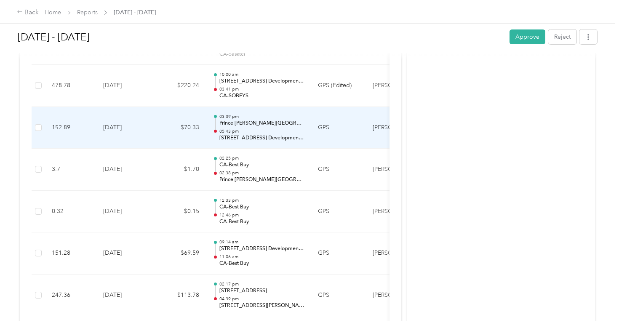
scroll to position [538, 0]
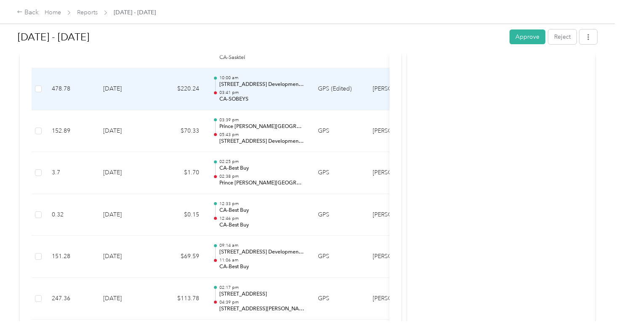
click at [238, 75] on p "10:00 am" at bounding box center [261, 78] width 85 height 6
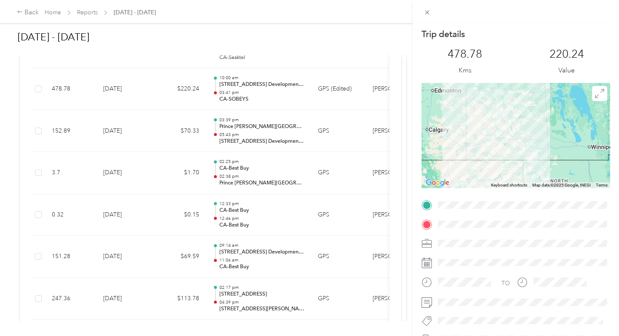
click at [238, 68] on div "Trip details This trip cannot be edited because it is either under review, appr…" at bounding box center [309, 168] width 619 height 336
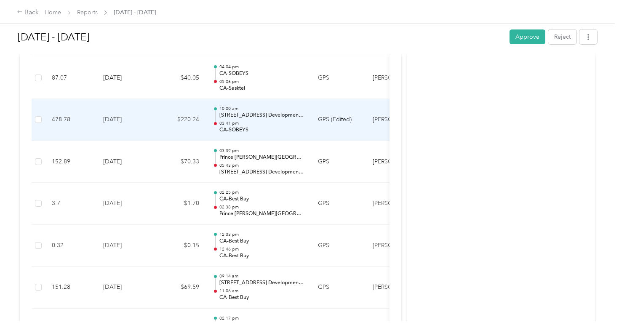
scroll to position [504, 0]
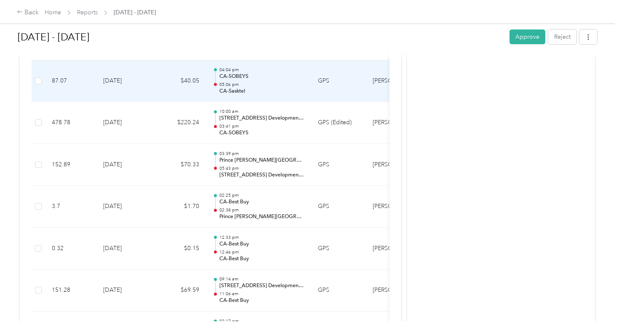
click at [238, 73] on p "CA-SOBEYS" at bounding box center [261, 77] width 85 height 8
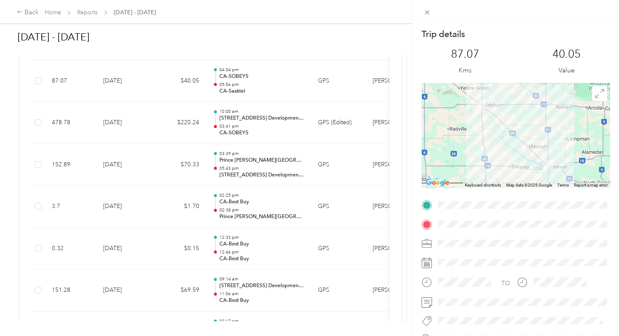
click at [238, 68] on div "Trip details This trip cannot be edited because it is either under review, appr…" at bounding box center [309, 168] width 619 height 336
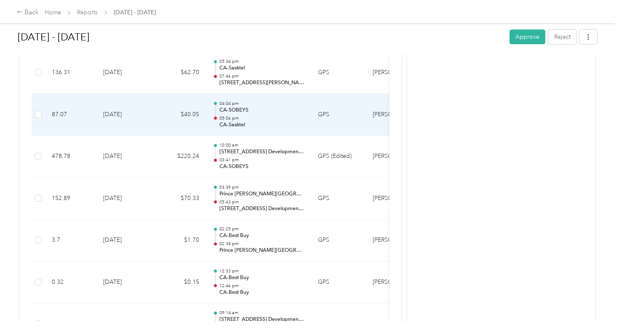
scroll to position [466, 0]
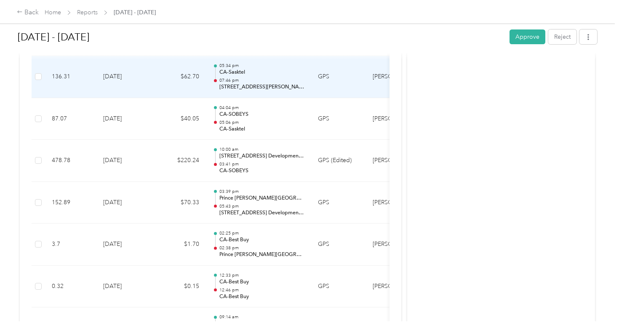
click at [238, 77] on p "07:46 pm" at bounding box center [261, 80] width 85 height 6
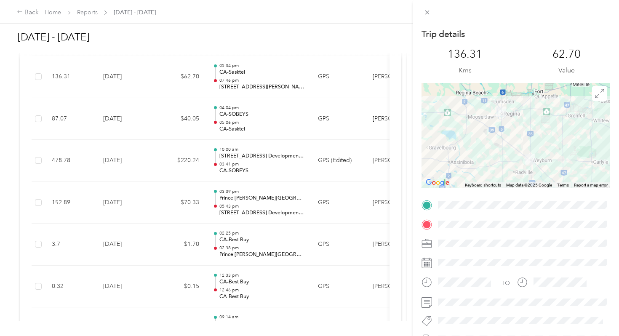
click at [238, 68] on div "Trip details This trip cannot be edited because it is either under review, appr…" at bounding box center [309, 168] width 619 height 336
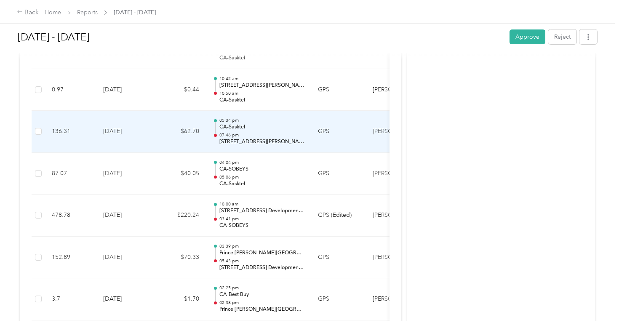
scroll to position [412, 0]
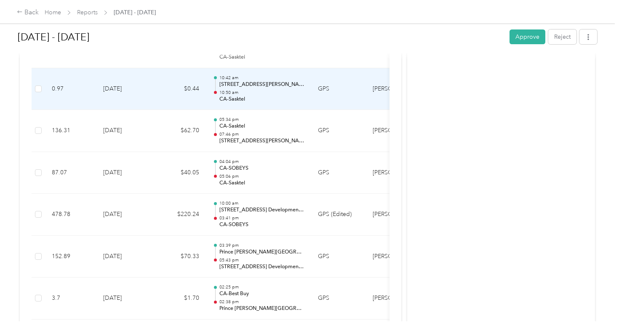
click at [238, 75] on p "10:42 am" at bounding box center [261, 78] width 85 height 6
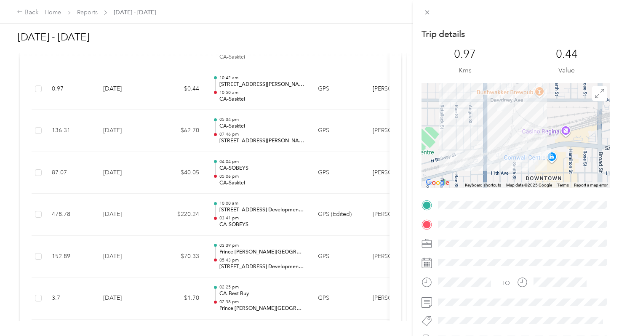
click at [238, 69] on div "Trip details This trip cannot be edited because it is either under review, appr…" at bounding box center [309, 168] width 619 height 336
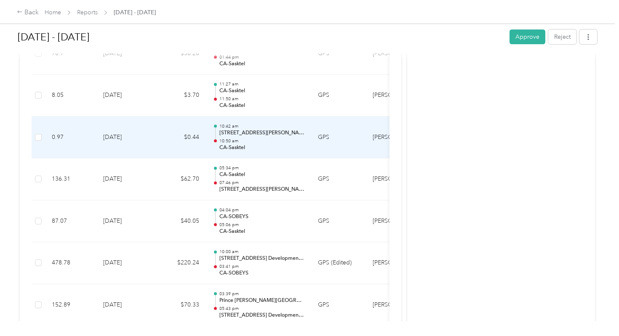
scroll to position [361, 0]
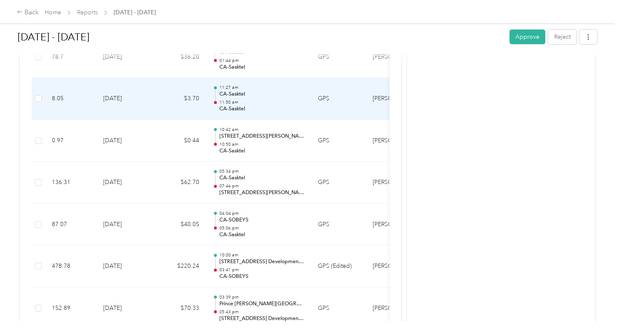
click at [238, 91] on p "CA-Sasktel" at bounding box center [261, 95] width 85 height 8
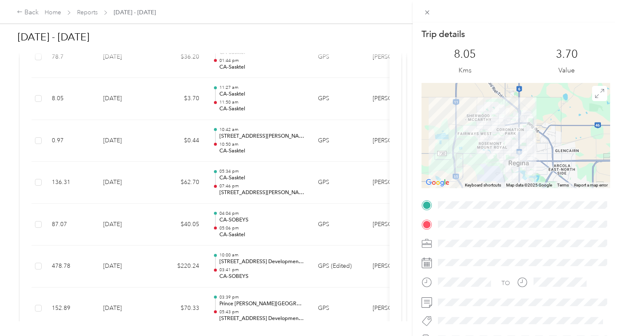
click at [238, 87] on div "Trip details This trip cannot be edited because it is either under review, appr…" at bounding box center [309, 168] width 619 height 336
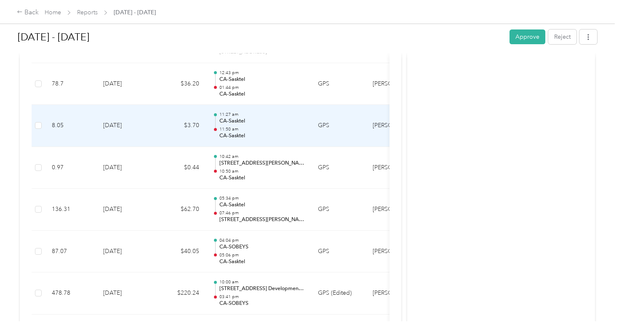
scroll to position [332, 0]
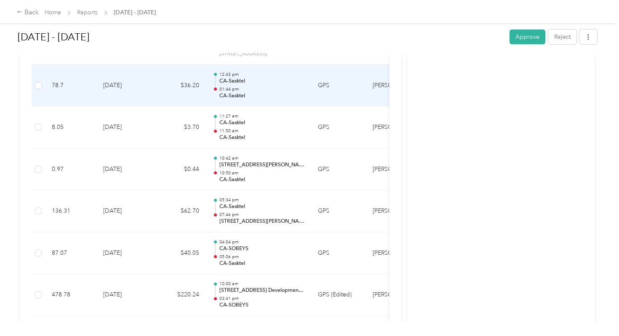
click at [238, 92] on p "CA-Sasktel" at bounding box center [261, 96] width 85 height 8
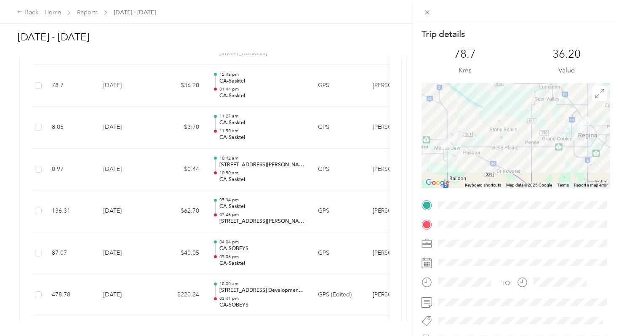
click at [238, 87] on div "Trip details This trip cannot be edited because it is either under review, appr…" at bounding box center [309, 168] width 619 height 336
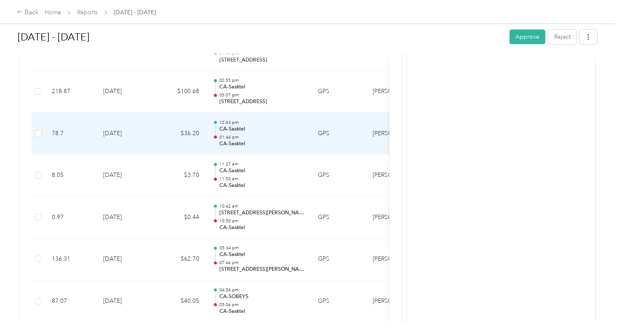
scroll to position [283, 0]
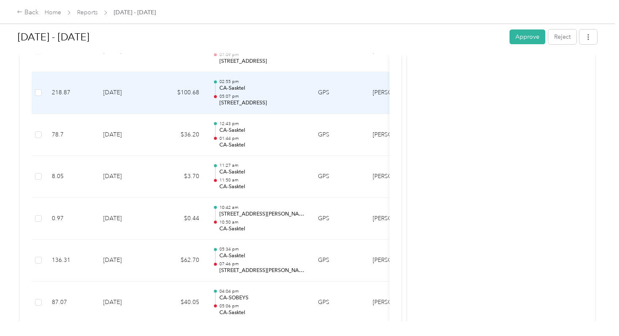
click at [238, 93] on p "05:07 pm" at bounding box center [261, 96] width 85 height 6
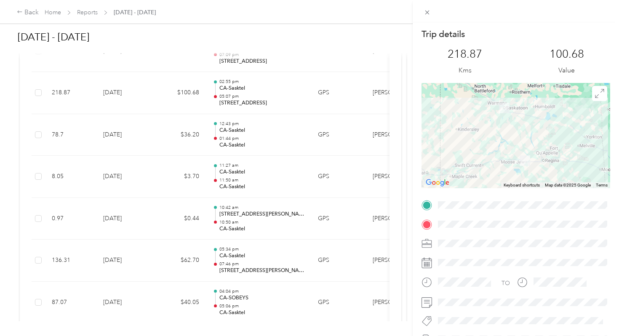
click at [238, 87] on div "Trip details This trip cannot be edited because it is either under review, appr…" at bounding box center [309, 168] width 619 height 336
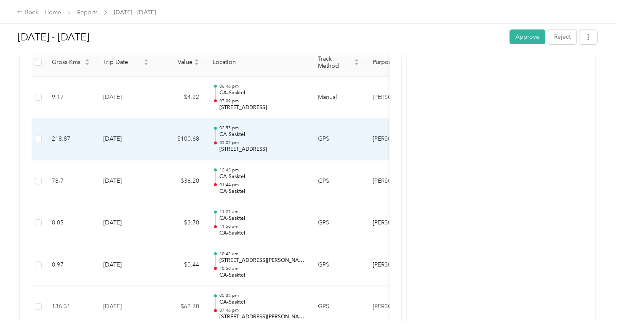
scroll to position [235, 0]
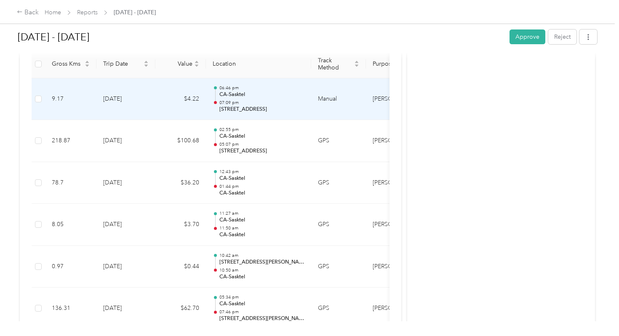
click at [238, 91] on p "CA-Sasktel" at bounding box center [261, 95] width 85 height 8
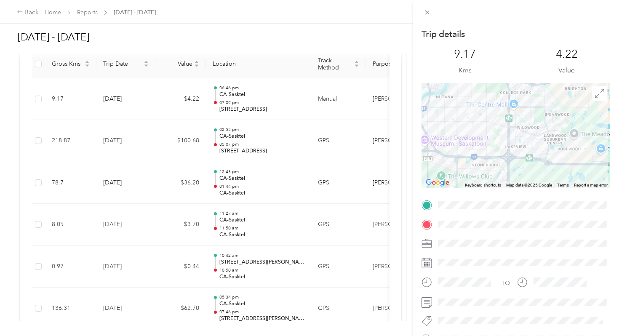
click at [239, 87] on div "Trip details This trip cannot be edited because it is either under review, appr…" at bounding box center [309, 168] width 619 height 336
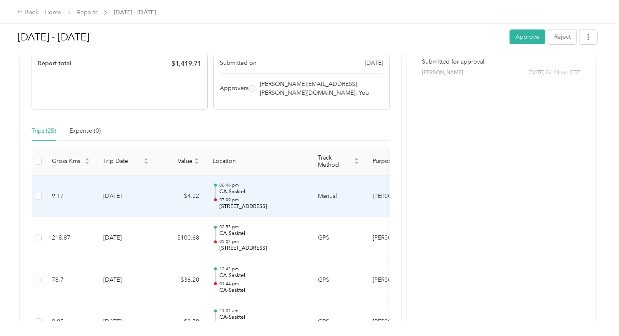
scroll to position [128, 0]
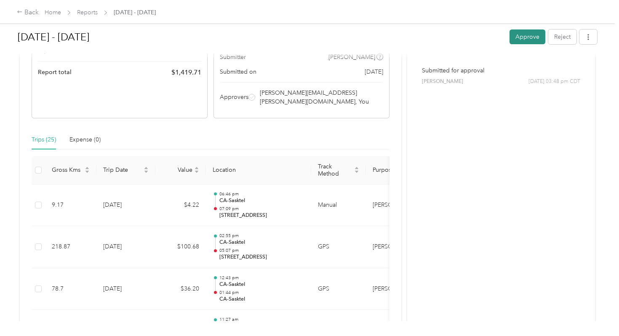
click at [521, 37] on button "Approve" at bounding box center [528, 36] width 36 height 15
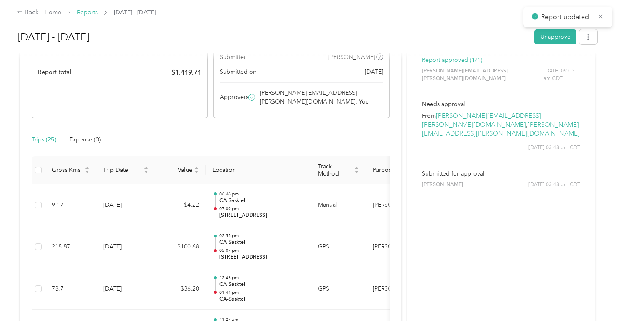
click at [86, 13] on link "Reports" at bounding box center [87, 12] width 21 height 7
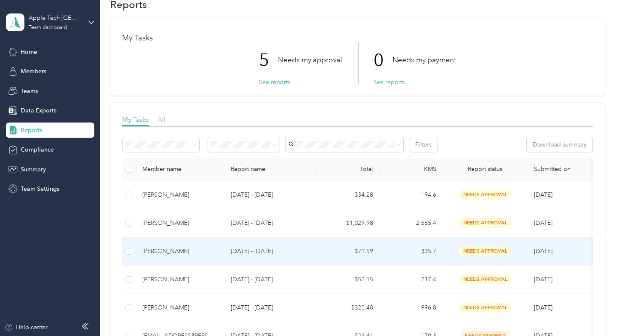
scroll to position [20, 0]
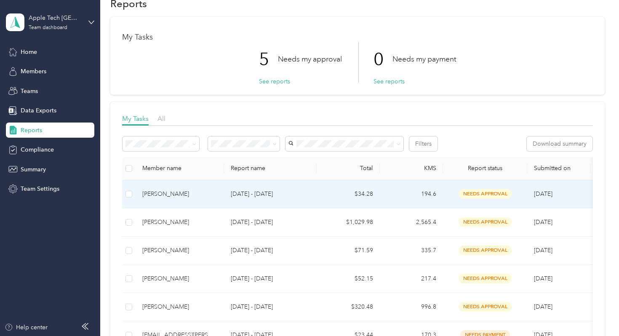
click at [266, 190] on p "[DATE] - [DATE]" at bounding box center [270, 194] width 79 height 9
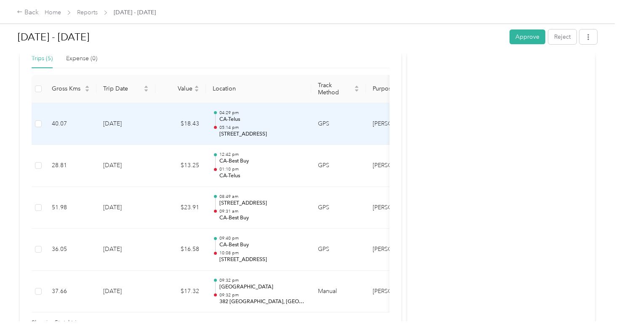
scroll to position [212, 0]
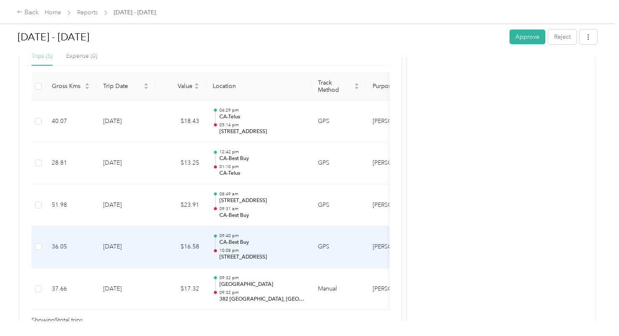
click at [224, 239] on p "CA-Best Buy" at bounding box center [261, 243] width 85 height 8
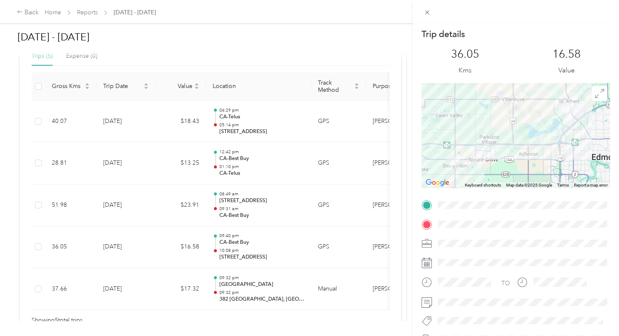
click at [224, 231] on div "Trip details This trip cannot be edited because it is either under review, appr…" at bounding box center [309, 168] width 619 height 336
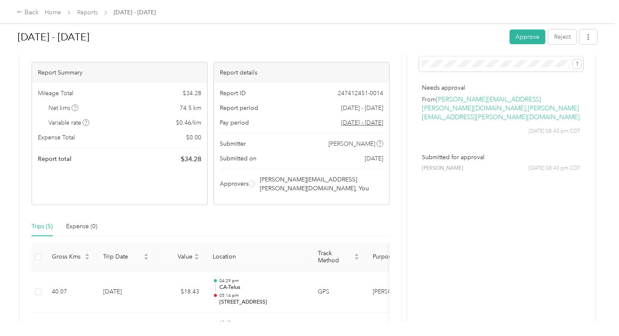
scroll to position [0, 0]
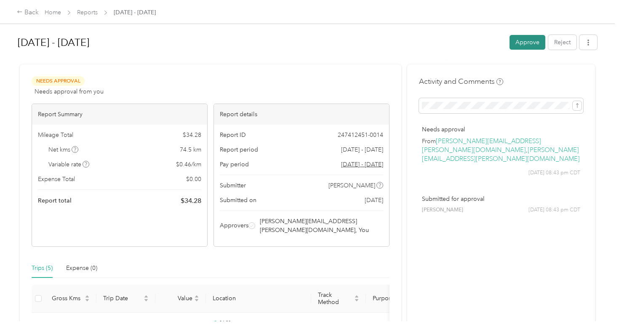
click at [532, 41] on button "Approve" at bounding box center [528, 42] width 36 height 15
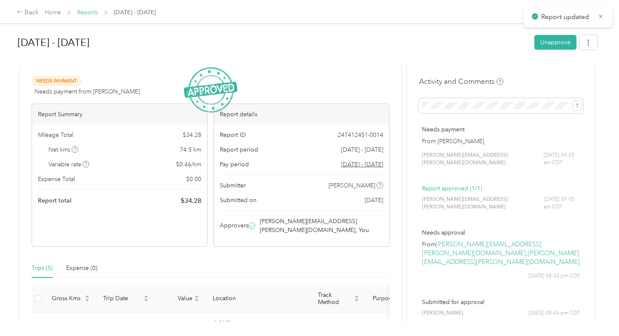
click at [88, 12] on link "Reports" at bounding box center [87, 12] width 21 height 7
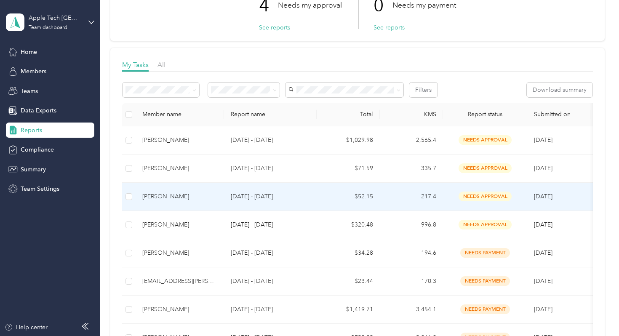
scroll to position [75, 0]
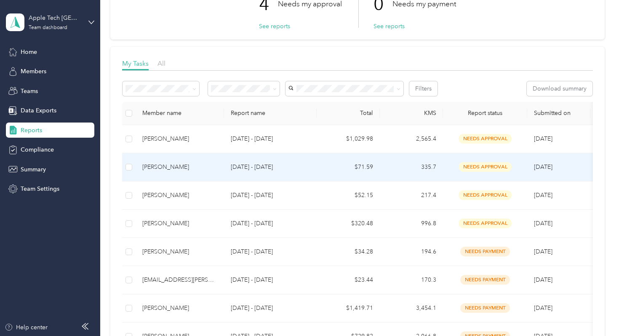
click at [250, 166] on p "[DATE] - [DATE]" at bounding box center [270, 167] width 79 height 9
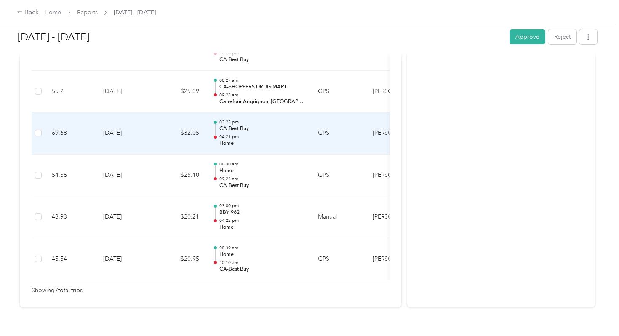
scroll to position [327, 0]
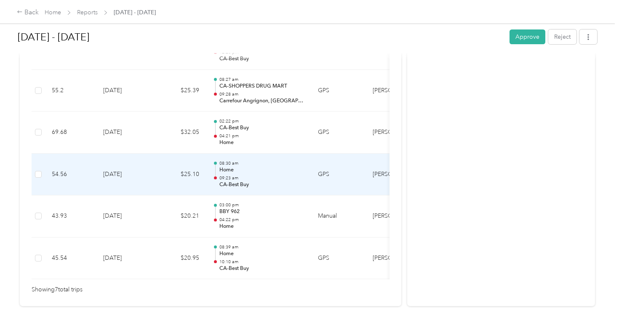
click at [250, 175] on p "09:23 am" at bounding box center [261, 178] width 85 height 6
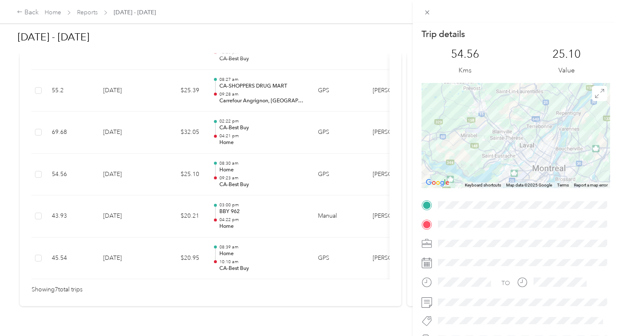
click at [250, 166] on div "Trip details This trip cannot be edited because it is either under review, appr…" at bounding box center [309, 168] width 619 height 336
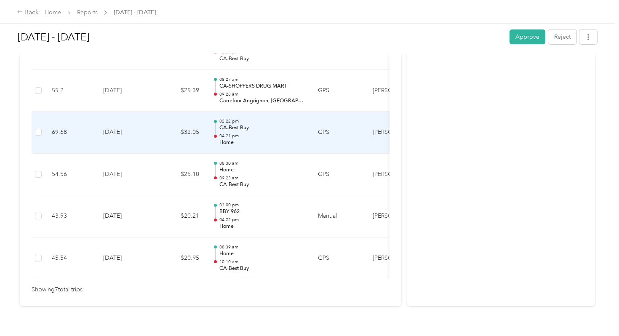
click at [241, 133] on p "04:21 pm" at bounding box center [261, 136] width 85 height 6
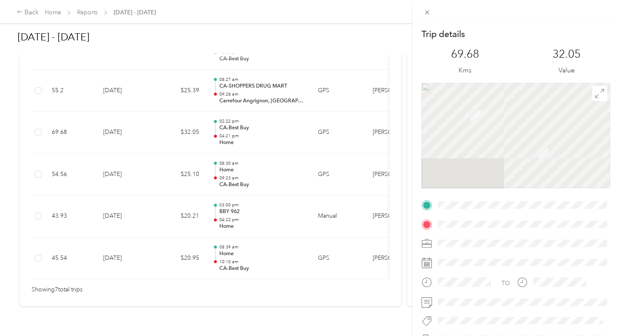
click at [226, 210] on div "Trip details This trip cannot be edited because it is either under review, appr…" at bounding box center [309, 168] width 619 height 336
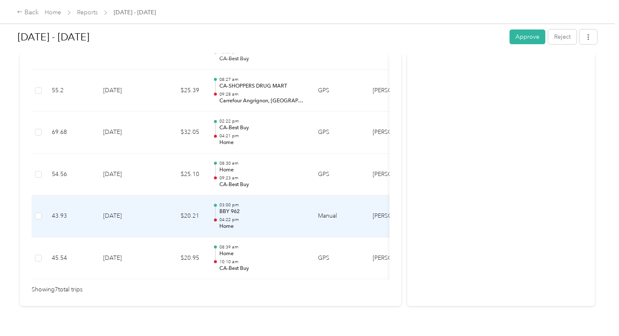
click at [226, 217] on p "04:22 pm" at bounding box center [261, 220] width 85 height 6
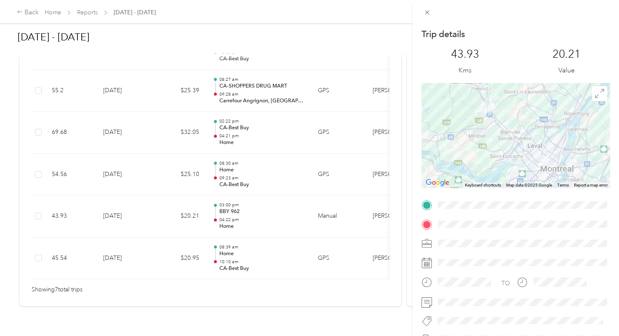
click at [226, 210] on div "Trip details This trip cannot be edited because it is either under review, appr…" at bounding box center [309, 168] width 619 height 336
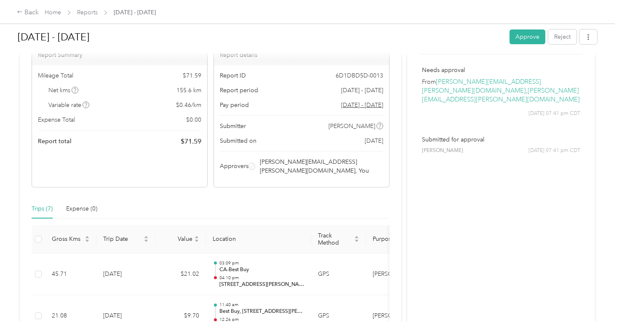
scroll to position [0, 0]
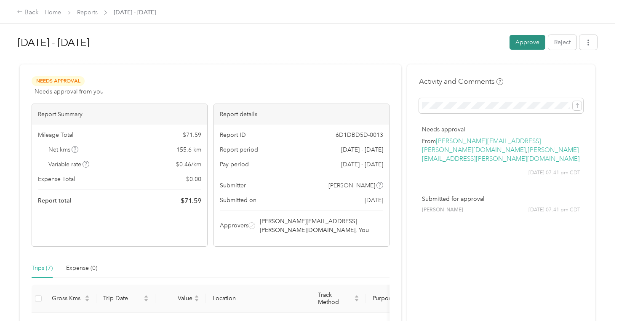
click at [524, 38] on button "Approve" at bounding box center [528, 42] width 36 height 15
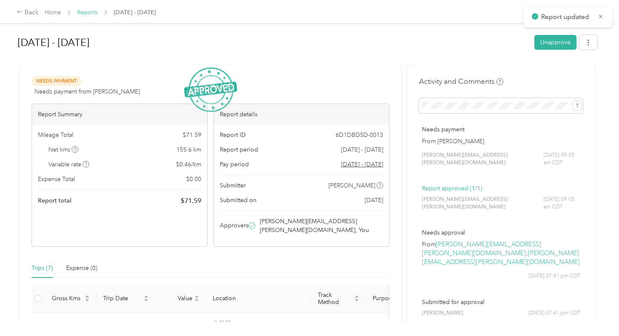
click at [90, 11] on link "Reports" at bounding box center [87, 12] width 21 height 7
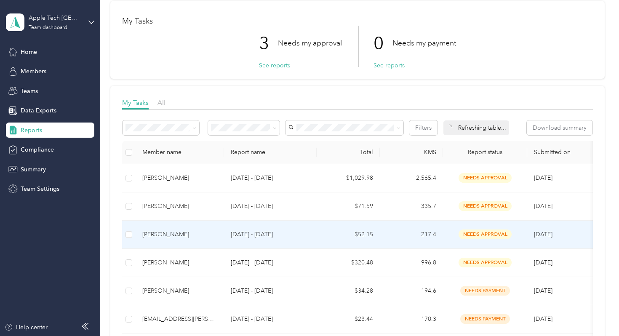
scroll to position [37, 0]
click at [139, 239] on td "[PERSON_NAME]" at bounding box center [180, 234] width 88 height 28
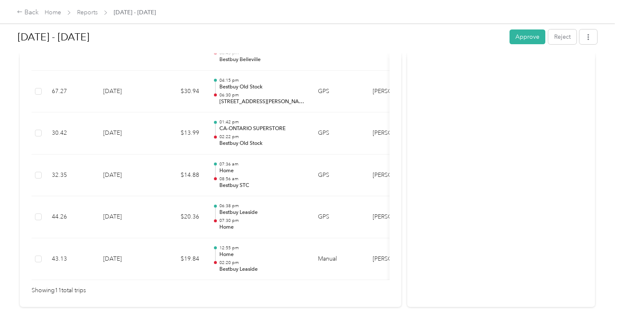
scroll to position [494, 0]
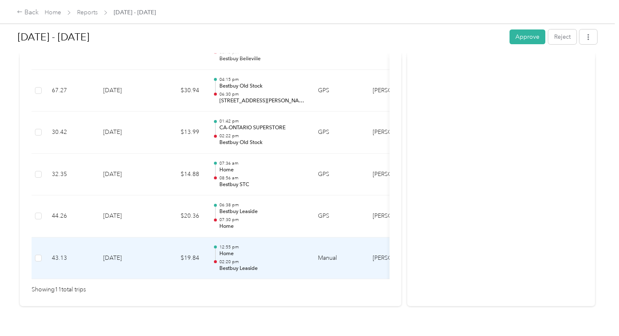
click at [236, 249] on div "12:55 pm Home 02:20 pm Bestbuy Leaside" at bounding box center [261, 258] width 85 height 28
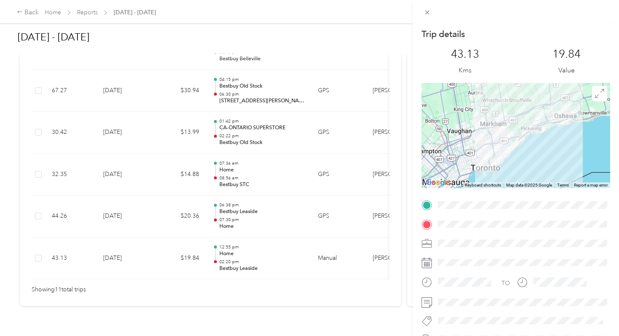
click at [235, 214] on div "Trip details This trip cannot be edited because it is either under review, appr…" at bounding box center [309, 168] width 619 height 336
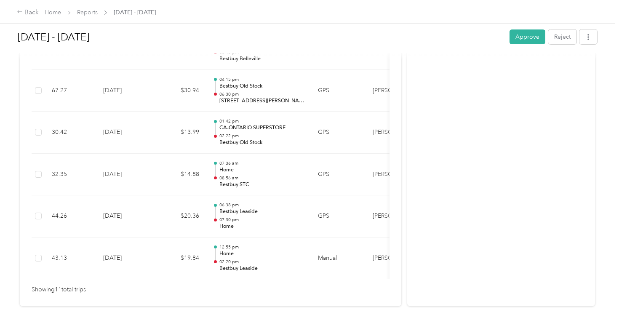
click at [234, 207] on div "06:38 pm Bestbuy Leaside 07:30 pm Home" at bounding box center [261, 216] width 85 height 28
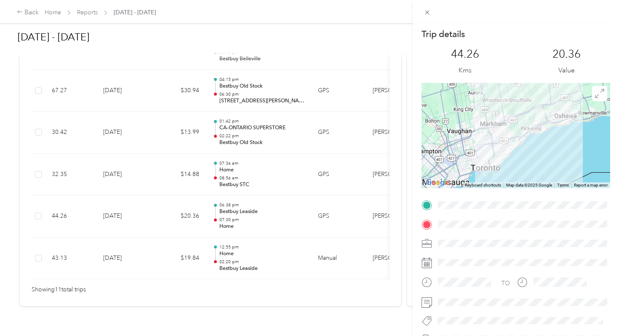
click at [230, 170] on div "Trip details This trip cannot be edited because it is either under review, appr…" at bounding box center [309, 168] width 619 height 336
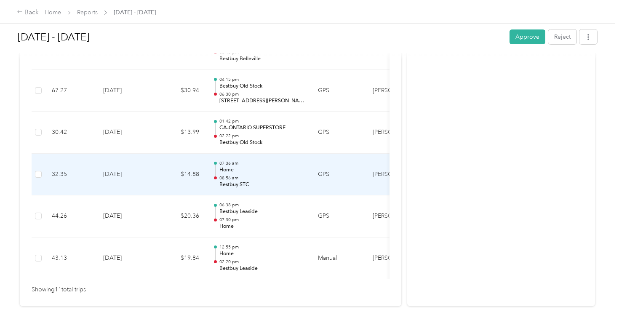
click at [230, 175] on p "08:56 am" at bounding box center [261, 178] width 85 height 6
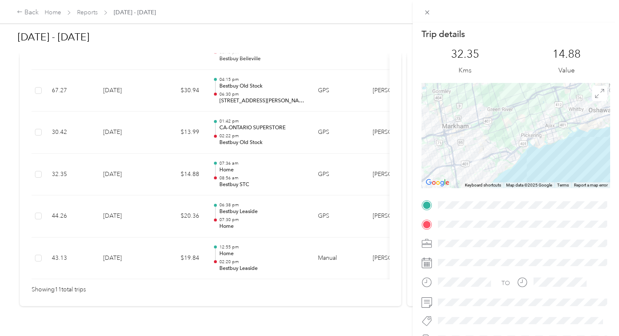
click at [230, 170] on div "Trip details This trip cannot be edited because it is either under review, appr…" at bounding box center [309, 168] width 619 height 336
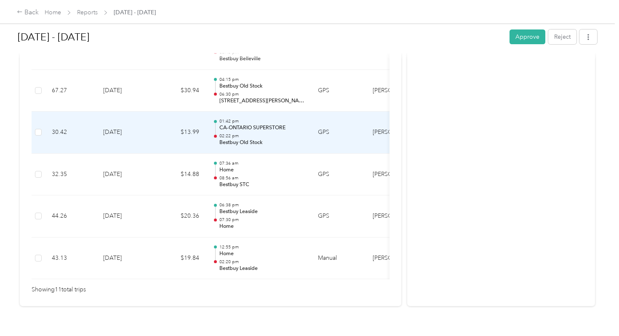
click at [222, 124] on p "CA-ONTARIO SUPERSTORE" at bounding box center [261, 128] width 85 height 8
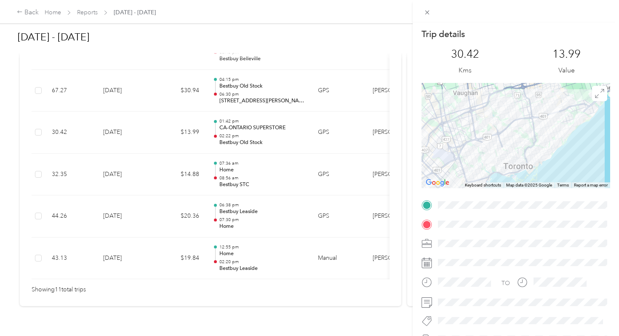
click at [222, 118] on div "Trip details This trip cannot be edited because it is either under review, appr…" at bounding box center [309, 168] width 619 height 336
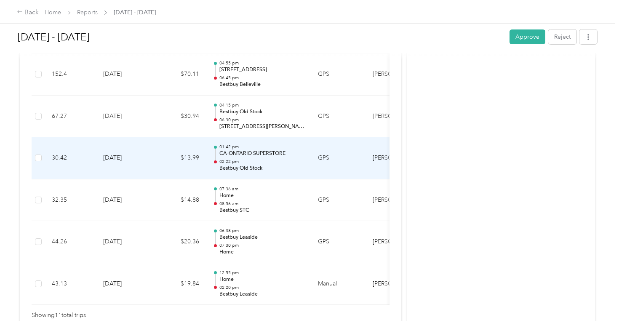
scroll to position [467, 0]
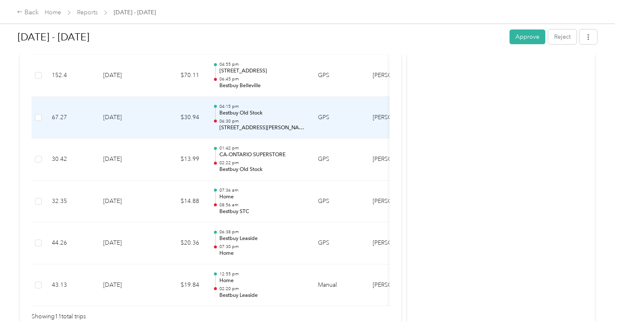
click at [221, 124] on p "[STREET_ADDRESS][PERSON_NAME]" at bounding box center [261, 128] width 85 height 8
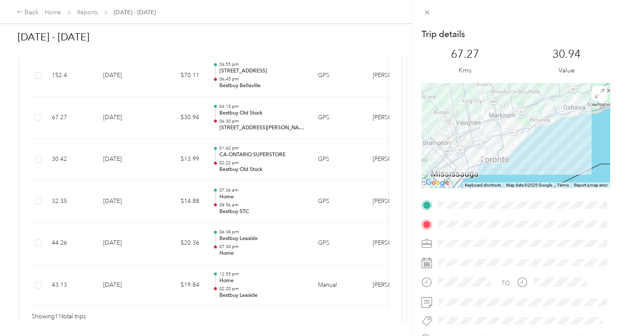
click at [221, 116] on div "Trip details This trip cannot be edited because it is either under review, appr…" at bounding box center [309, 168] width 619 height 336
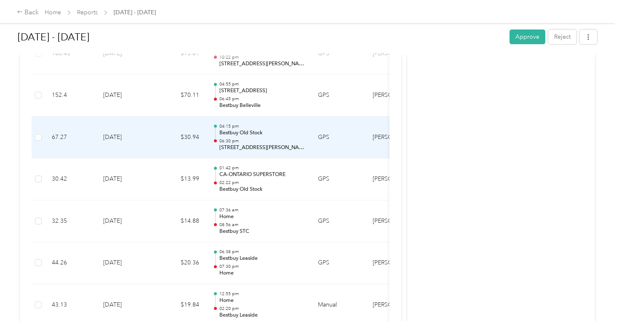
scroll to position [444, 0]
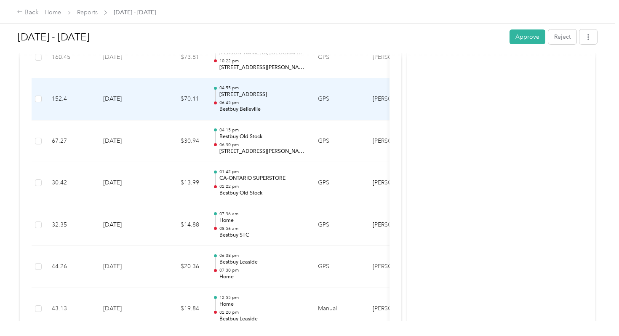
click at [223, 106] on p "Bestbuy Belleville" at bounding box center [261, 110] width 85 height 8
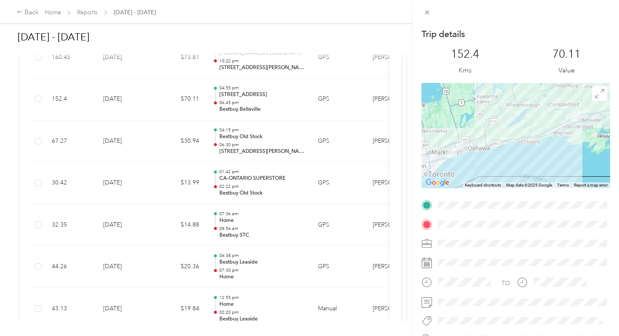
click at [227, 95] on div "Trip details This trip cannot be edited because it is either under review, appr…" at bounding box center [309, 168] width 619 height 336
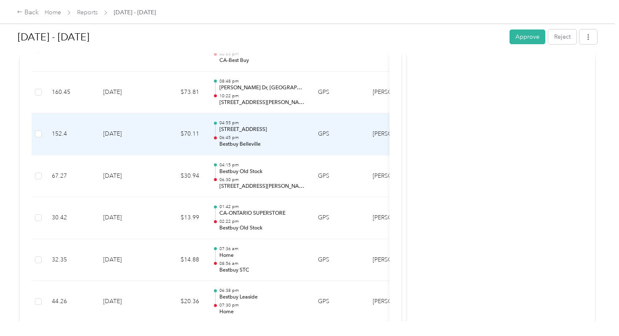
scroll to position [407, 0]
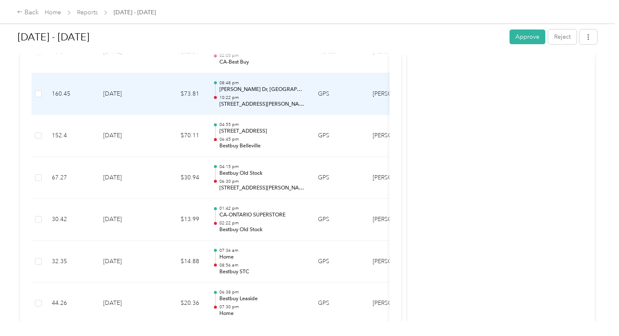
click at [227, 101] on p "[STREET_ADDRESS][PERSON_NAME]" at bounding box center [261, 105] width 85 height 8
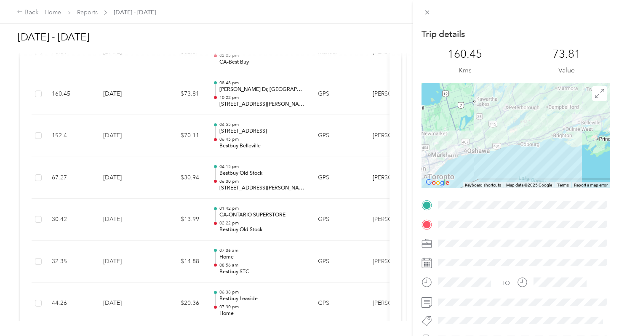
click at [227, 93] on div "Trip details This trip cannot be edited because it is either under review, appr…" at bounding box center [309, 168] width 619 height 336
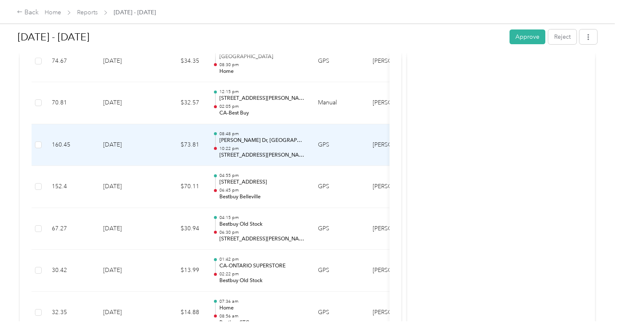
scroll to position [348, 0]
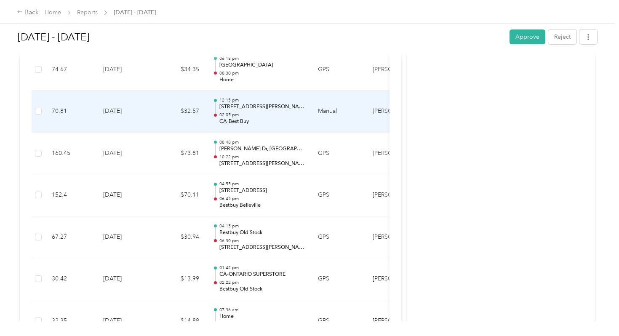
click at [227, 97] on p "12:15 pm" at bounding box center [261, 100] width 85 height 6
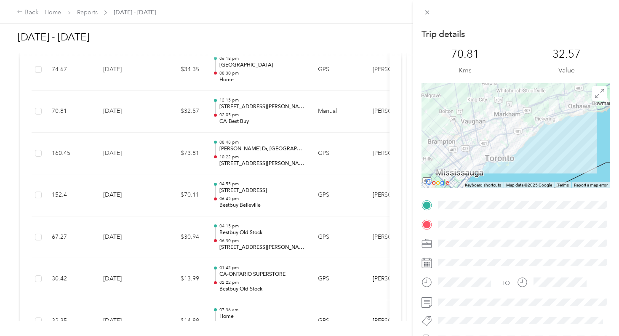
click at [227, 93] on div "Trip details This trip cannot be edited because it is either under review, appr…" at bounding box center [309, 168] width 619 height 336
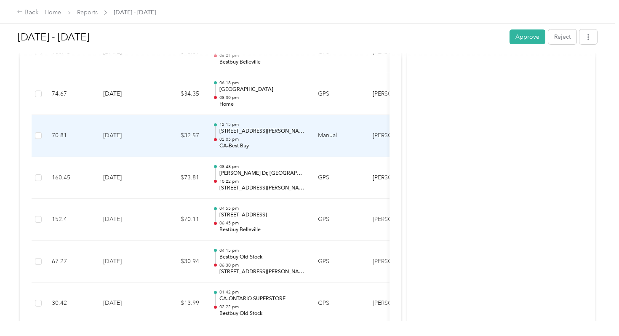
scroll to position [321, 0]
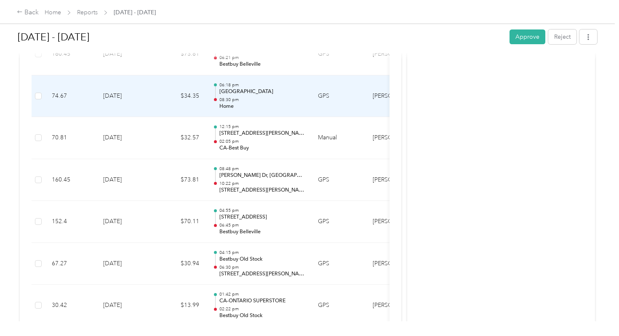
click at [227, 103] on p "Home" at bounding box center [261, 107] width 85 height 8
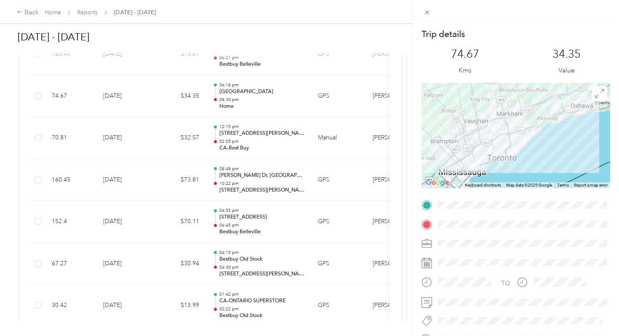
click at [227, 93] on div "Trip details This trip cannot be edited because it is either under review, appr…" at bounding box center [309, 168] width 619 height 336
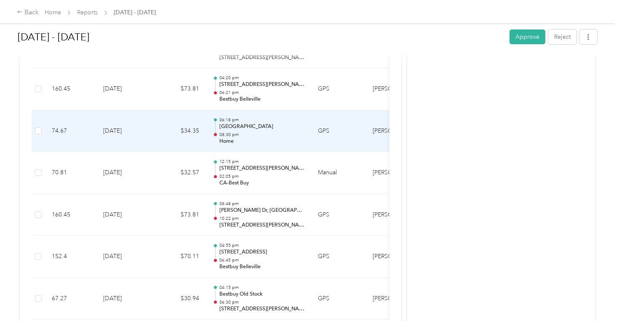
scroll to position [280, 0]
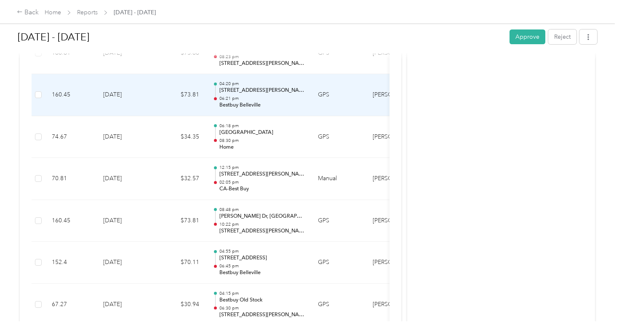
click at [227, 102] on p "Bestbuy Belleville" at bounding box center [261, 106] width 85 height 8
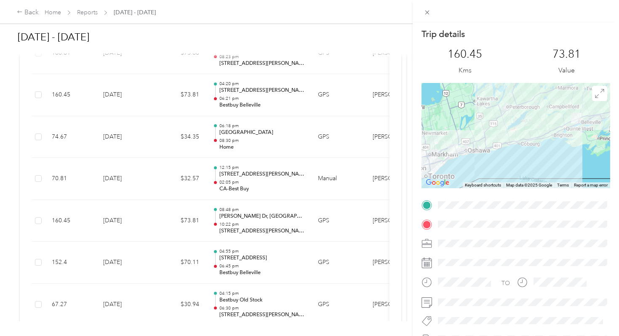
click at [227, 93] on div "Trip details This trip cannot be edited because it is either under review, appr…" at bounding box center [309, 168] width 619 height 336
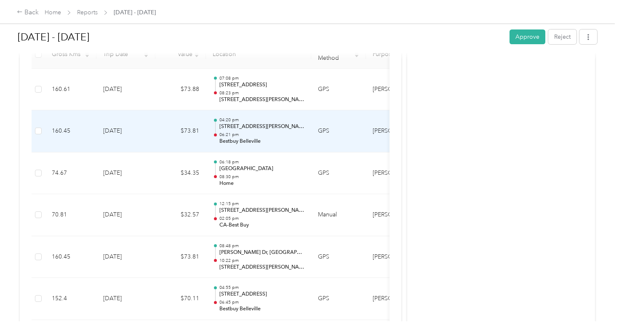
scroll to position [241, 0]
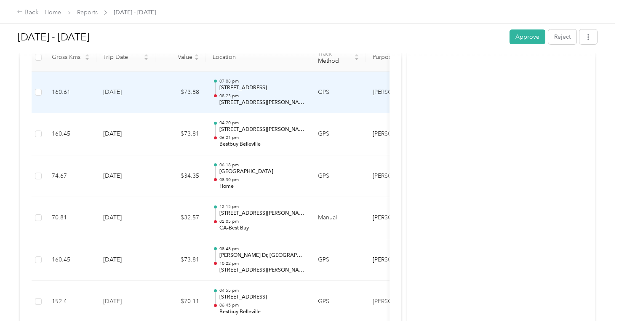
click at [227, 99] on p "[STREET_ADDRESS][PERSON_NAME]" at bounding box center [261, 103] width 85 height 8
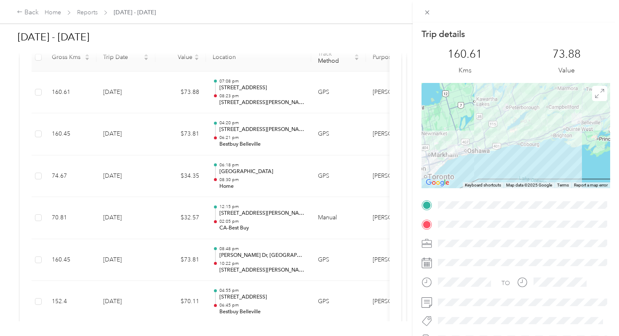
click at [227, 93] on div "Trip details This trip cannot be edited because it is either under review, appr…" at bounding box center [309, 168] width 619 height 336
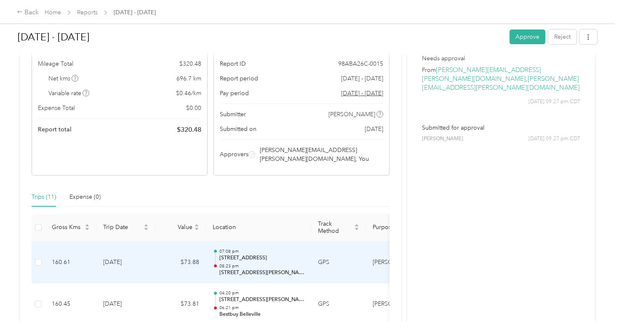
scroll to position [62, 0]
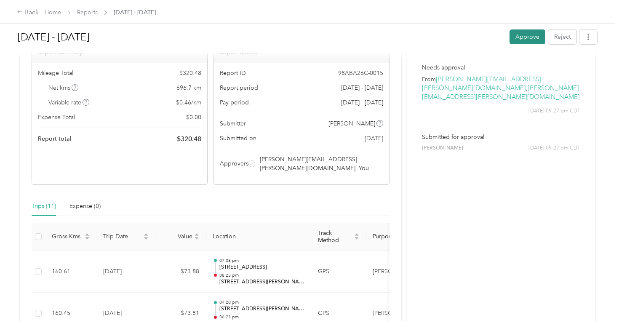
click at [531, 40] on button "Approve" at bounding box center [528, 36] width 36 height 15
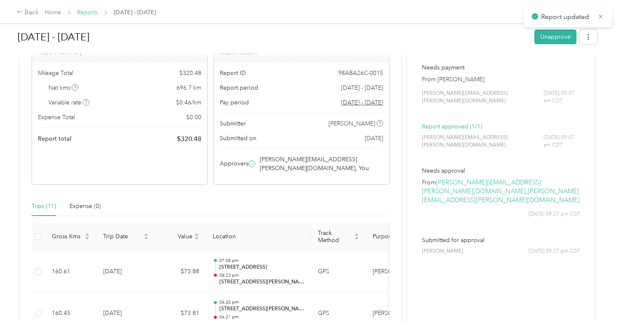
click at [89, 14] on link "Reports" at bounding box center [87, 12] width 21 height 7
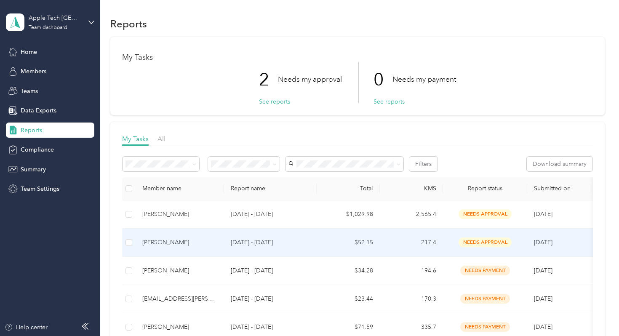
click at [255, 242] on p "[DATE] - [DATE]" at bounding box center [270, 242] width 79 height 9
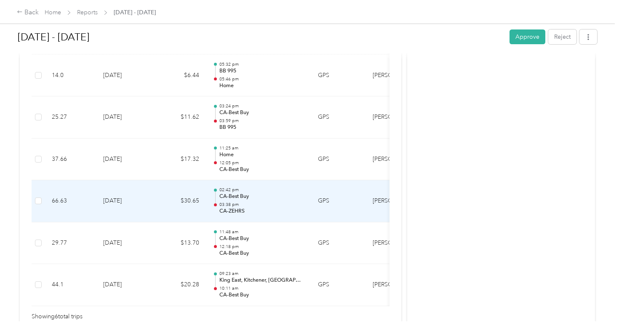
scroll to position [290, 0]
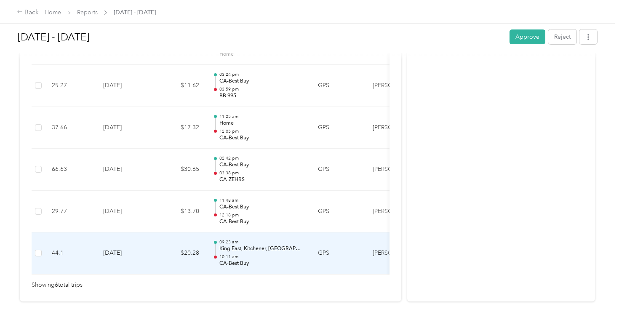
click at [235, 245] on p "King East, Kitchener, [GEOGRAPHIC_DATA]" at bounding box center [261, 249] width 85 height 8
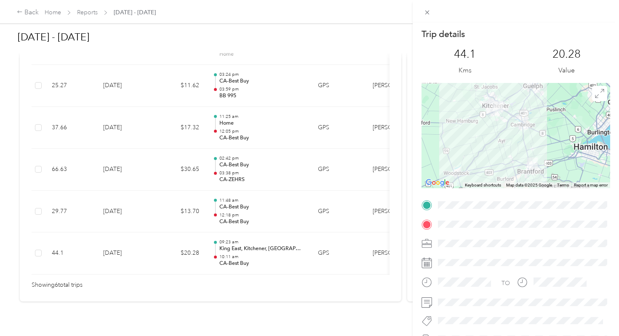
click at [240, 206] on div "Trip details This trip cannot be edited because it is either under review, appr…" at bounding box center [309, 168] width 619 height 336
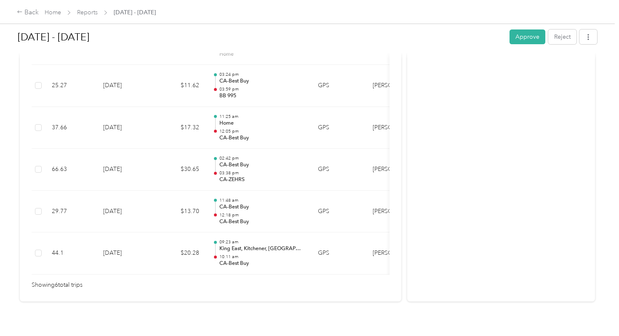
click at [240, 212] on p "12:18 pm" at bounding box center [261, 215] width 85 height 6
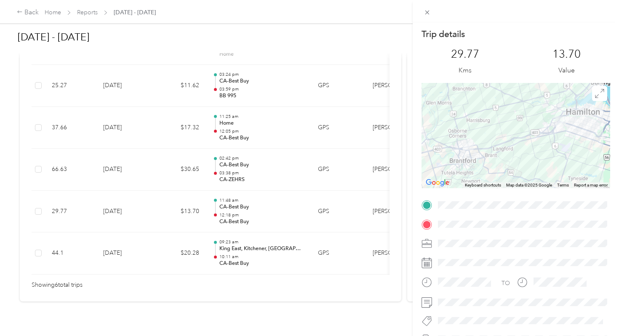
click at [240, 204] on div "Trip details This trip cannot be edited because it is either under review, appr…" at bounding box center [309, 168] width 619 height 336
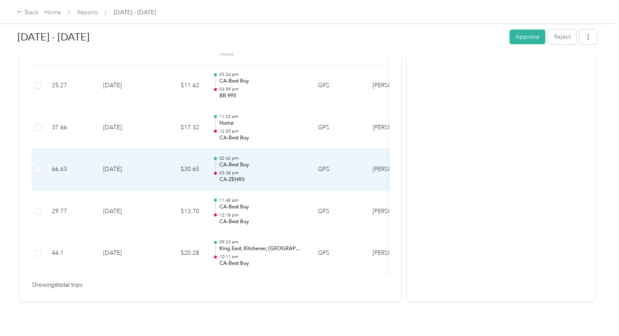
click at [236, 161] on p "CA-Best Buy" at bounding box center [261, 165] width 85 height 8
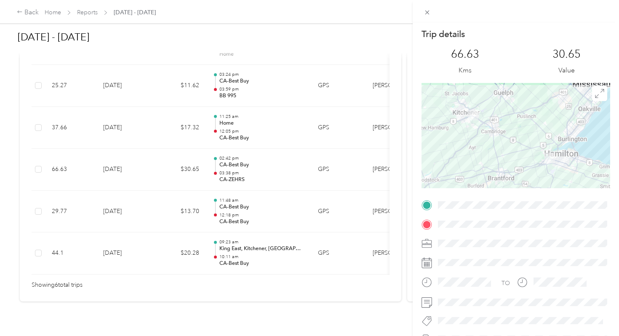
click at [236, 155] on div "Trip details This trip cannot be edited because it is either under review, appr…" at bounding box center [309, 168] width 619 height 336
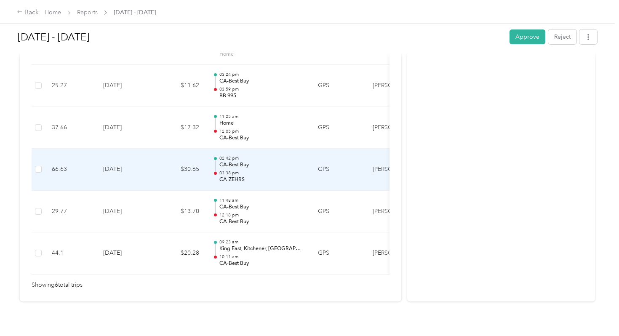
scroll to position [272, 0]
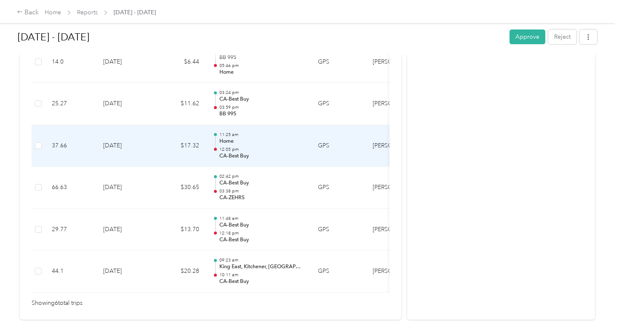
click at [234, 152] on p "CA-Best Buy" at bounding box center [261, 156] width 85 height 8
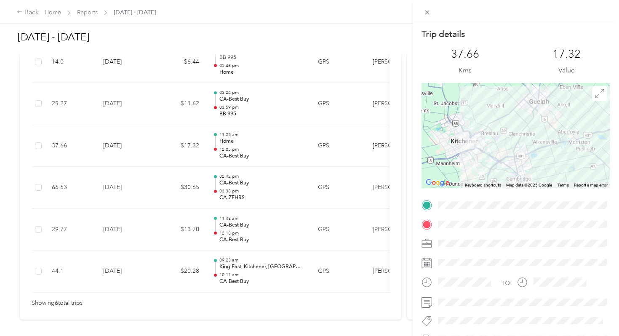
click at [234, 146] on div "Trip details This trip cannot be edited because it is either under review, appr…" at bounding box center [309, 168] width 619 height 336
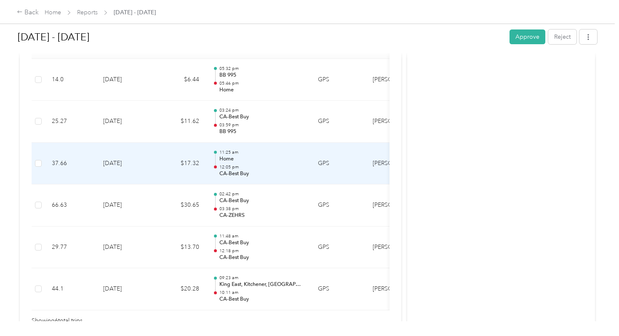
scroll to position [244, 0]
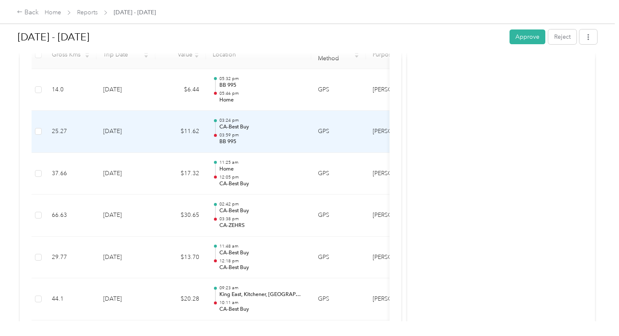
click at [232, 138] on p "BB 995" at bounding box center [261, 142] width 85 height 8
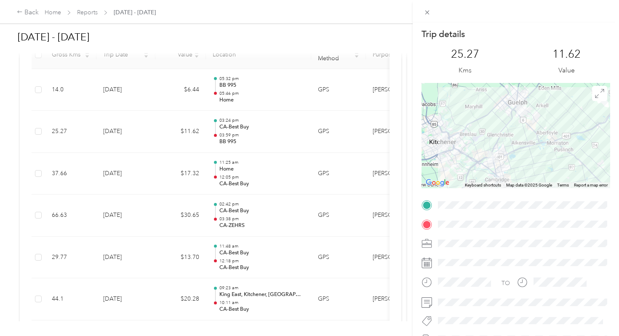
click at [232, 130] on div "Trip details This trip cannot be edited because it is either under review, appr…" at bounding box center [309, 168] width 619 height 336
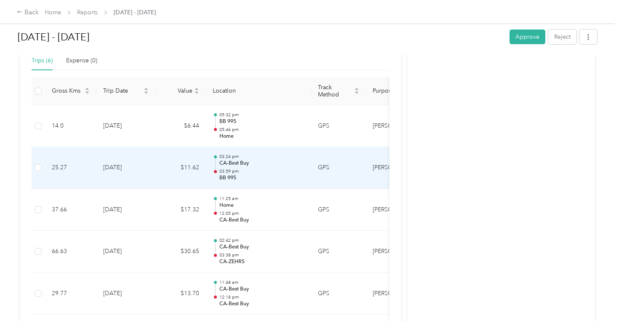
scroll to position [203, 0]
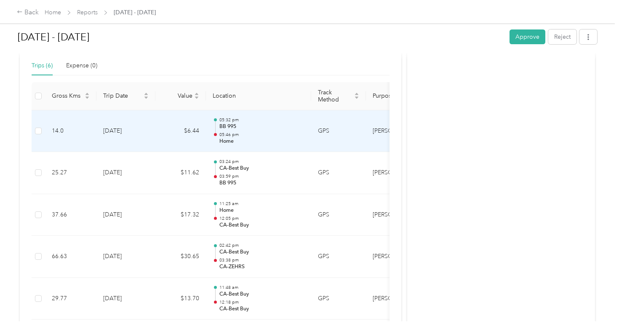
click at [232, 138] on p "Home" at bounding box center [261, 142] width 85 height 8
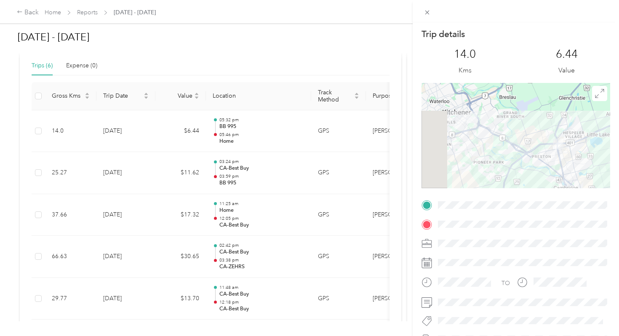
click at [232, 130] on div "Trip details This trip cannot be edited because it is either under review, appr…" at bounding box center [309, 168] width 619 height 336
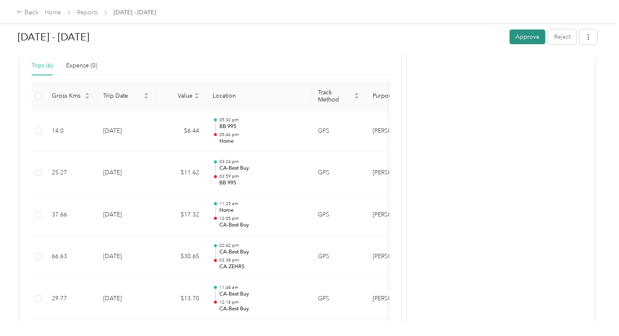
click at [524, 37] on button "Approve" at bounding box center [528, 36] width 36 height 15
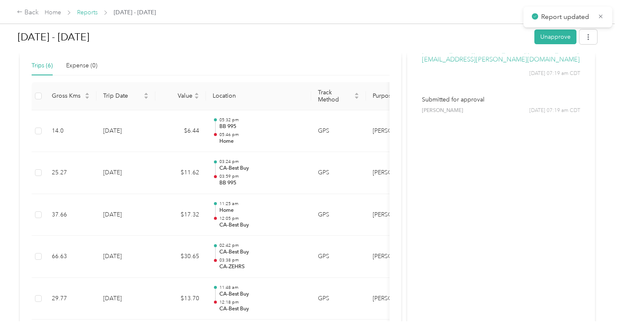
click at [85, 13] on link "Reports" at bounding box center [87, 12] width 21 height 7
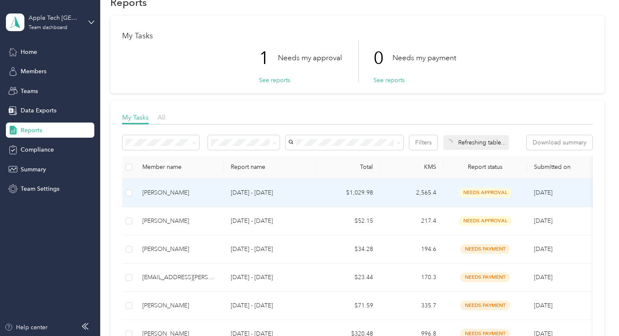
scroll to position [29, 0]
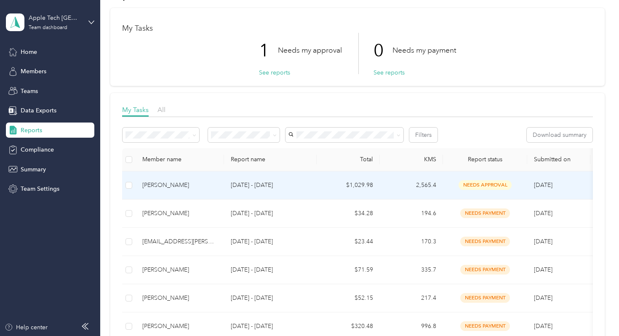
click at [181, 187] on div "[PERSON_NAME]" at bounding box center [179, 185] width 75 height 9
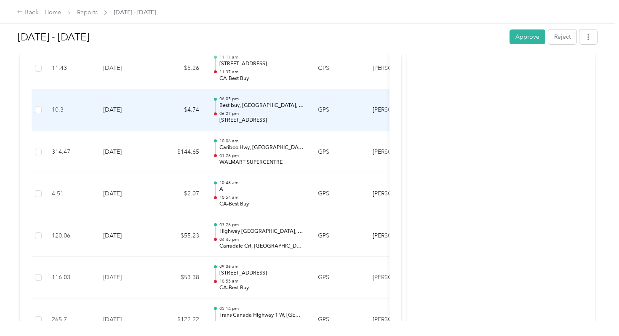
scroll to position [625, 0]
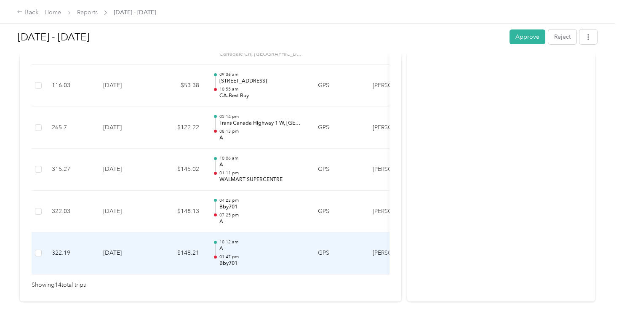
click at [136, 232] on td "[DATE]" at bounding box center [125, 253] width 59 height 42
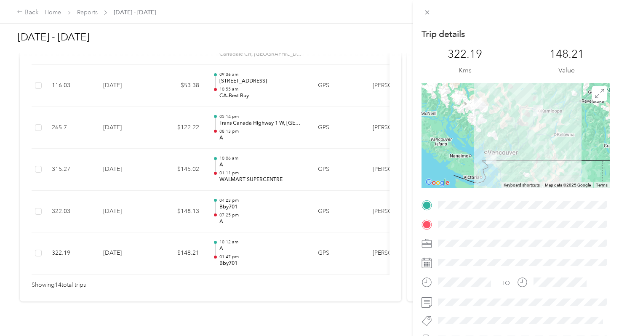
click at [136, 231] on div "Trip details This trip cannot be edited because it is either under review, appr…" at bounding box center [309, 168] width 619 height 336
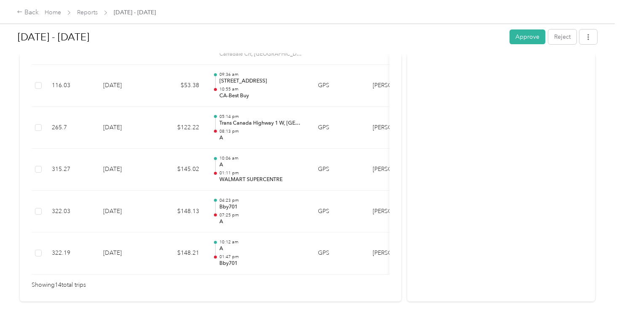
click at [137, 200] on td "[DATE]" at bounding box center [125, 212] width 59 height 42
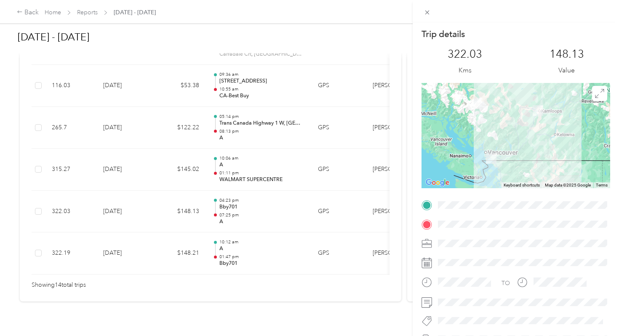
click at [136, 200] on div "Trip details This trip cannot be edited because it is either under review, appr…" at bounding box center [309, 168] width 619 height 336
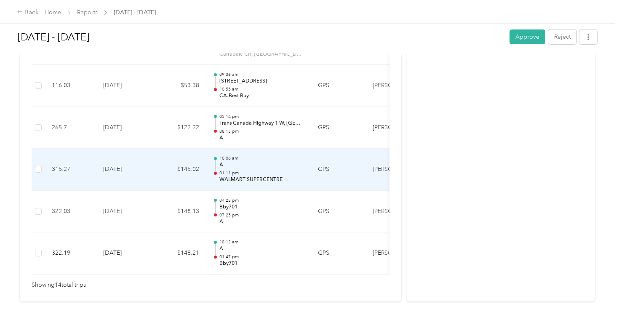
click at [133, 170] on td "[DATE]" at bounding box center [125, 170] width 59 height 42
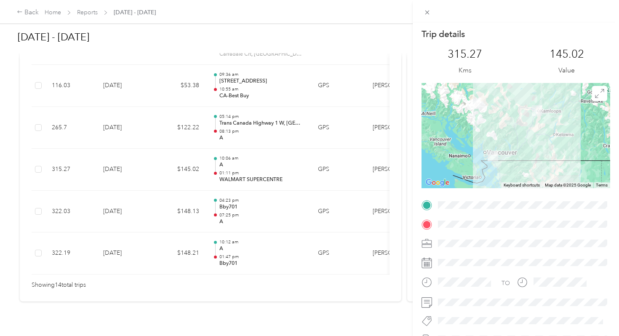
click at [133, 170] on div "Trip details This trip cannot be edited because it is either under review, appr…" at bounding box center [309, 168] width 619 height 336
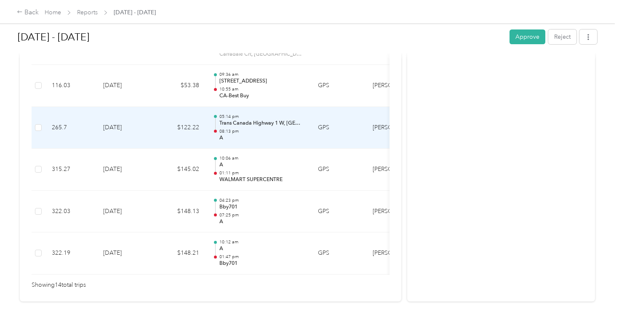
click at [118, 118] on td "[DATE]" at bounding box center [125, 128] width 59 height 42
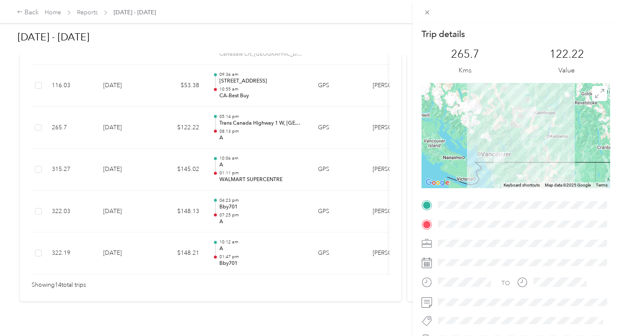
click at [118, 118] on div "Trip details This trip cannot be edited because it is either under review, appr…" at bounding box center [309, 168] width 619 height 336
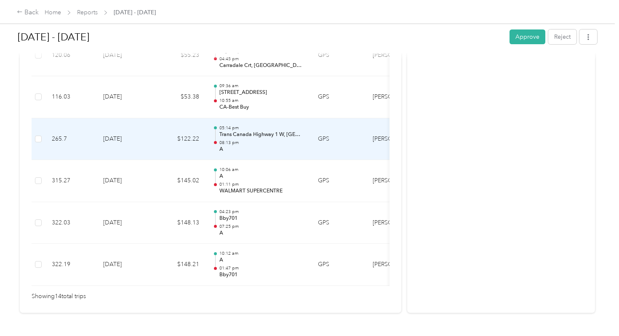
scroll to position [606, 0]
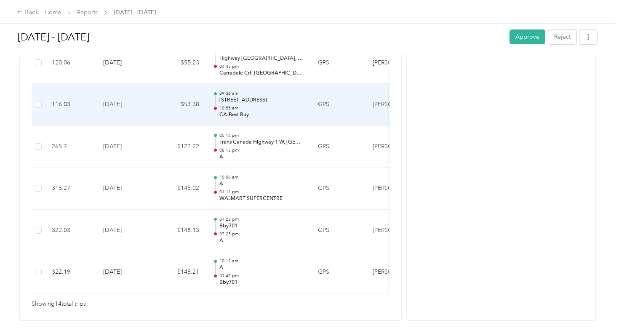
click at [118, 96] on td "[DATE]" at bounding box center [125, 105] width 59 height 42
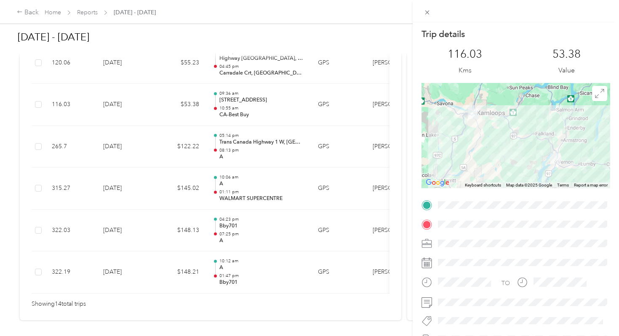
click at [118, 96] on div "Trip details This trip cannot be edited because it is either under review, appr…" at bounding box center [309, 168] width 619 height 336
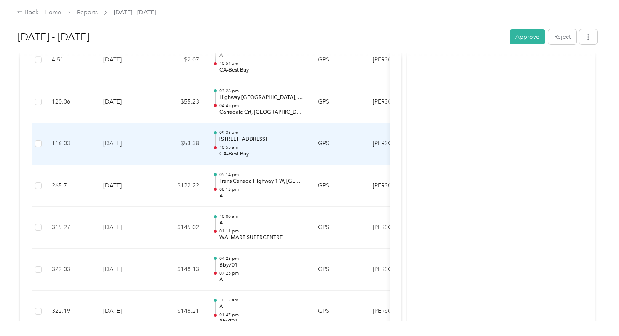
scroll to position [561, 0]
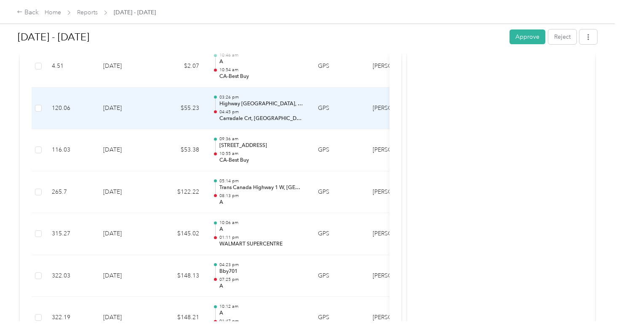
click at [118, 96] on td "[DATE]" at bounding box center [125, 109] width 59 height 42
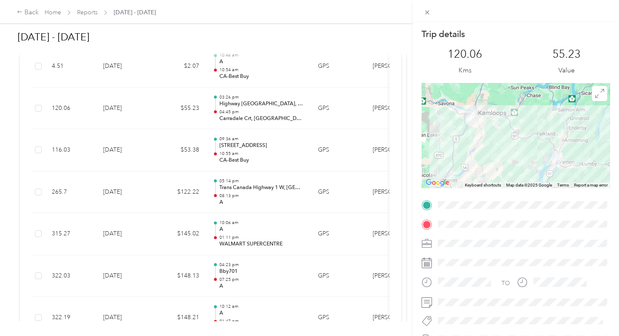
click at [118, 96] on div "Trip details This trip cannot be edited because it is either under review, appr…" at bounding box center [309, 168] width 619 height 336
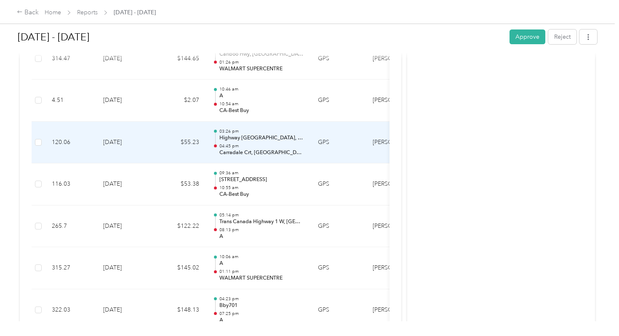
scroll to position [525, 0]
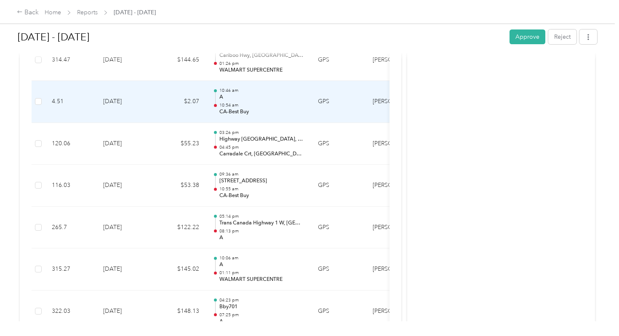
click at [118, 96] on td "[DATE]" at bounding box center [125, 102] width 59 height 42
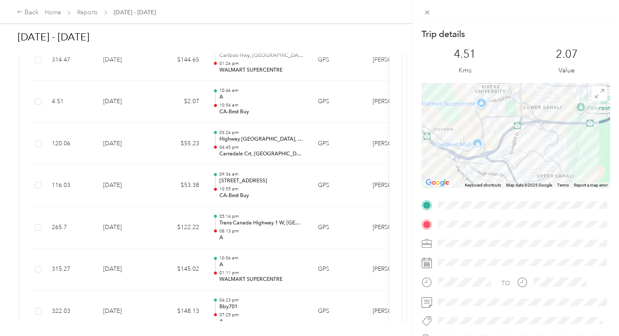
click at [118, 96] on div "Trip details This trip cannot be edited because it is either under review, appr…" at bounding box center [309, 168] width 619 height 336
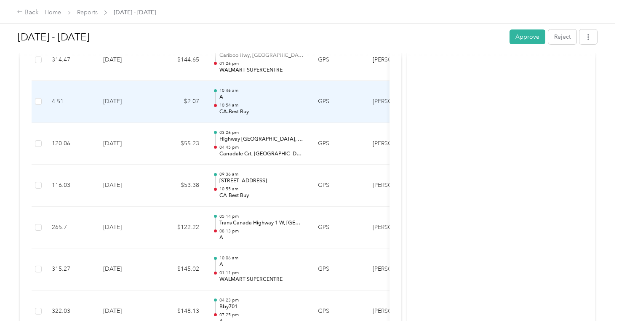
scroll to position [486, 0]
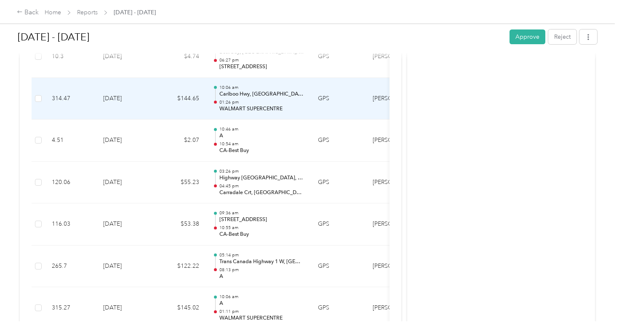
click at [118, 90] on td "[DATE]" at bounding box center [125, 99] width 59 height 42
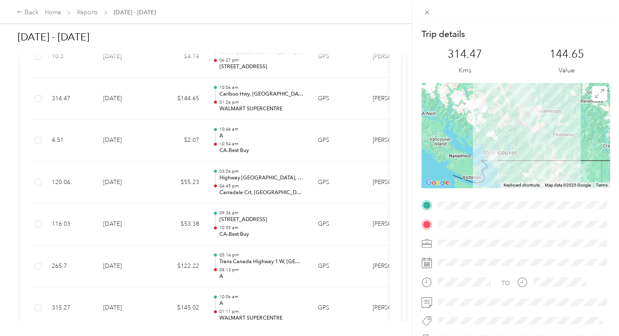
click at [118, 91] on div "Trip details This trip cannot be edited because it is either under review, appr…" at bounding box center [309, 168] width 619 height 336
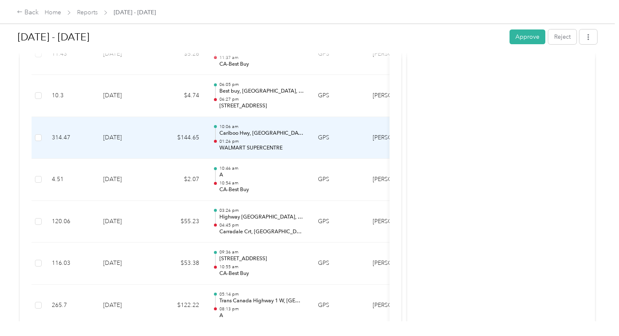
scroll to position [441, 0]
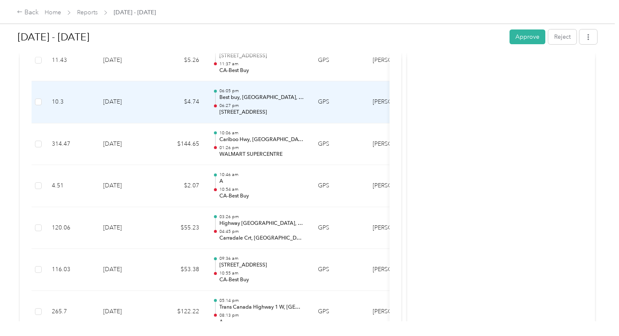
click at [118, 91] on td "[DATE]" at bounding box center [125, 102] width 59 height 42
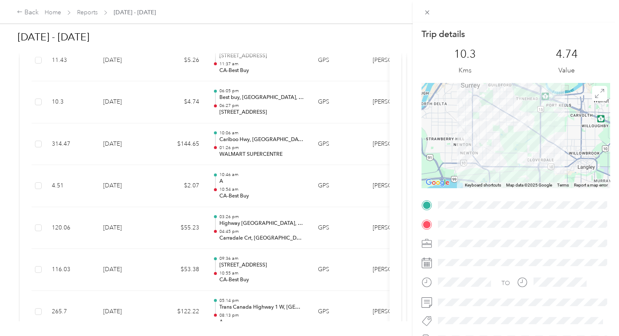
click at [118, 91] on div "Trip details This trip cannot be edited because it is either under review, appr…" at bounding box center [309, 168] width 619 height 336
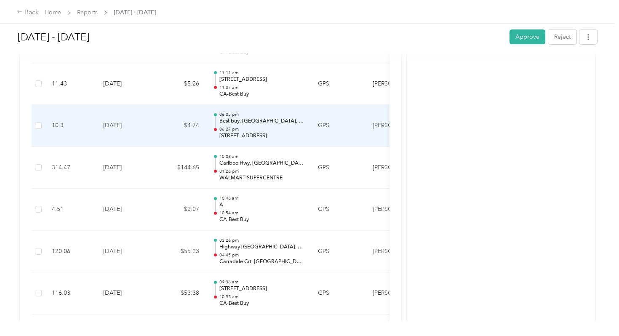
scroll to position [417, 0]
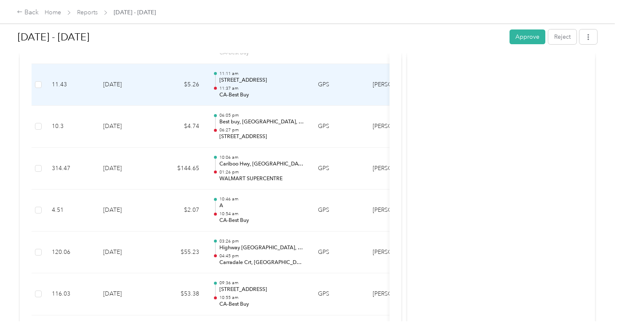
click at [118, 86] on td "[DATE]" at bounding box center [125, 85] width 59 height 42
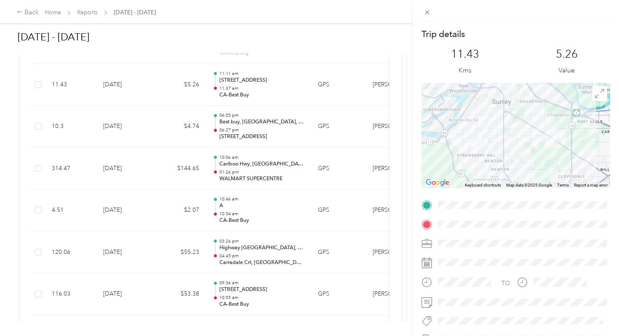
click at [118, 86] on div "Trip details This trip cannot be edited because it is either under review, appr…" at bounding box center [309, 168] width 619 height 336
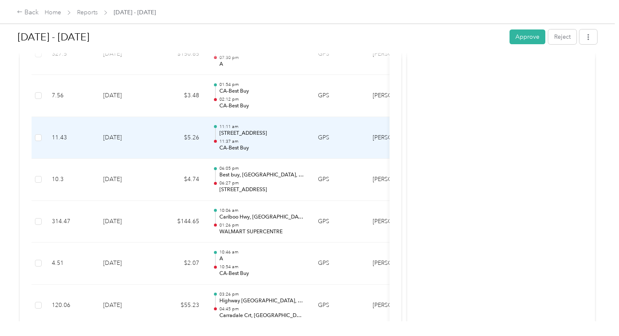
scroll to position [359, 0]
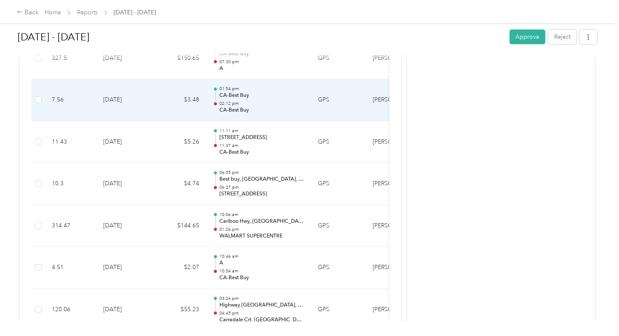
click at [118, 86] on td "[DATE]" at bounding box center [125, 100] width 59 height 42
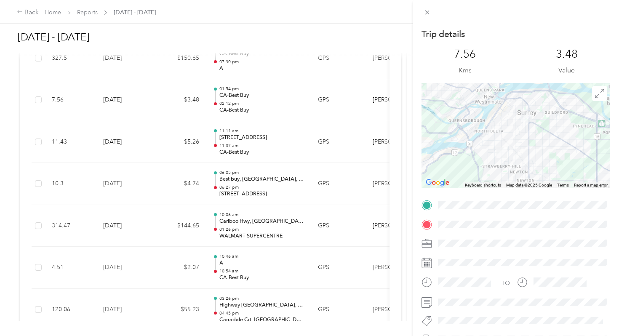
click at [118, 86] on div "Trip details This trip cannot be edited because it is either under review, appr…" at bounding box center [309, 168] width 619 height 336
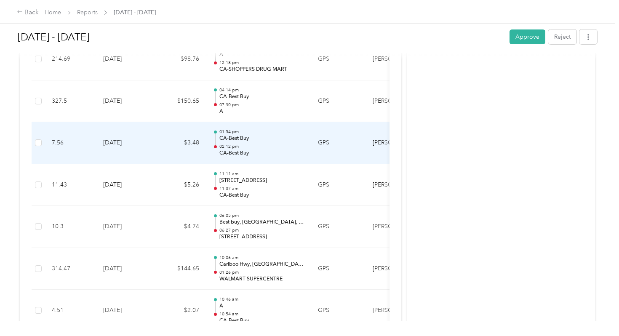
scroll to position [310, 0]
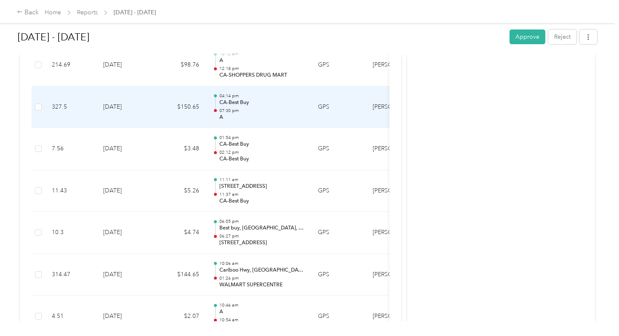
click at [118, 86] on td "[DATE]" at bounding box center [125, 107] width 59 height 42
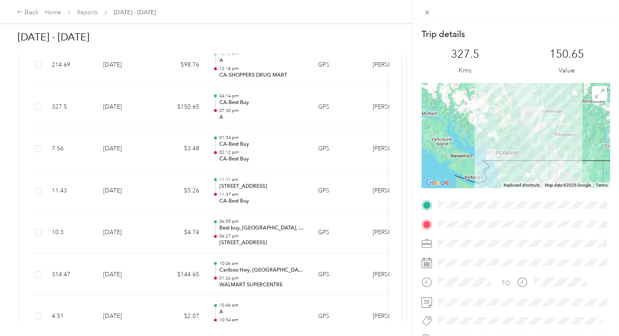
click at [119, 88] on div "Trip details This trip cannot be edited because it is either under review, appr…" at bounding box center [309, 168] width 619 height 336
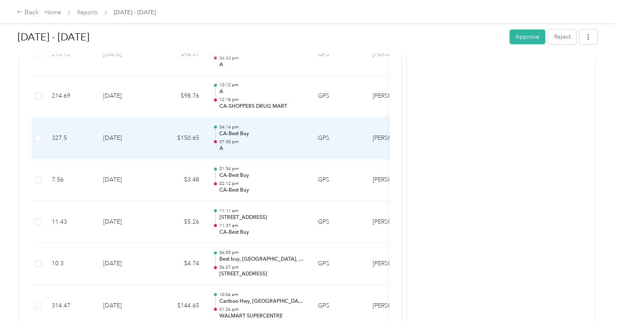
scroll to position [275, 0]
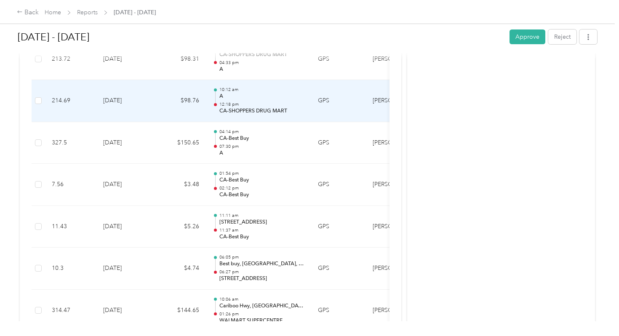
click at [119, 88] on td "[DATE]" at bounding box center [125, 101] width 59 height 42
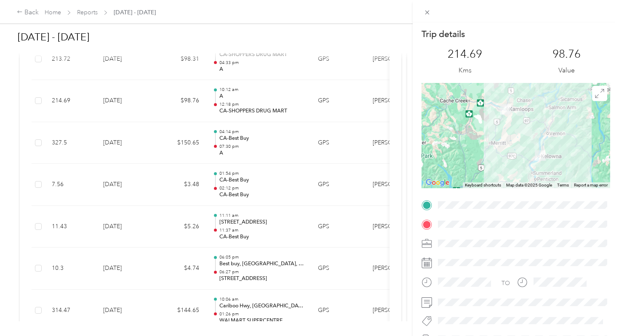
click at [119, 89] on div "Trip details This trip cannot be edited because it is either under review, appr…" at bounding box center [309, 168] width 619 height 336
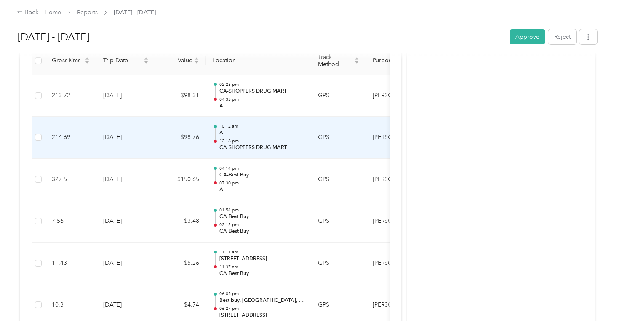
scroll to position [239, 0]
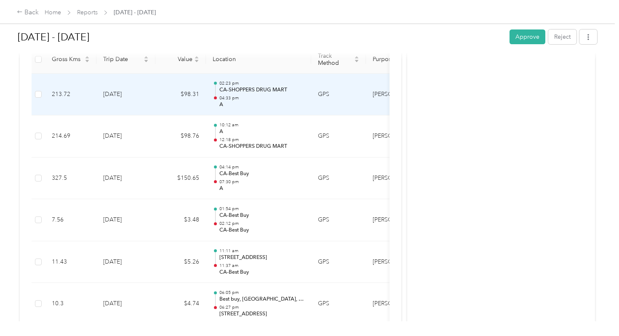
click at [118, 90] on td "[DATE]" at bounding box center [125, 95] width 59 height 42
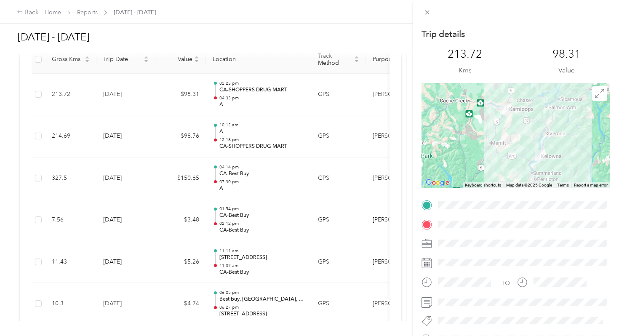
click at [118, 90] on div "Trip details This trip cannot be edited because it is either under review, appr…" at bounding box center [309, 168] width 619 height 336
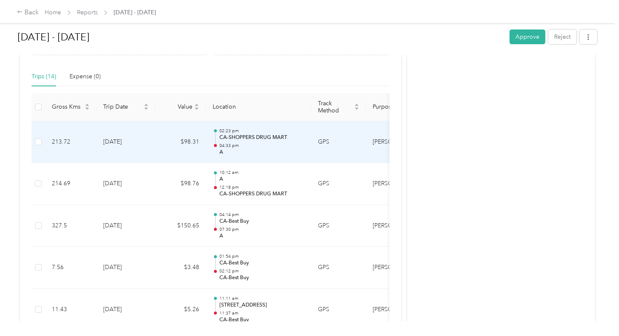
scroll to position [191, 0]
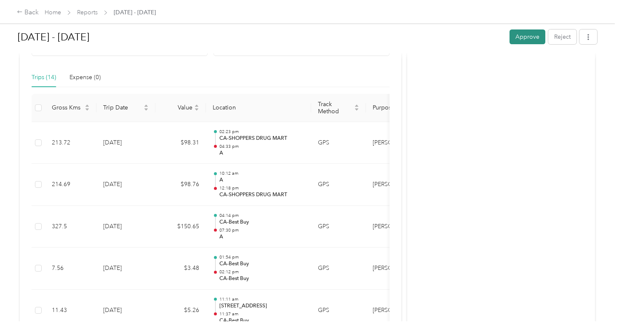
click at [522, 41] on button "Approve" at bounding box center [528, 36] width 36 height 15
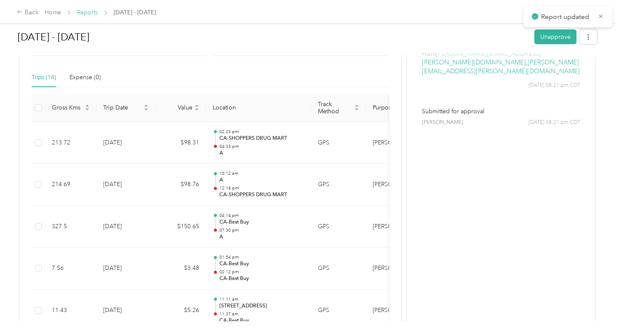
click at [83, 12] on link "Reports" at bounding box center [87, 12] width 21 height 7
